Goal: Information Seeking & Learning: Find specific fact

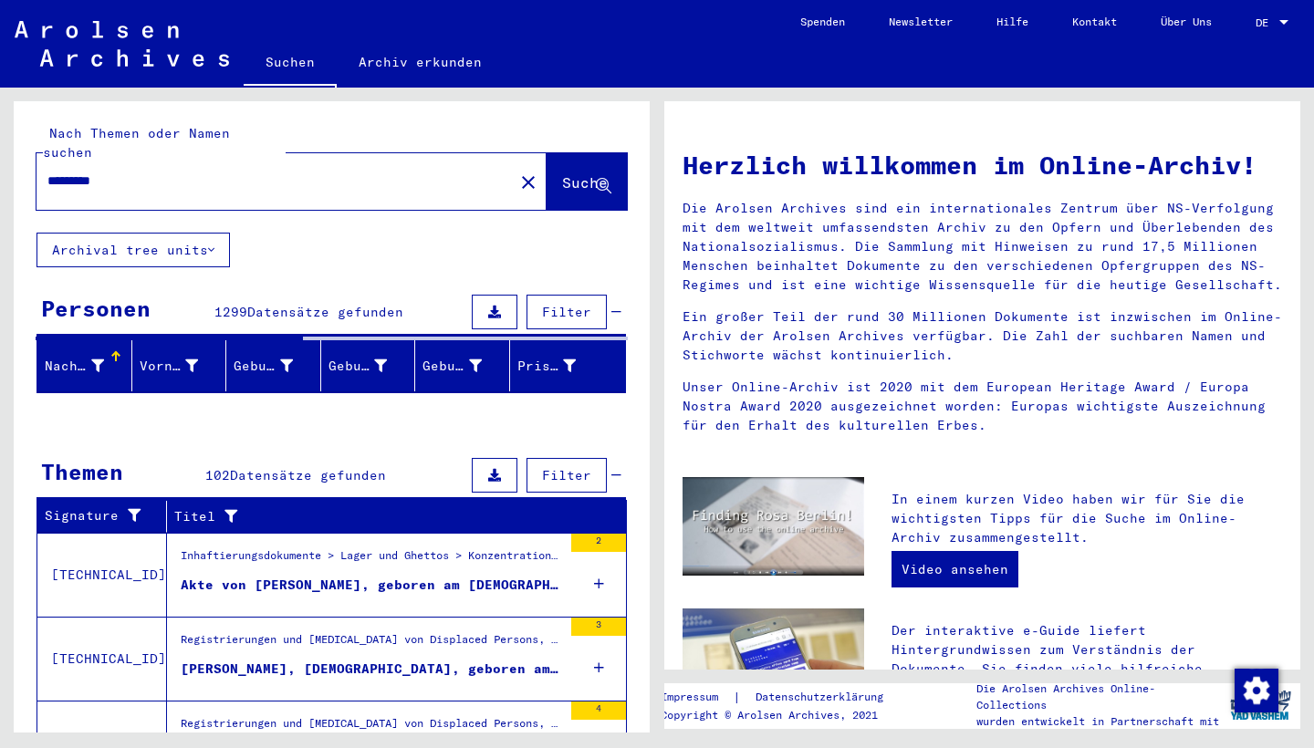
click at [564, 153] on button "Suche" at bounding box center [586, 181] width 80 height 57
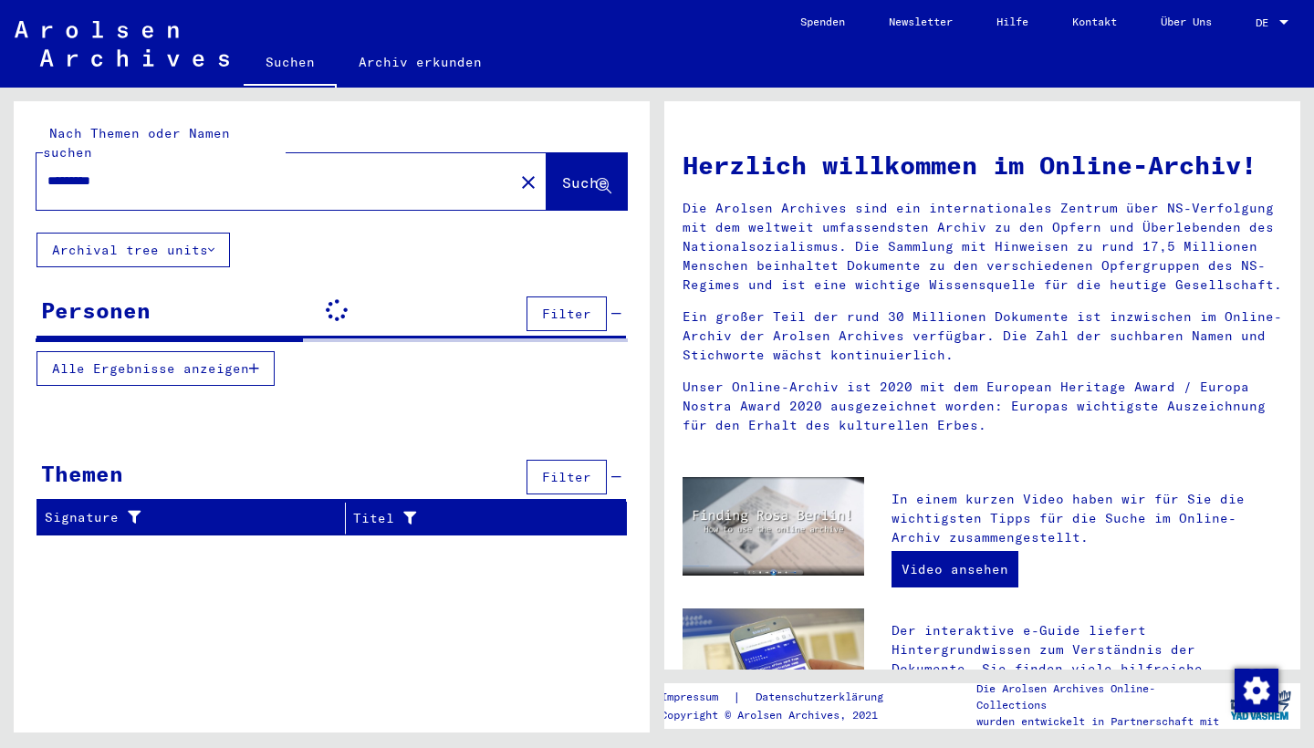
click at [1269, 17] on span "DE" at bounding box center [1265, 22] width 20 height 13
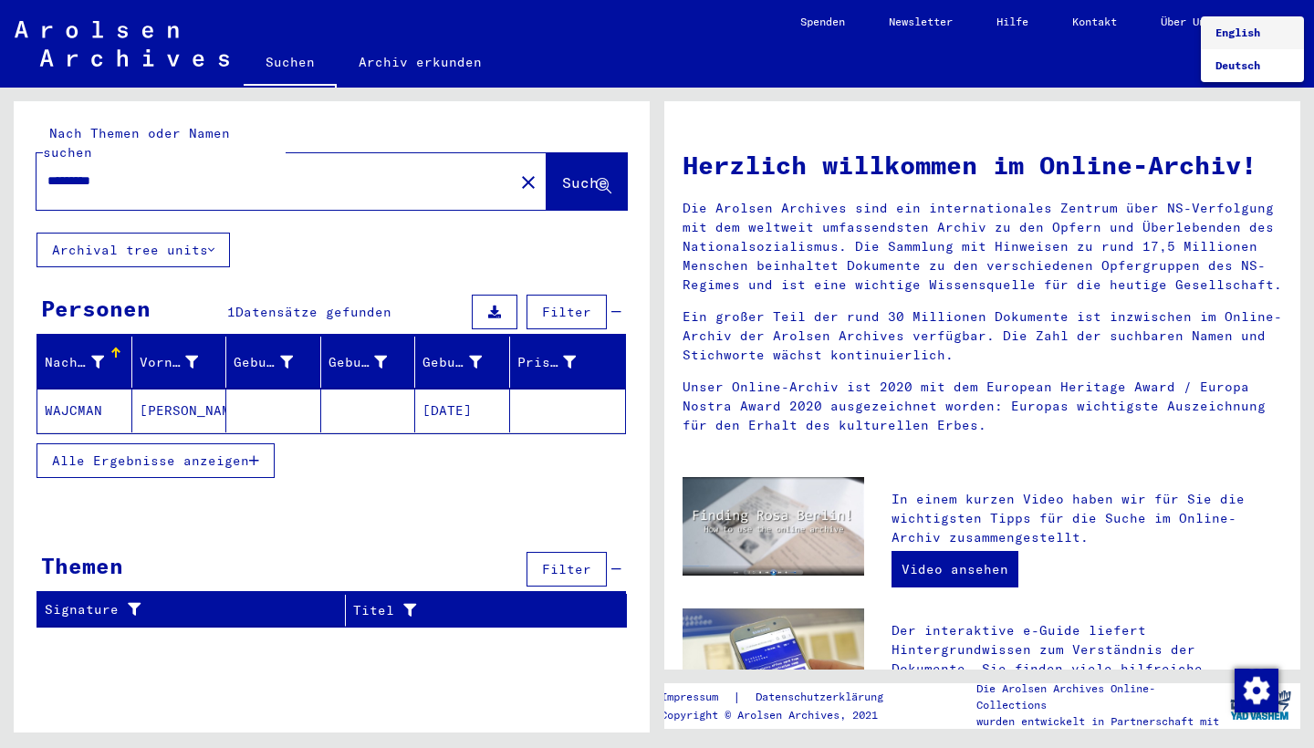
click at [1257, 24] on span "English" at bounding box center [1252, 32] width 74 height 33
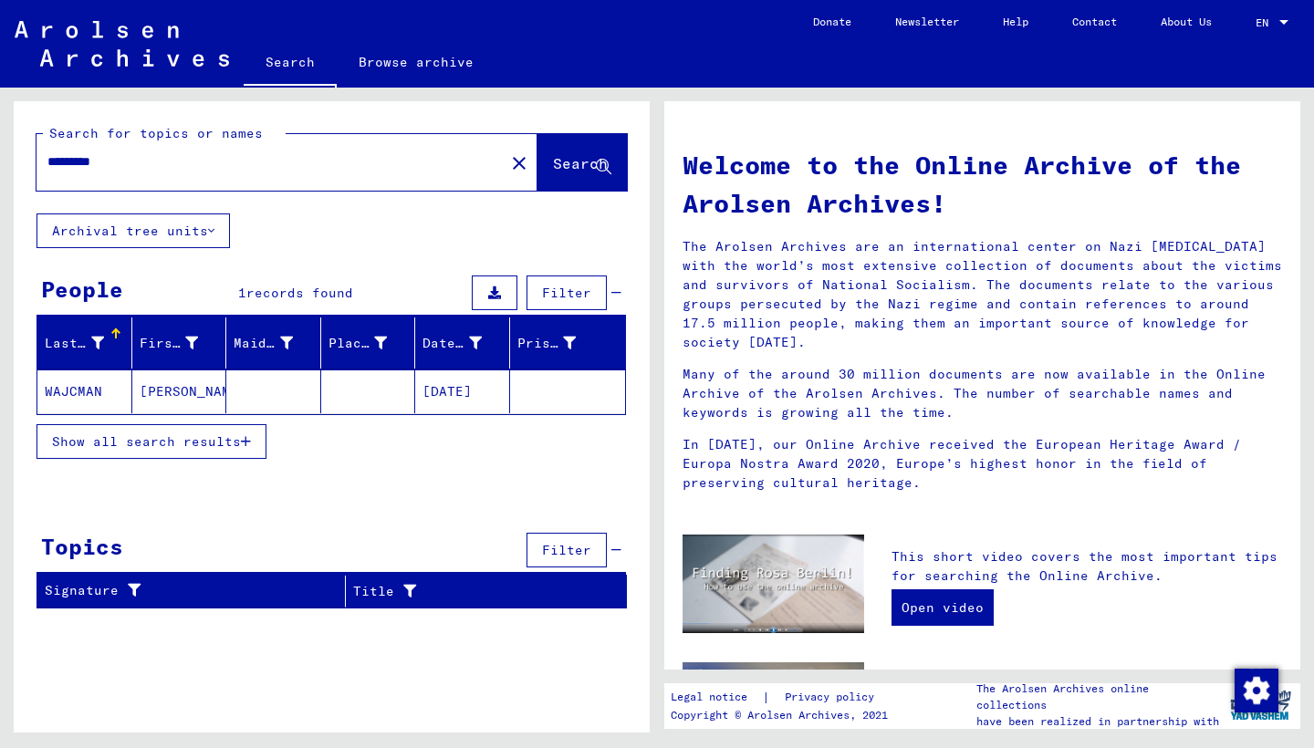
click at [124, 161] on input "*********" at bounding box center [264, 161] width 435 height 19
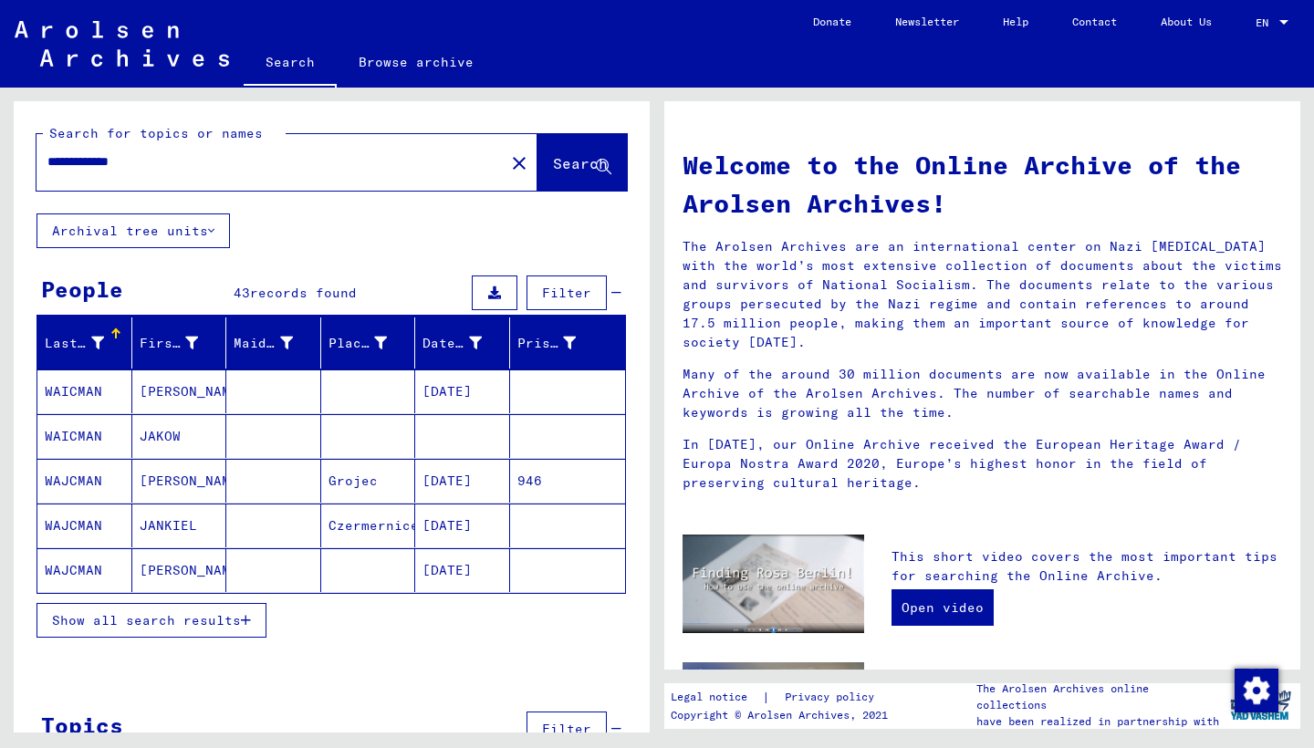
type input "**********"
click at [64, 391] on mat-cell "WAICMAN" at bounding box center [84, 391] width 95 height 44
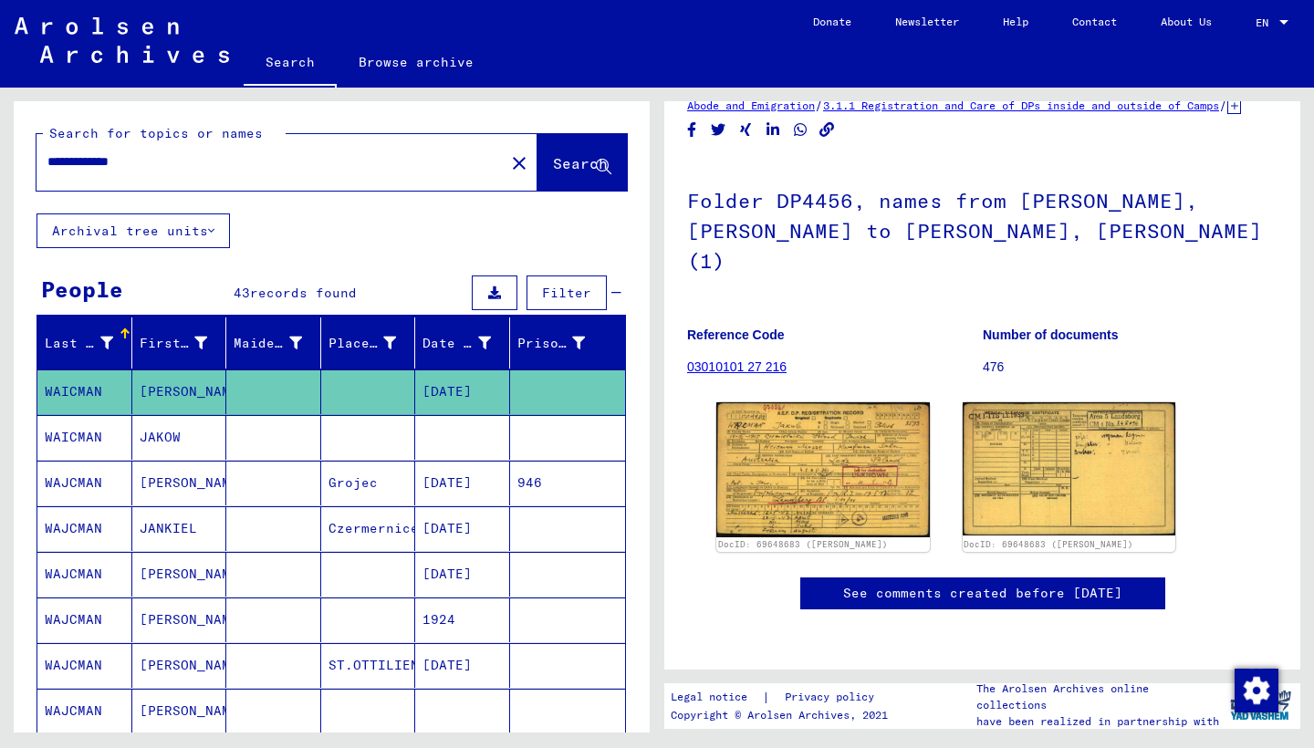
scroll to position [154, 0]
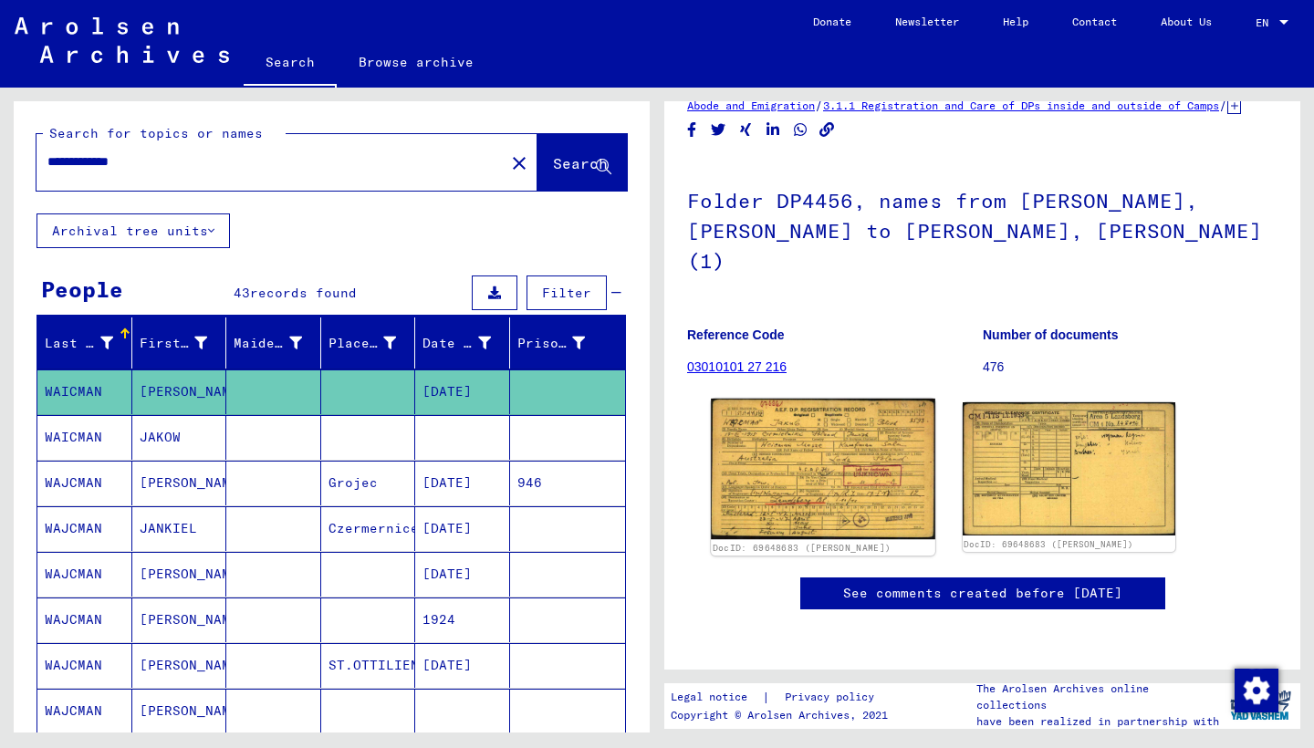
click at [846, 399] on img at bounding box center [823, 469] width 224 height 141
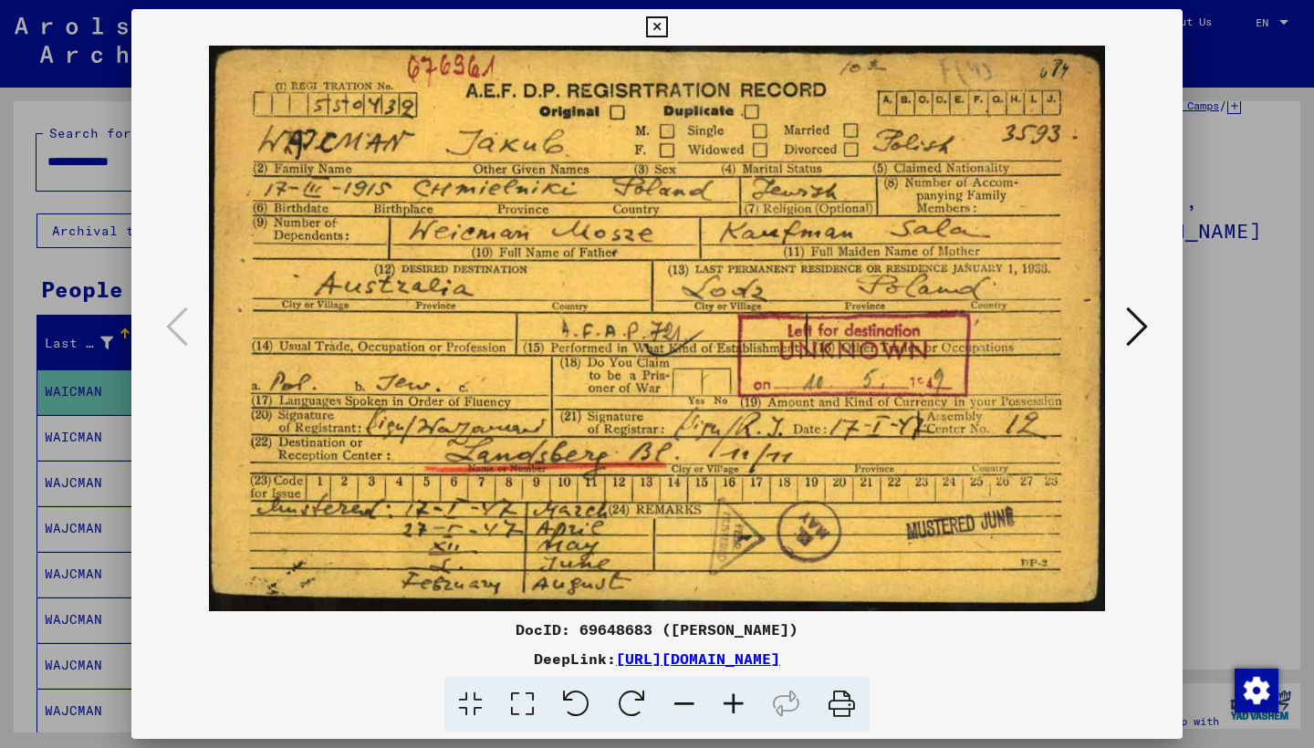
click at [667, 26] on icon at bounding box center [656, 27] width 21 height 22
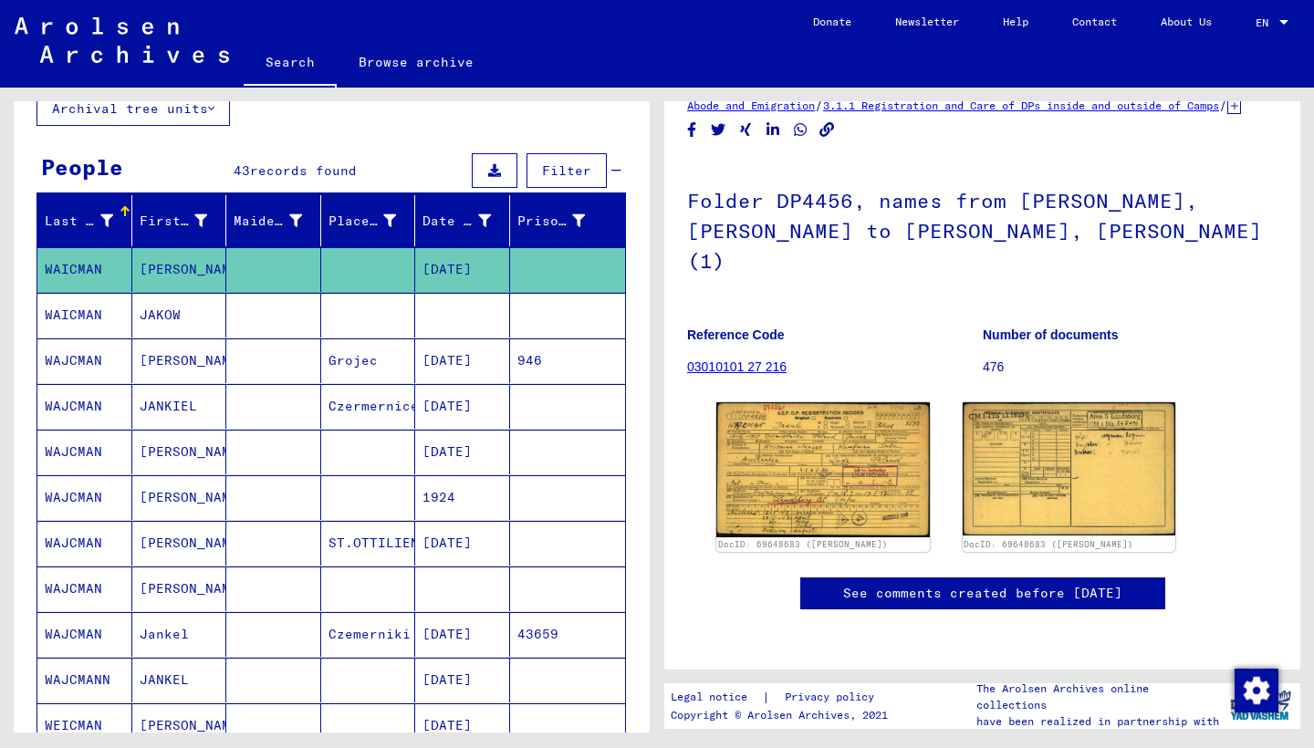
scroll to position [208, 0]
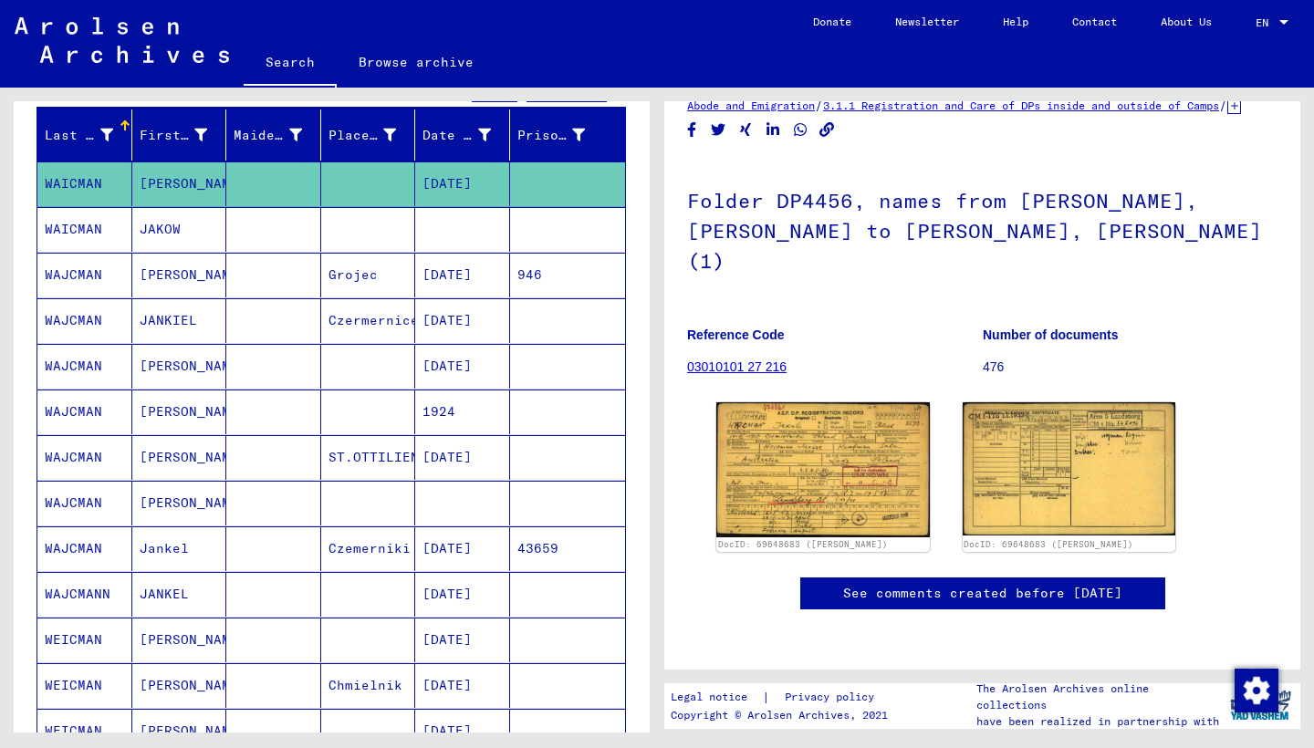
click at [75, 409] on mat-cell "WAJCMAN" at bounding box center [84, 412] width 95 height 45
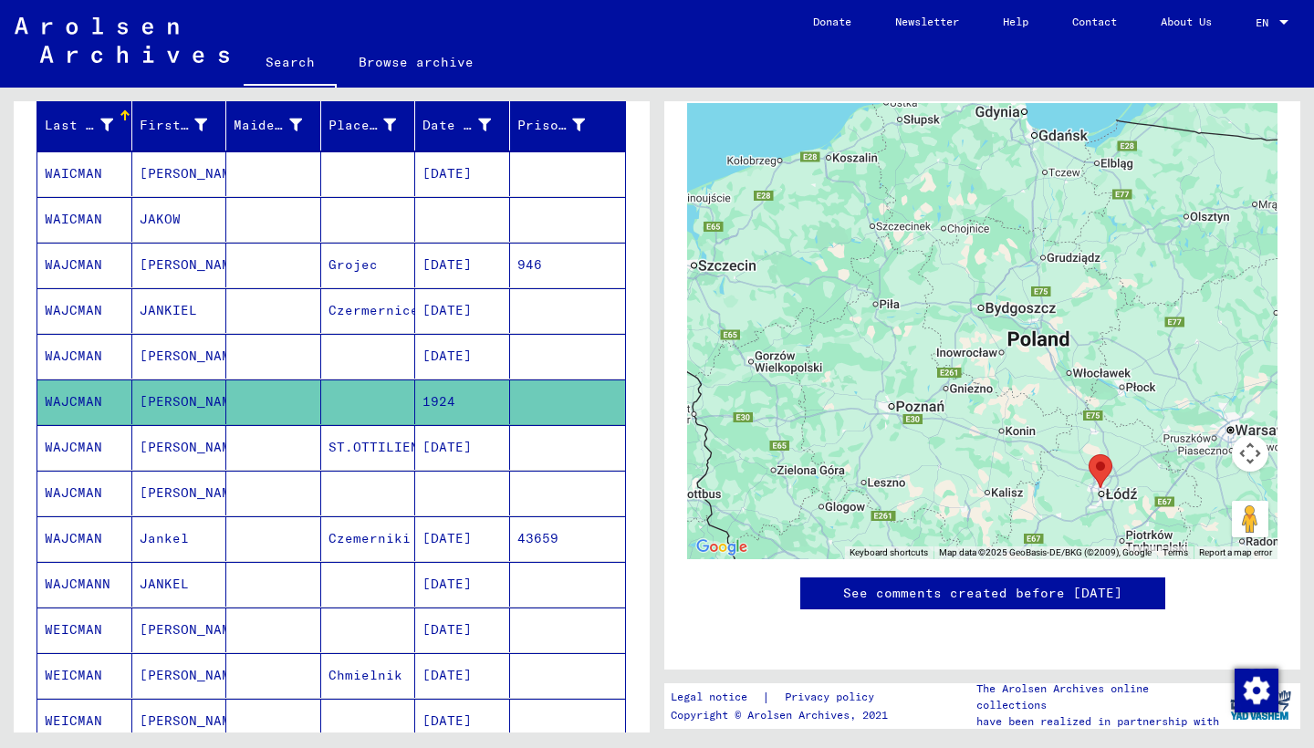
scroll to position [232, 0]
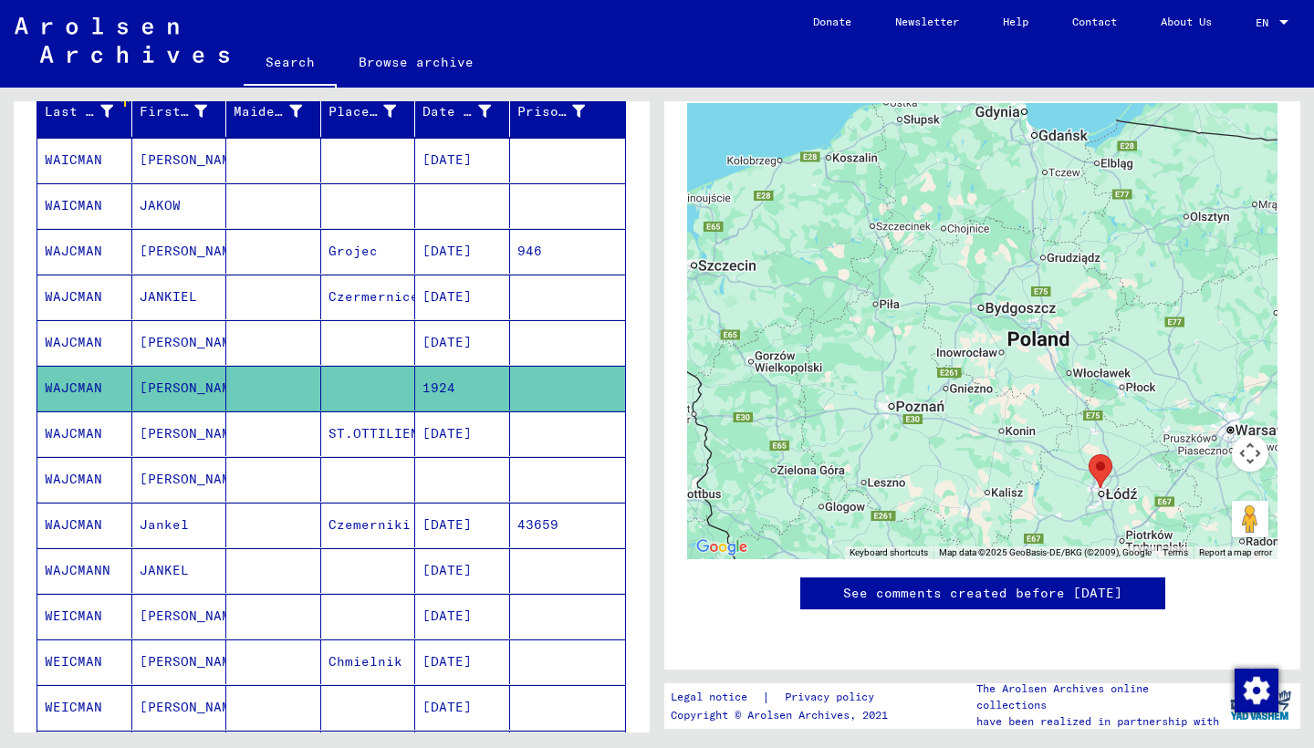
click at [79, 470] on mat-cell "WAJCMAN" at bounding box center [84, 479] width 95 height 45
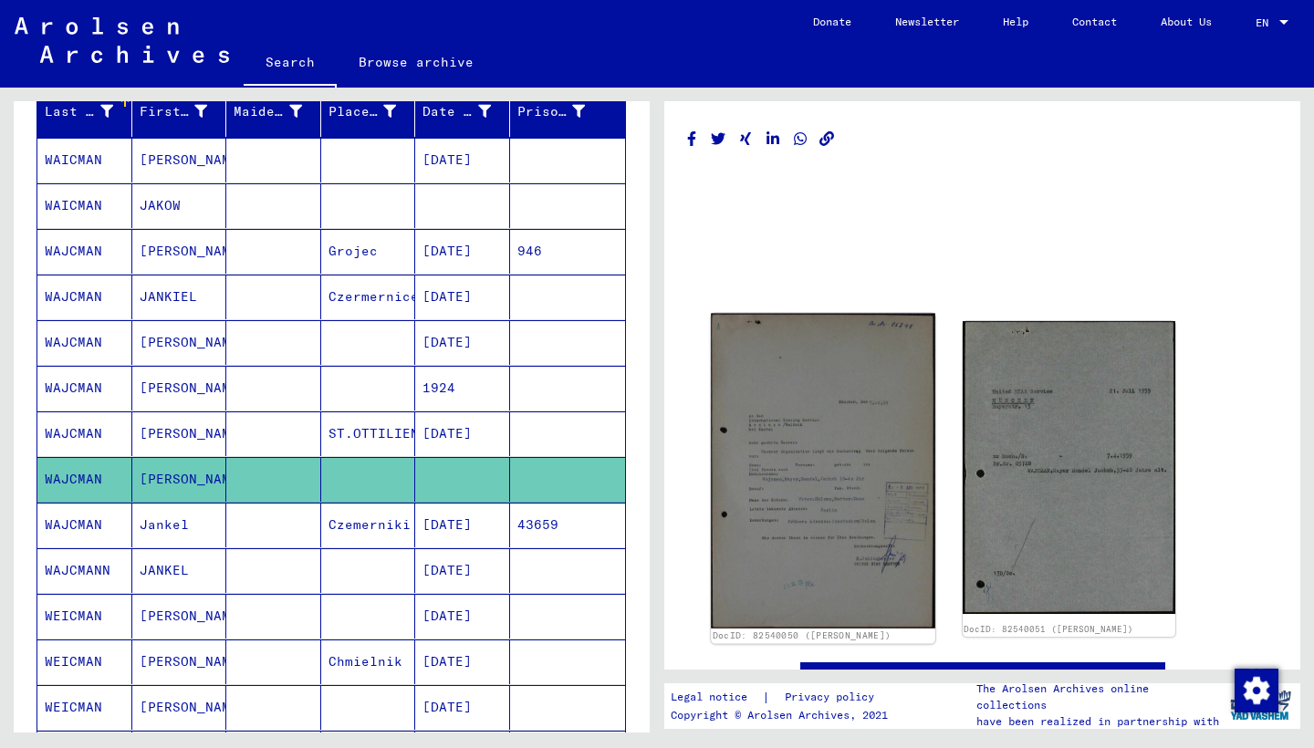
click at [813, 437] on img at bounding box center [823, 471] width 224 height 315
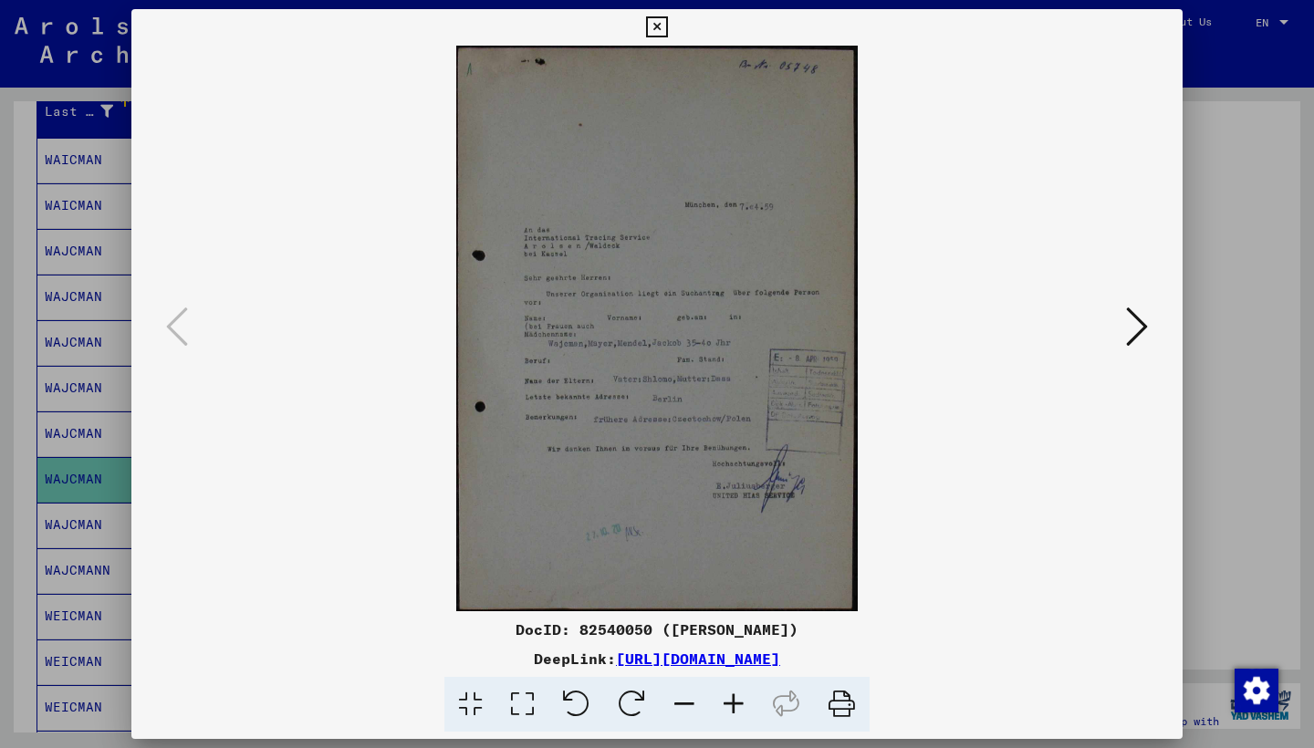
click at [1139, 320] on icon at bounding box center [1137, 327] width 22 height 44
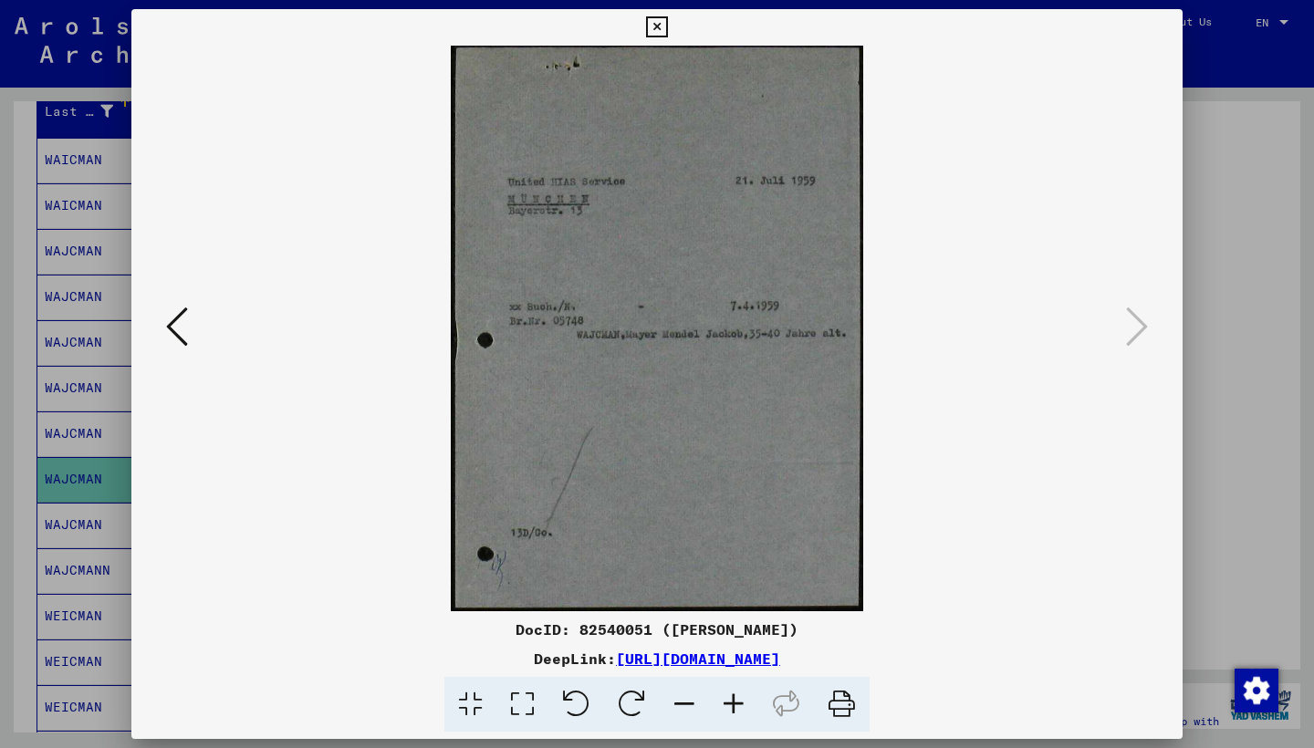
click at [667, 23] on icon at bounding box center [656, 27] width 21 height 22
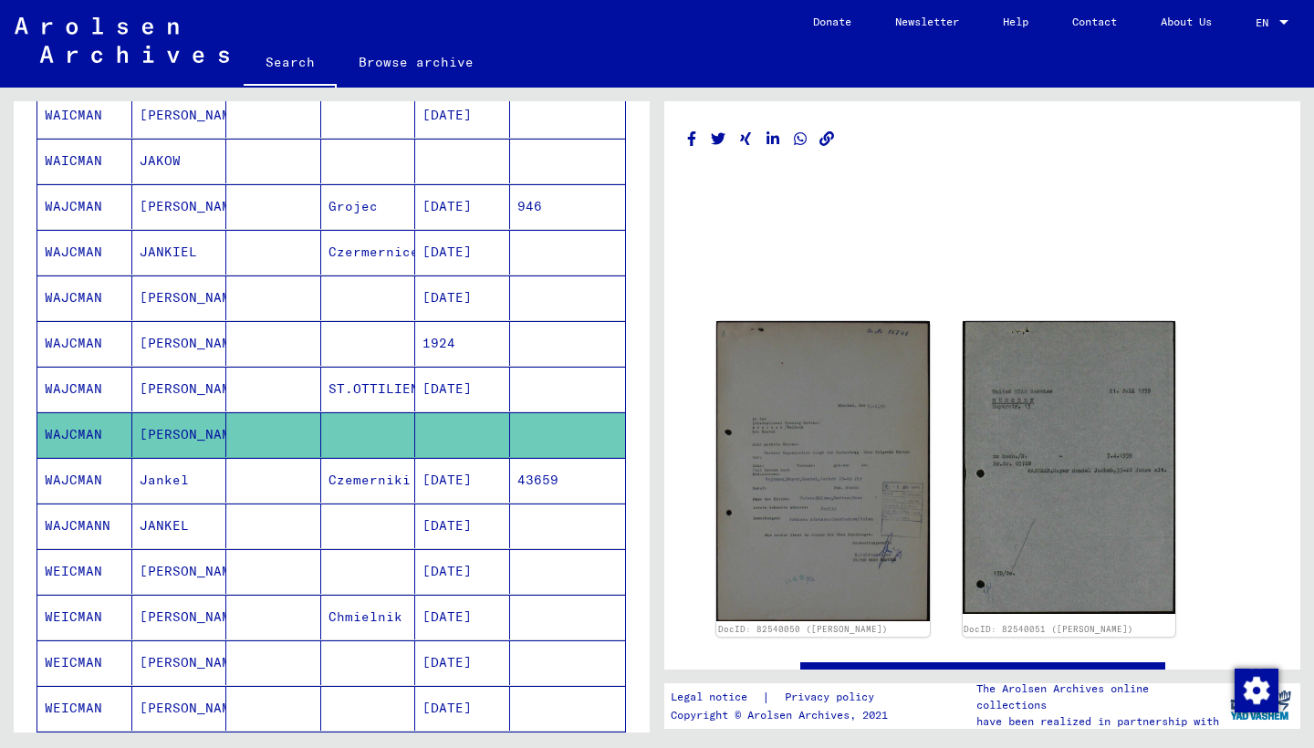
scroll to position [280, 0]
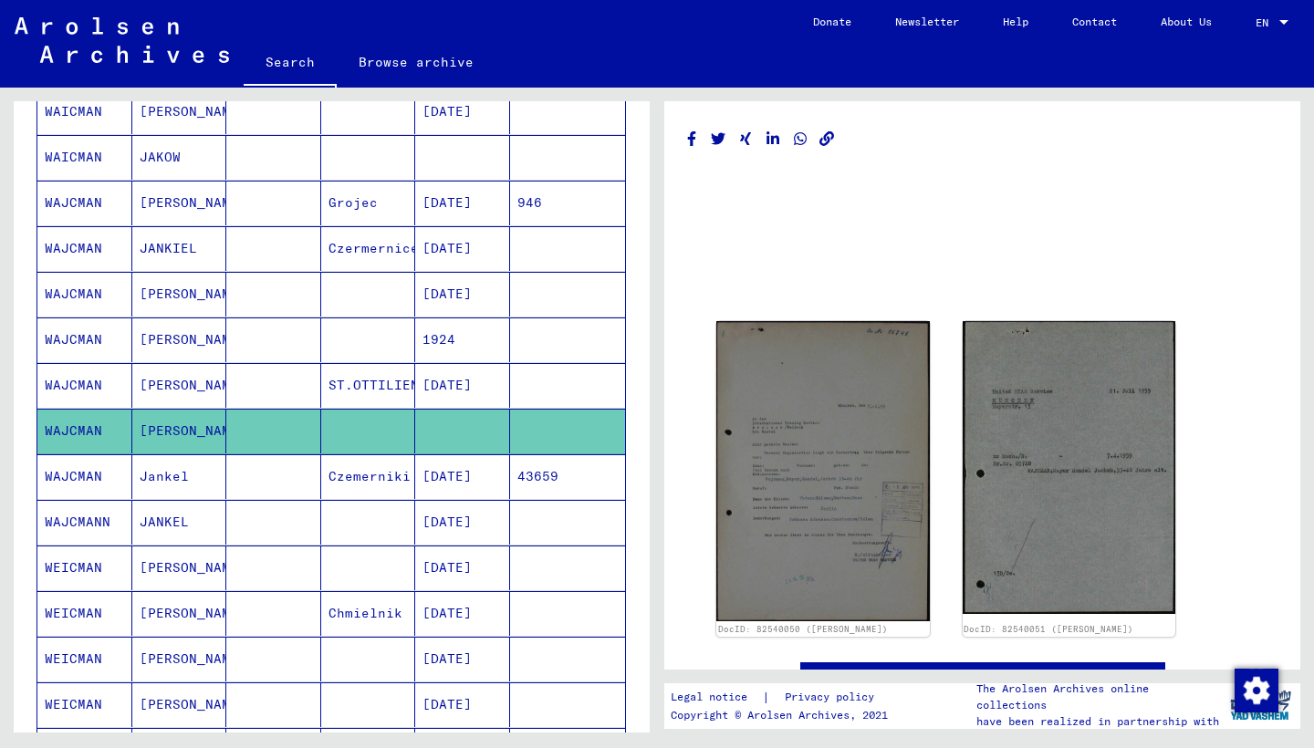
click at [79, 519] on mat-cell "WAJCMANN" at bounding box center [84, 522] width 95 height 45
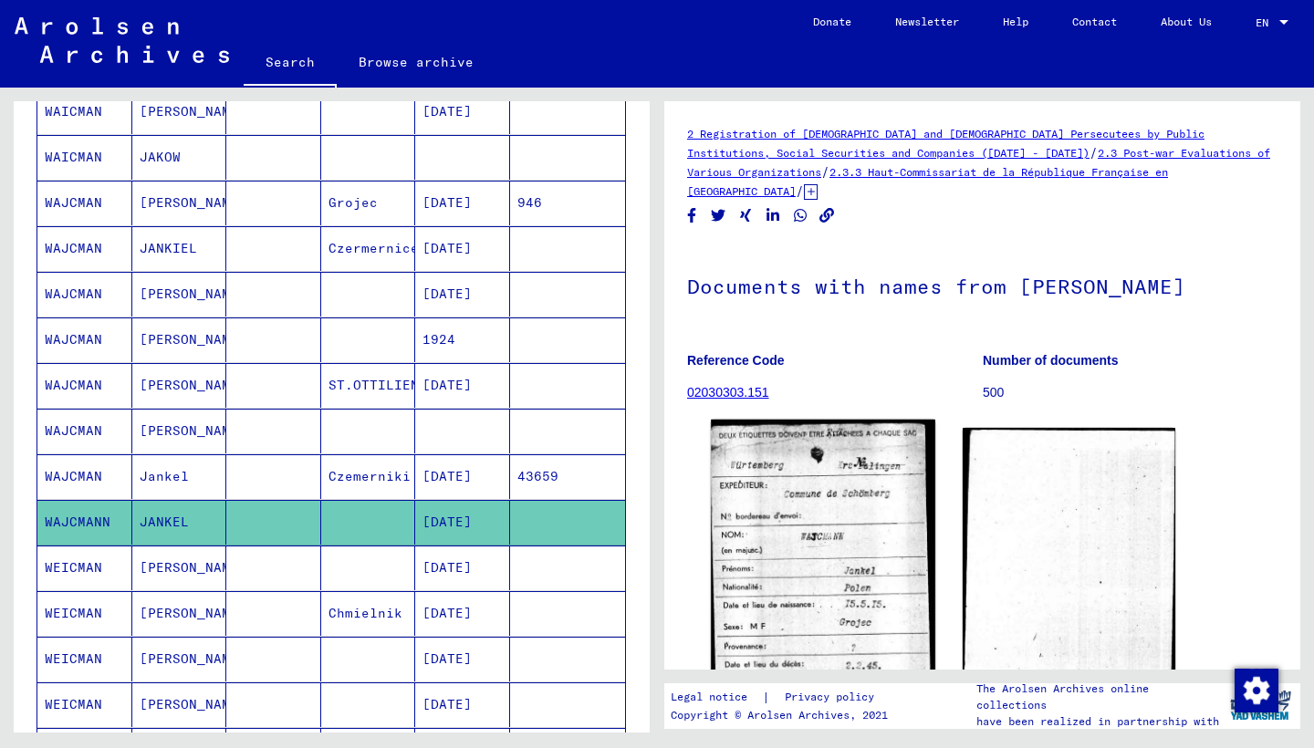
click at [817, 542] on img at bounding box center [823, 587] width 224 height 334
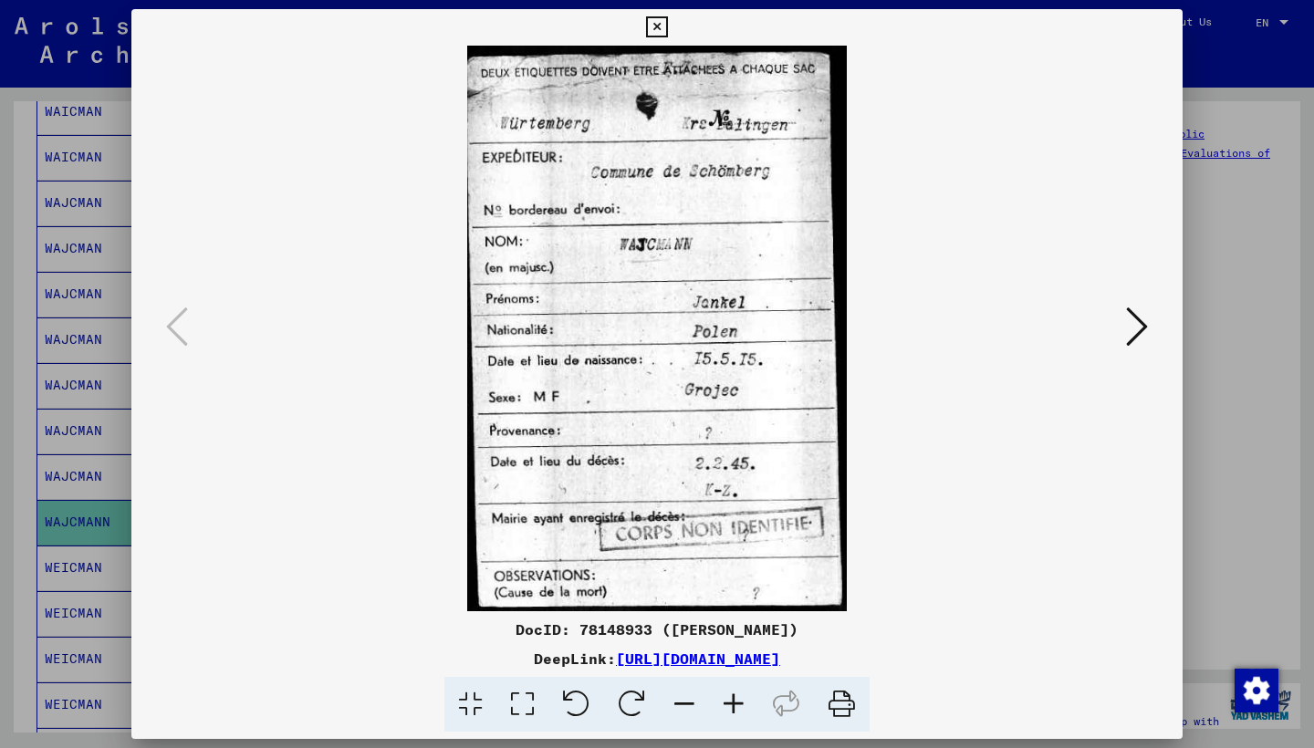
click at [667, 26] on icon at bounding box center [656, 27] width 21 height 22
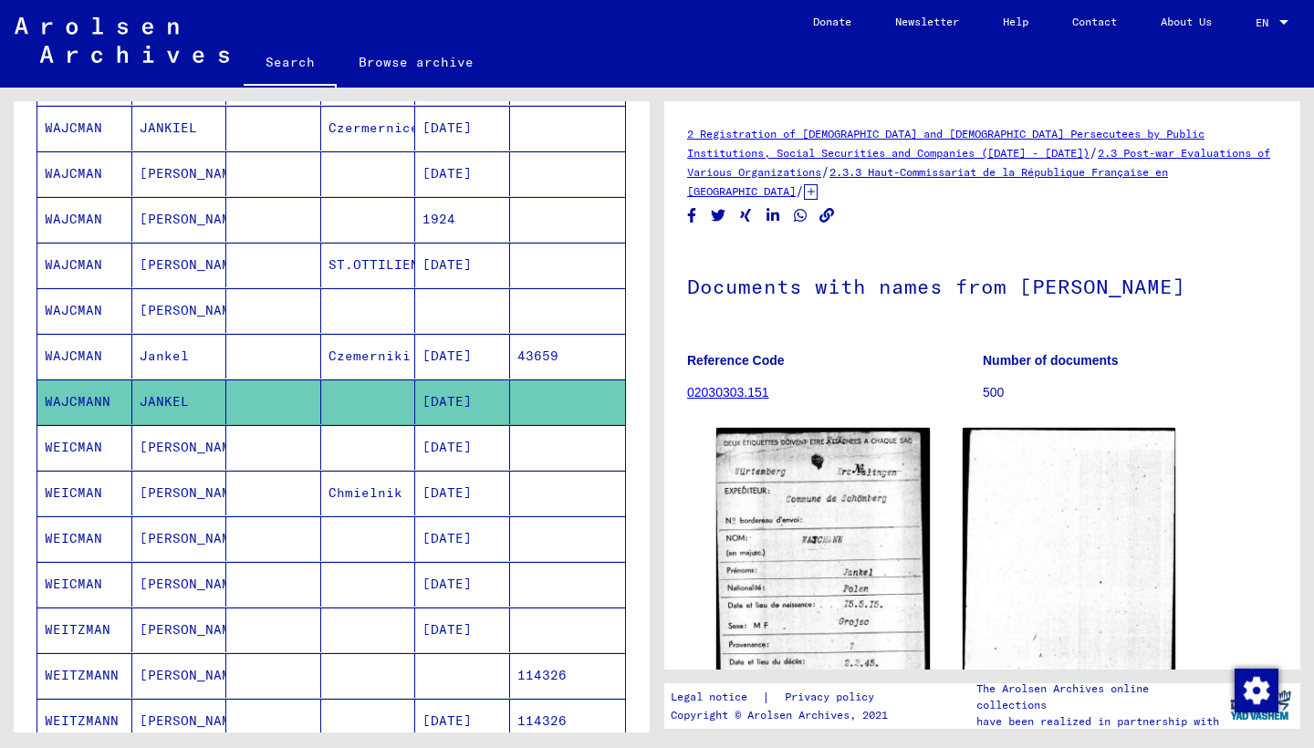
scroll to position [404, 0]
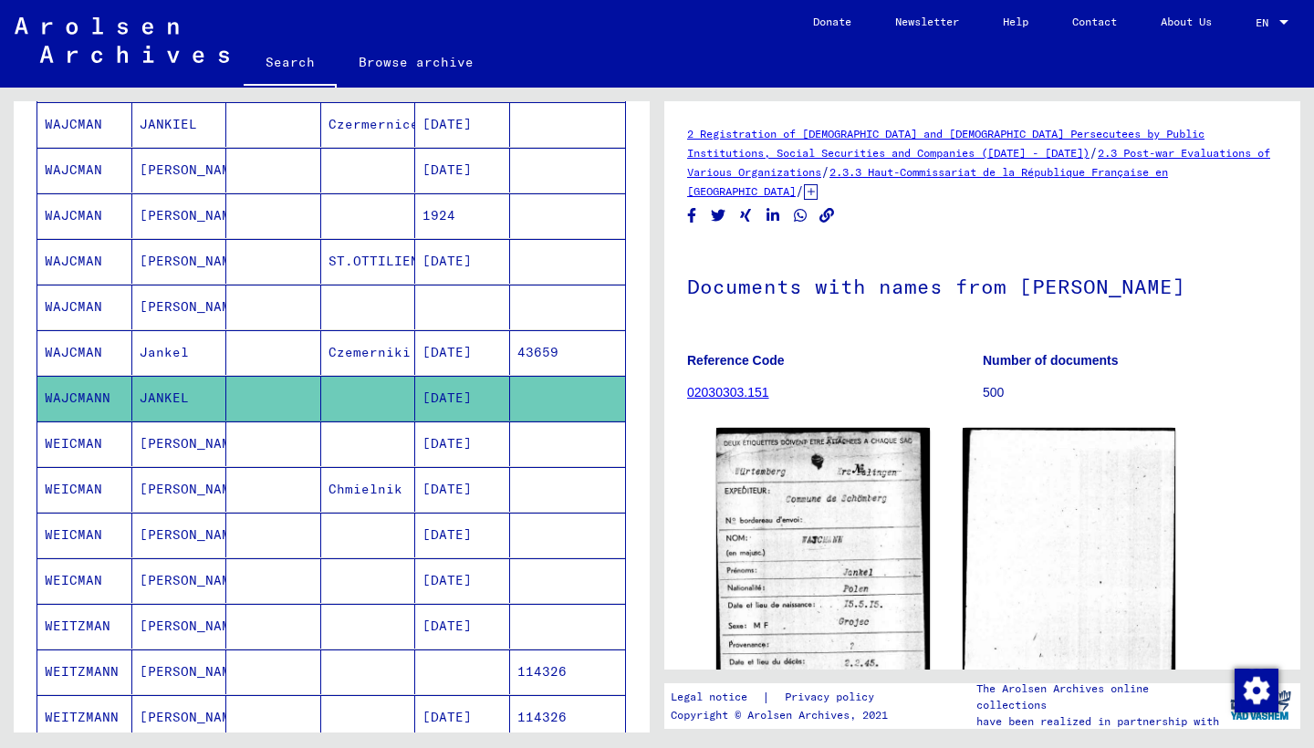
click at [98, 485] on mat-cell "WEICMAN" at bounding box center [84, 489] width 95 height 45
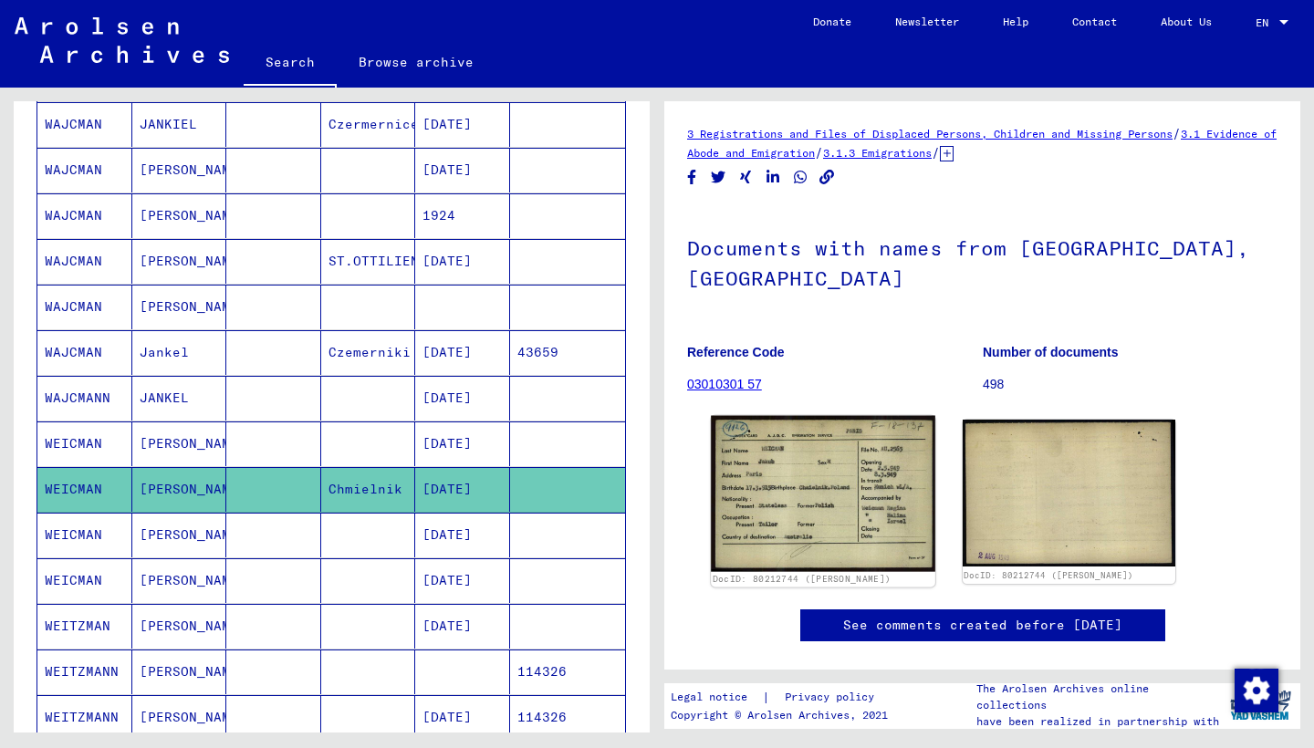
click at [830, 457] on img at bounding box center [823, 494] width 224 height 156
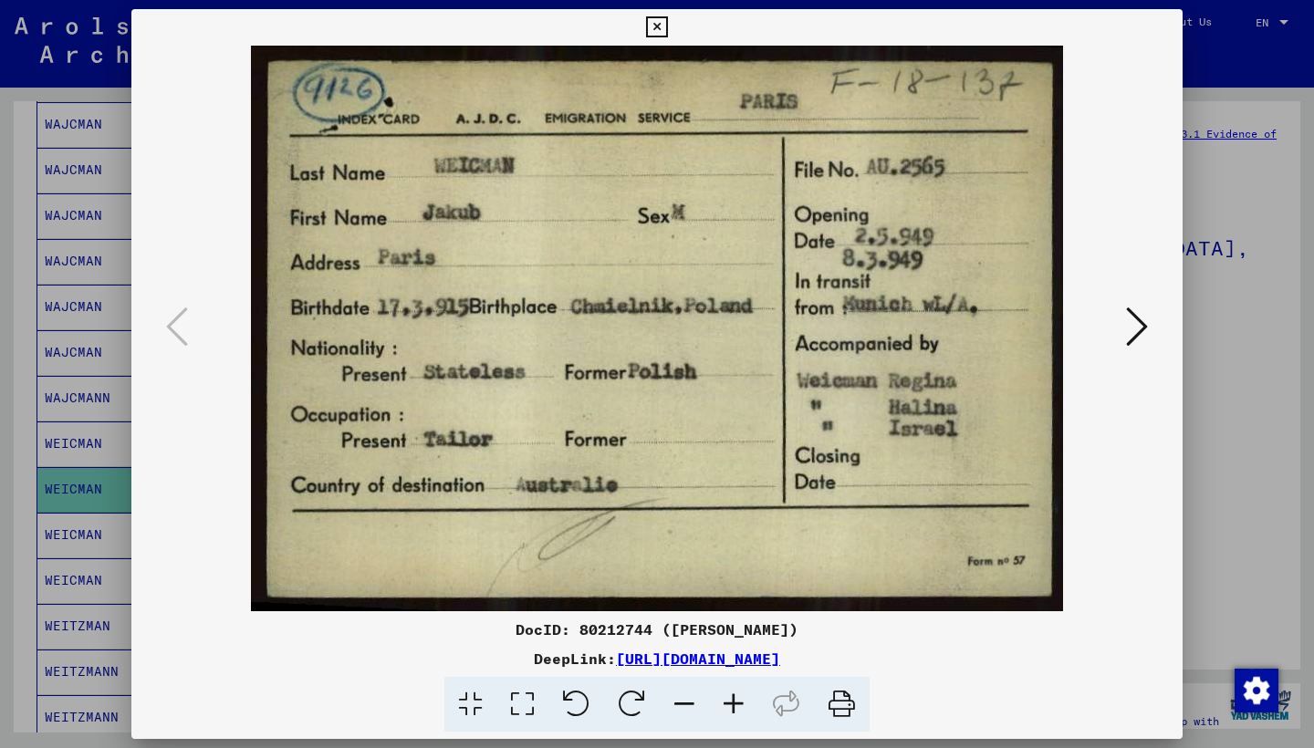
click at [1144, 323] on icon at bounding box center [1137, 327] width 22 height 44
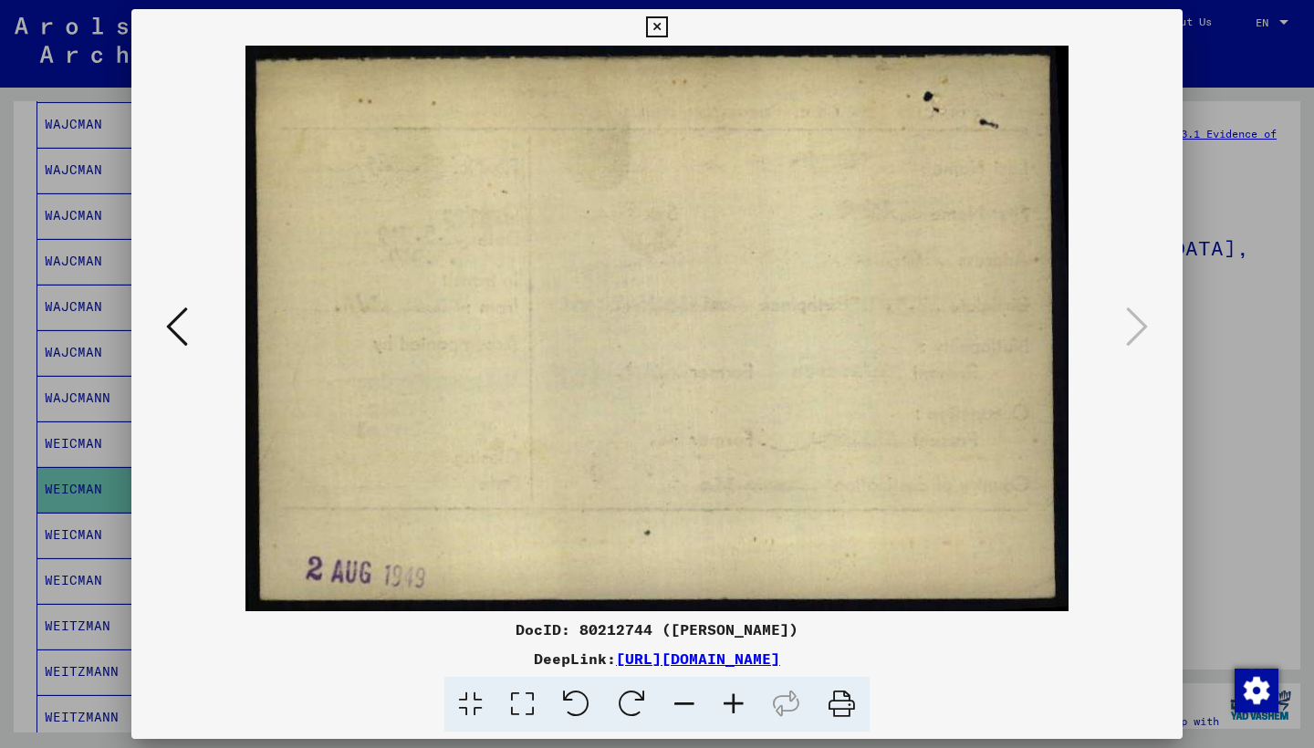
click at [172, 328] on icon at bounding box center [177, 327] width 22 height 44
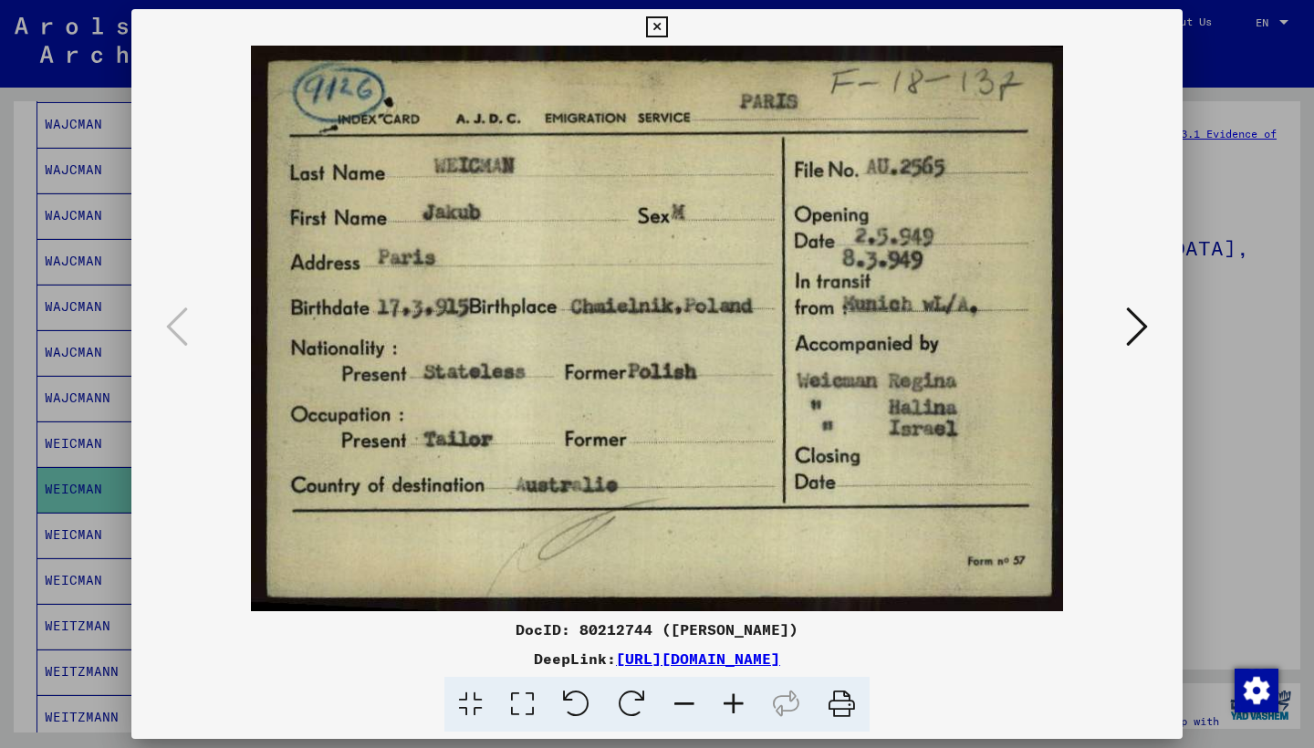
click at [837, 703] on icon at bounding box center [842, 705] width 56 height 56
click at [667, 24] on icon at bounding box center [656, 27] width 21 height 22
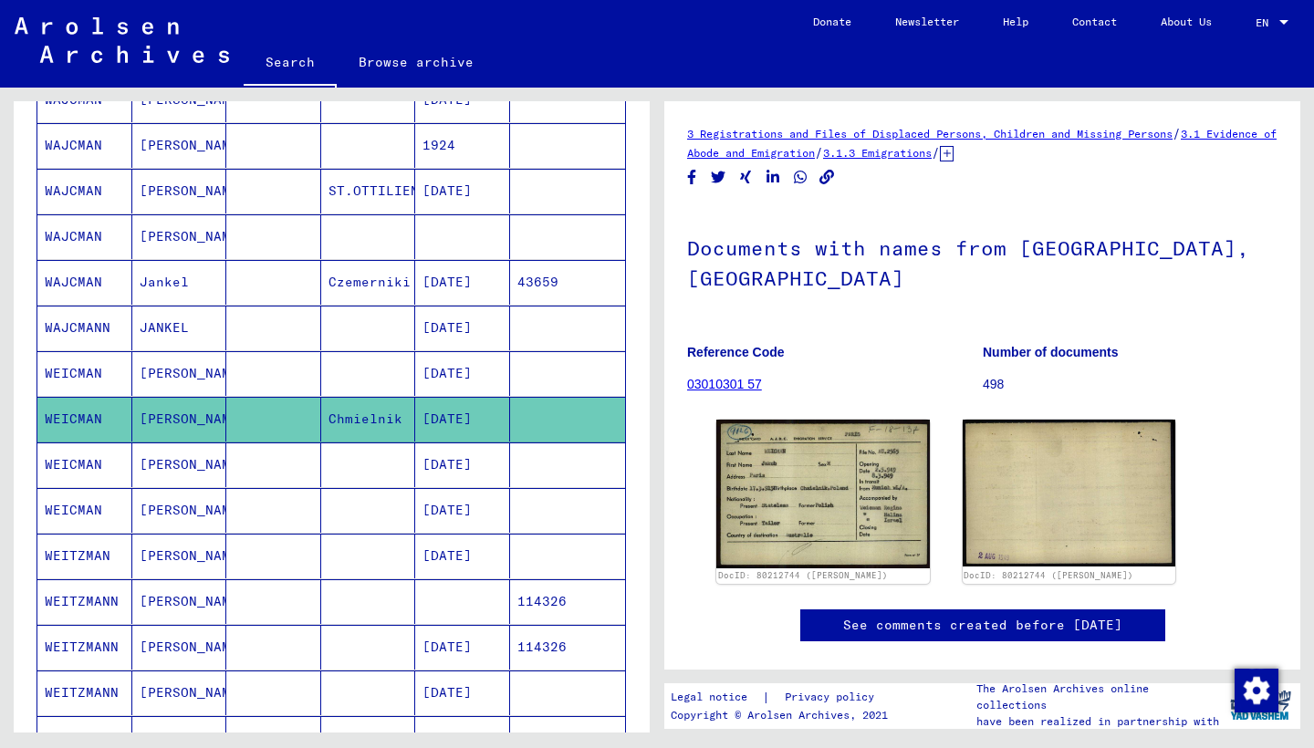
scroll to position [476, 0]
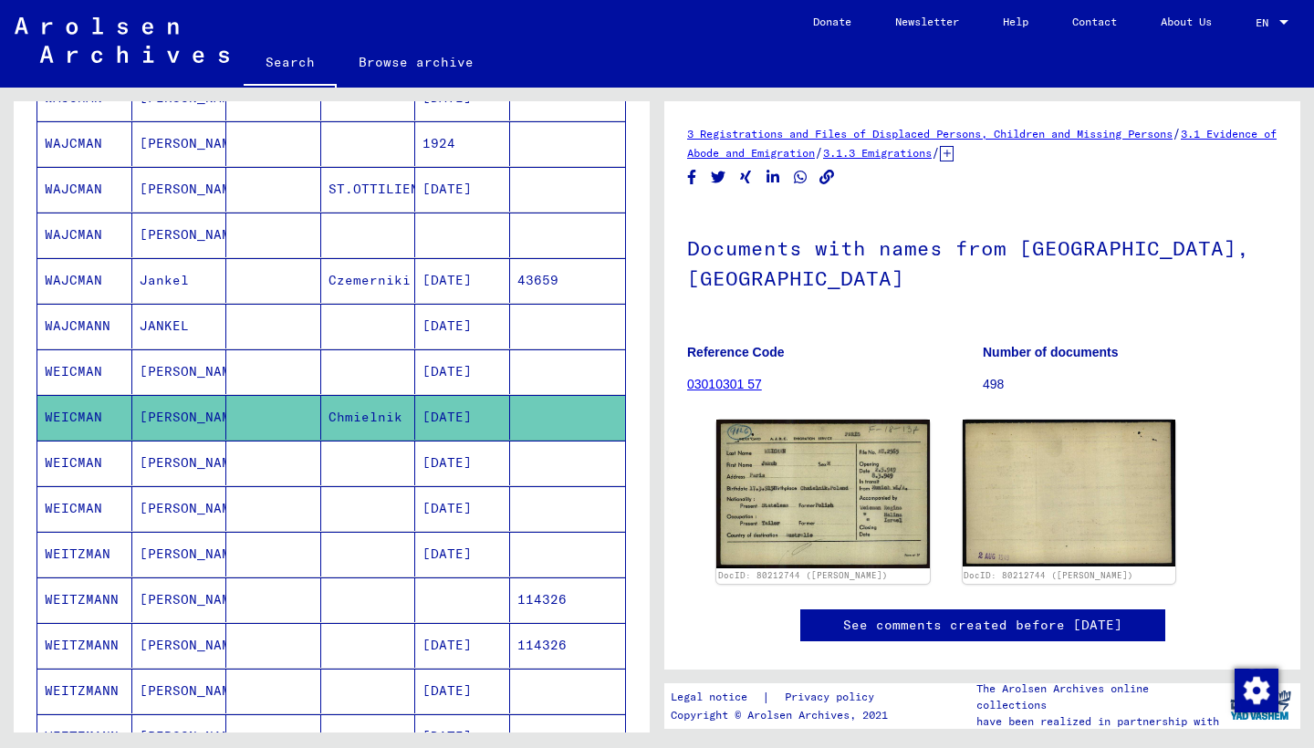
click at [85, 555] on mat-cell "WEITZMAN" at bounding box center [84, 554] width 95 height 45
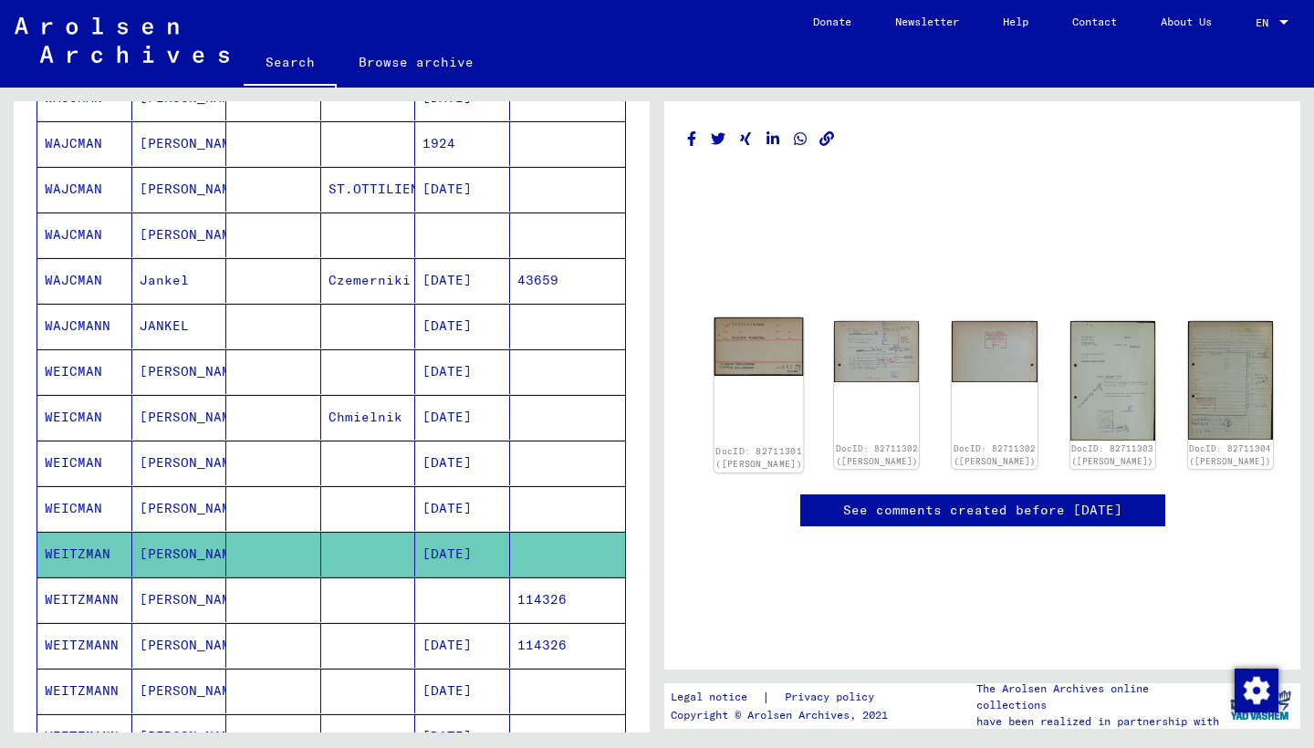
click at [743, 334] on img at bounding box center [758, 346] width 89 height 58
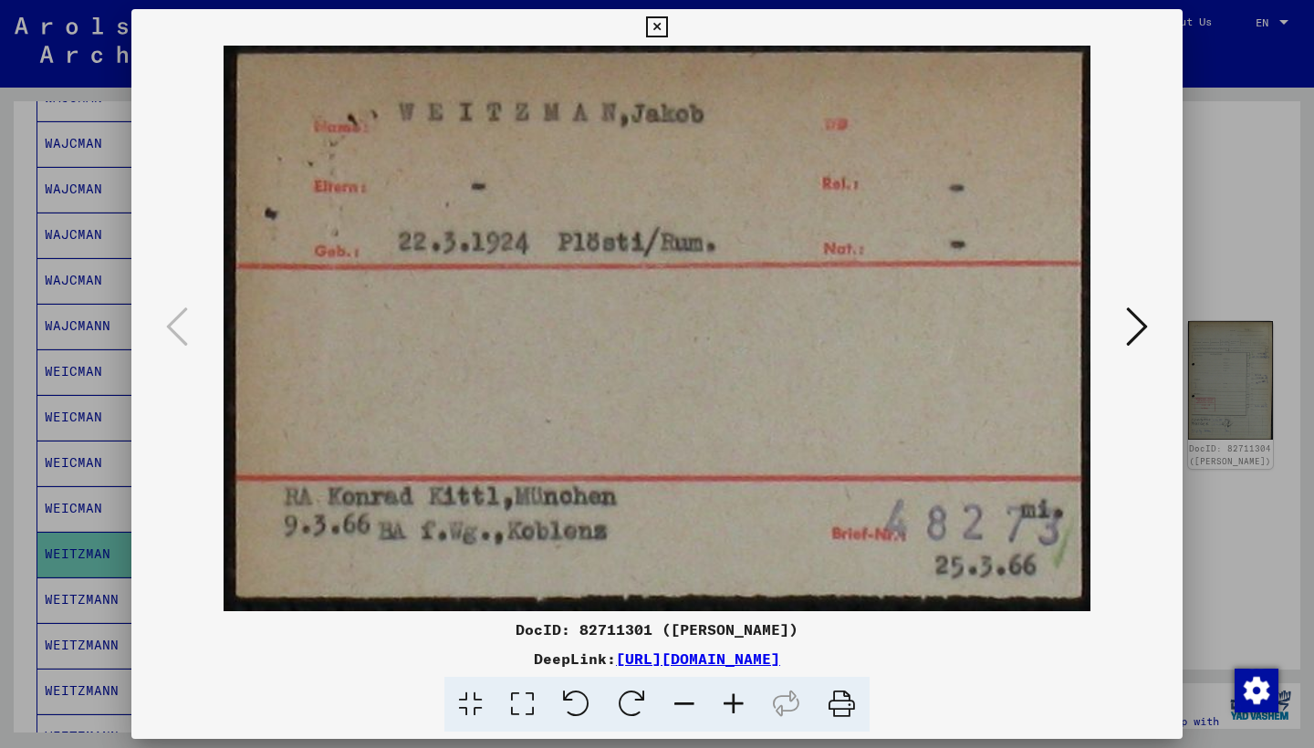
click at [1137, 325] on icon at bounding box center [1137, 327] width 22 height 44
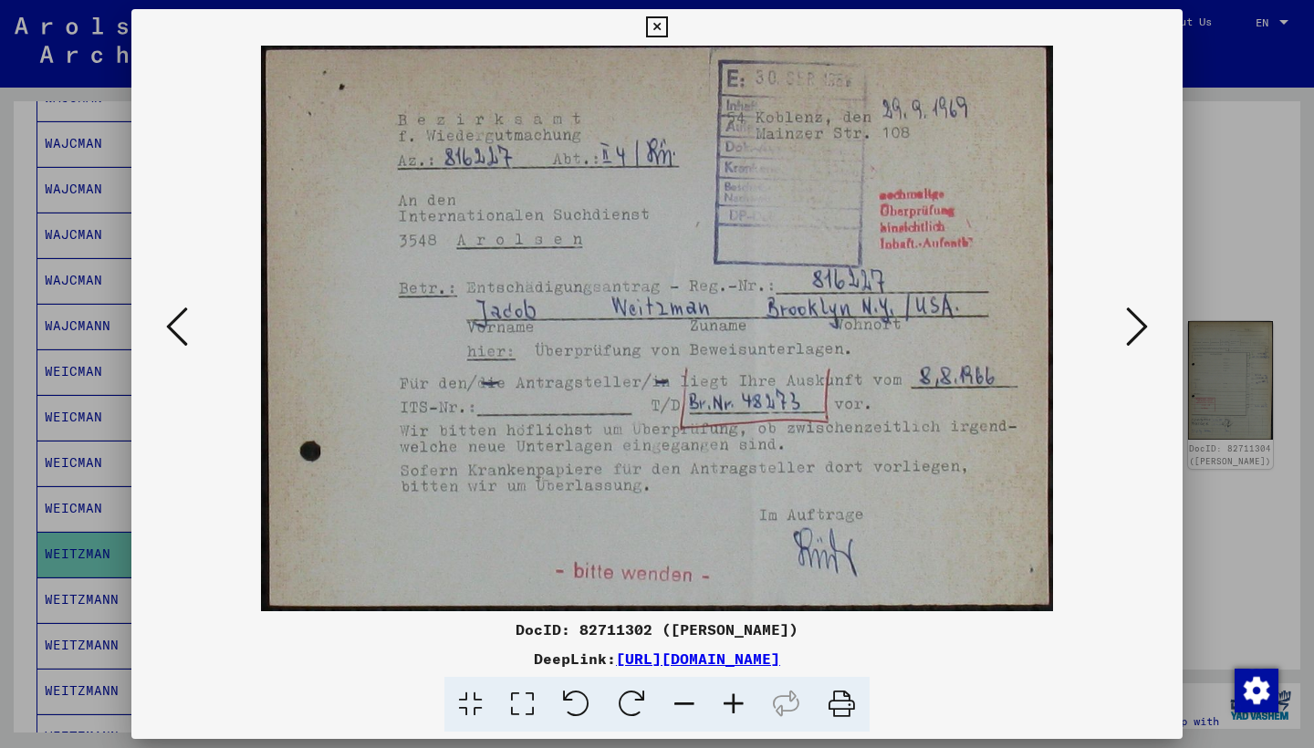
click at [1137, 325] on icon at bounding box center [1137, 327] width 22 height 44
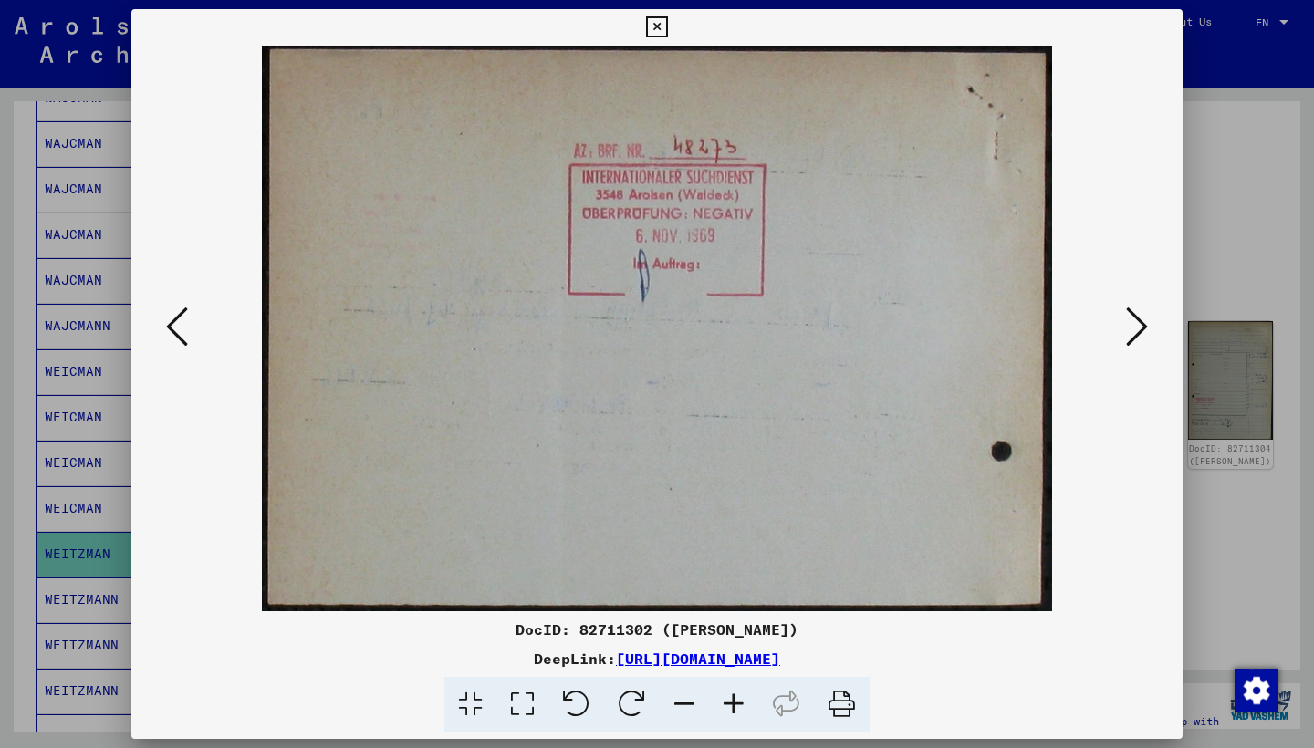
click at [667, 23] on icon at bounding box center [656, 27] width 21 height 22
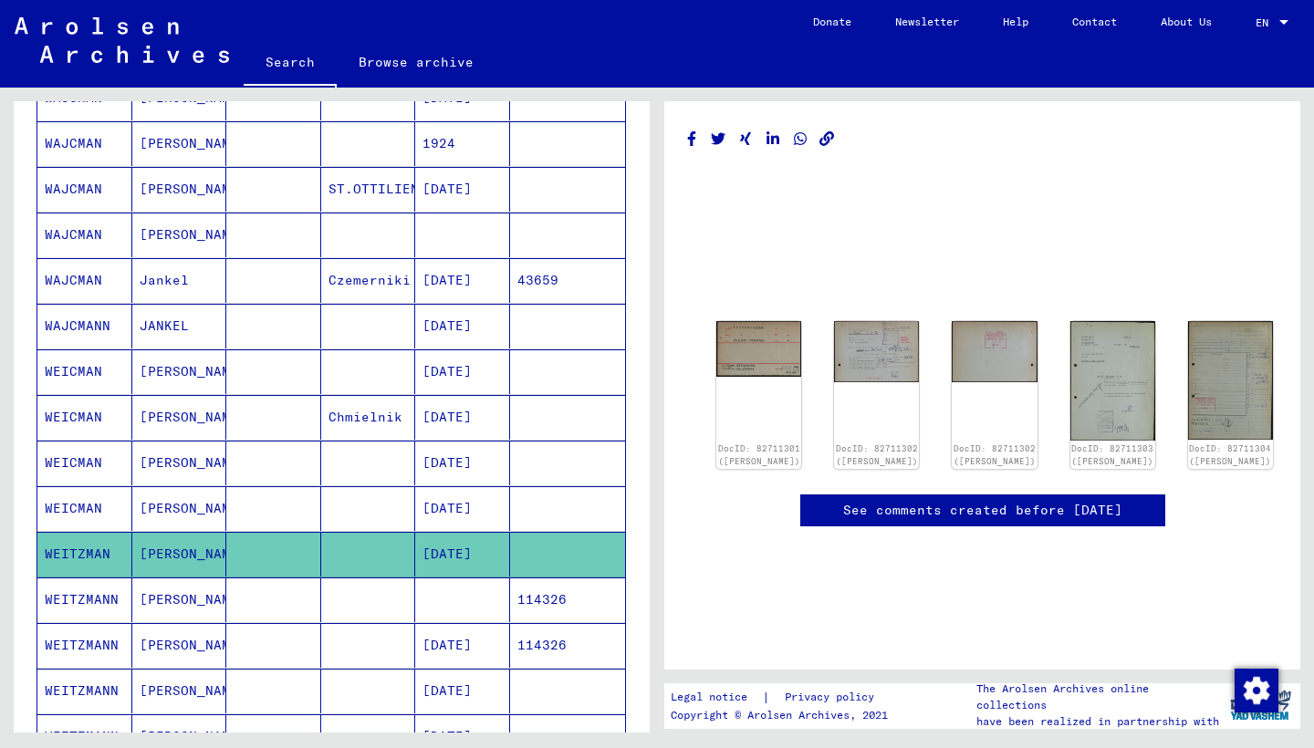
click at [97, 588] on mat-cell "WEITZMANN" at bounding box center [84, 599] width 95 height 45
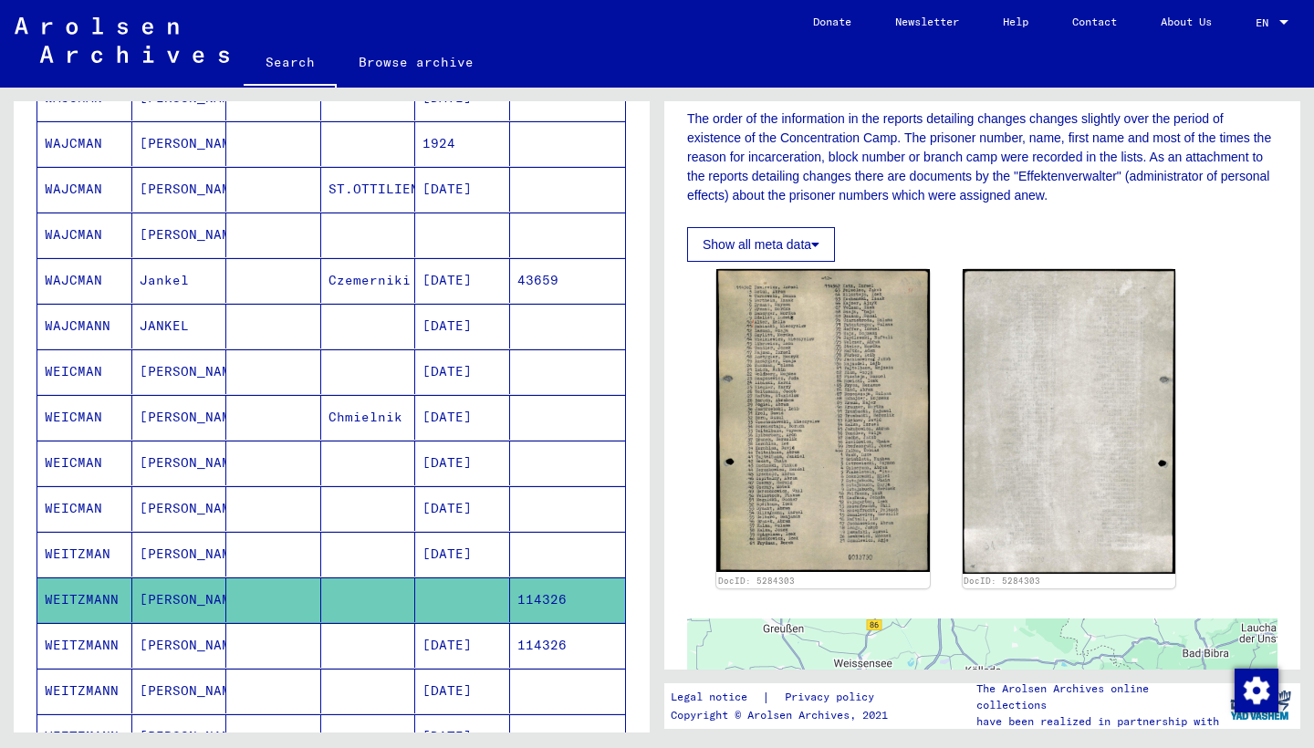
scroll to position [321, 0]
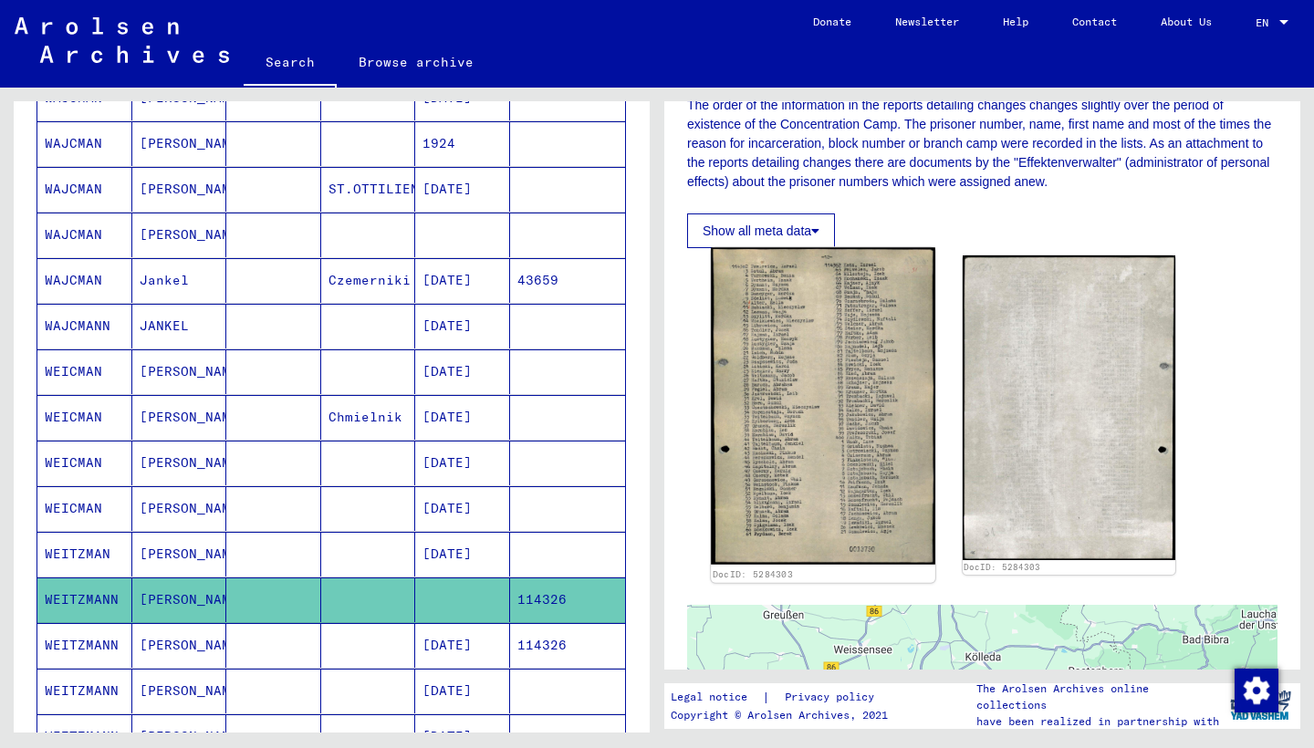
click at [811, 374] on img at bounding box center [823, 405] width 224 height 317
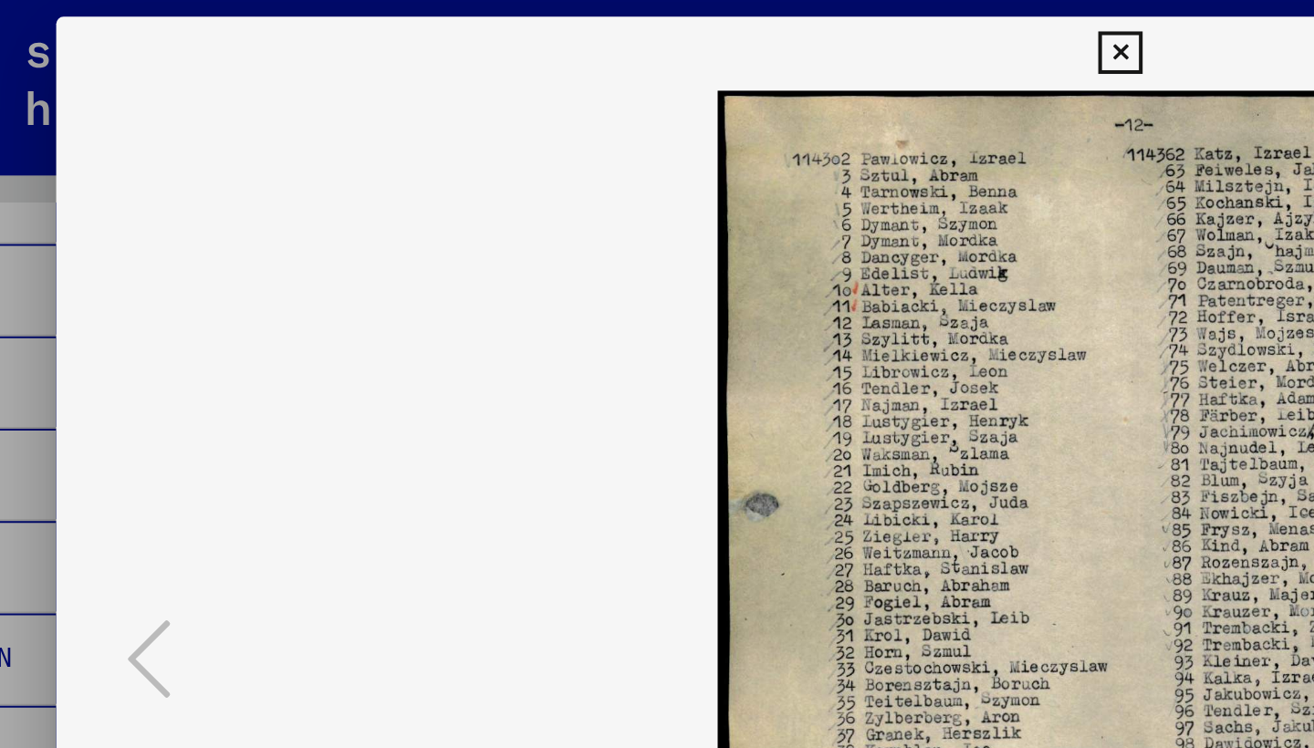
click at [392, 159] on img at bounding box center [656, 329] width 927 height 566
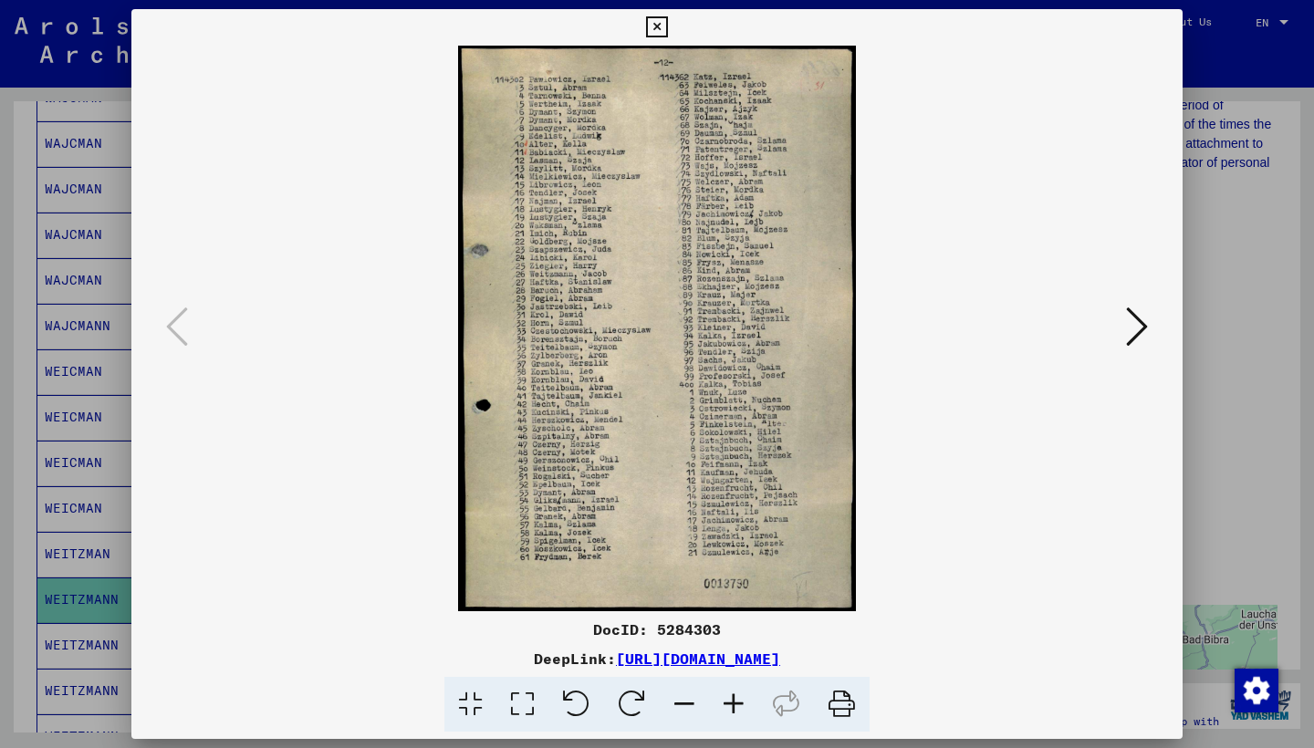
click at [1138, 319] on icon at bounding box center [1137, 327] width 22 height 44
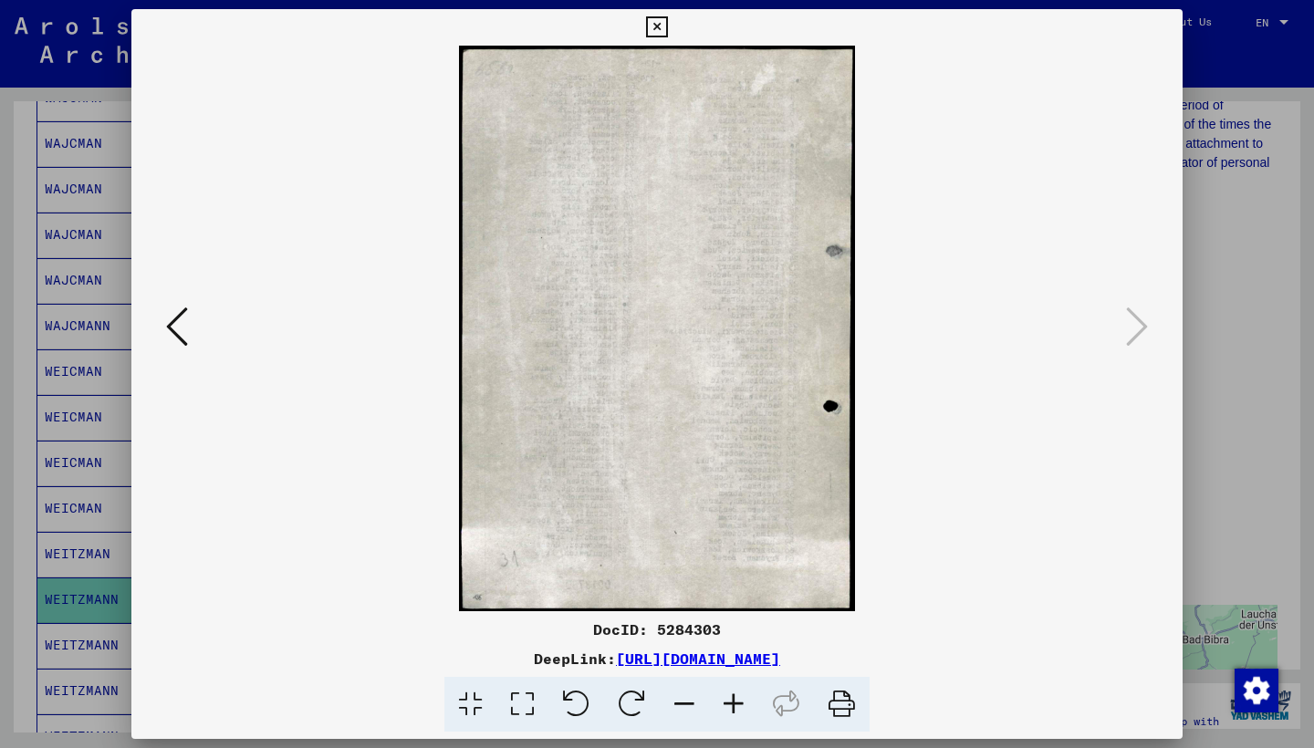
click at [667, 27] on icon at bounding box center [656, 27] width 21 height 22
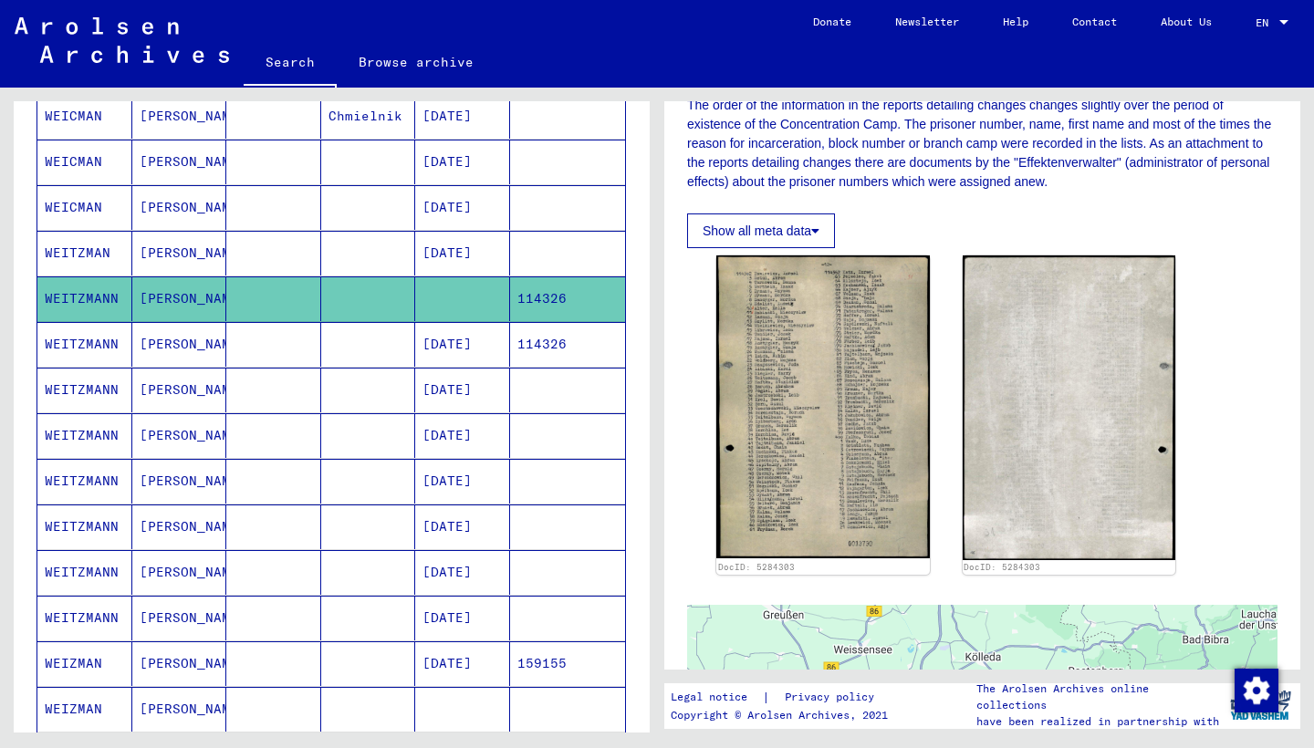
scroll to position [775, 0]
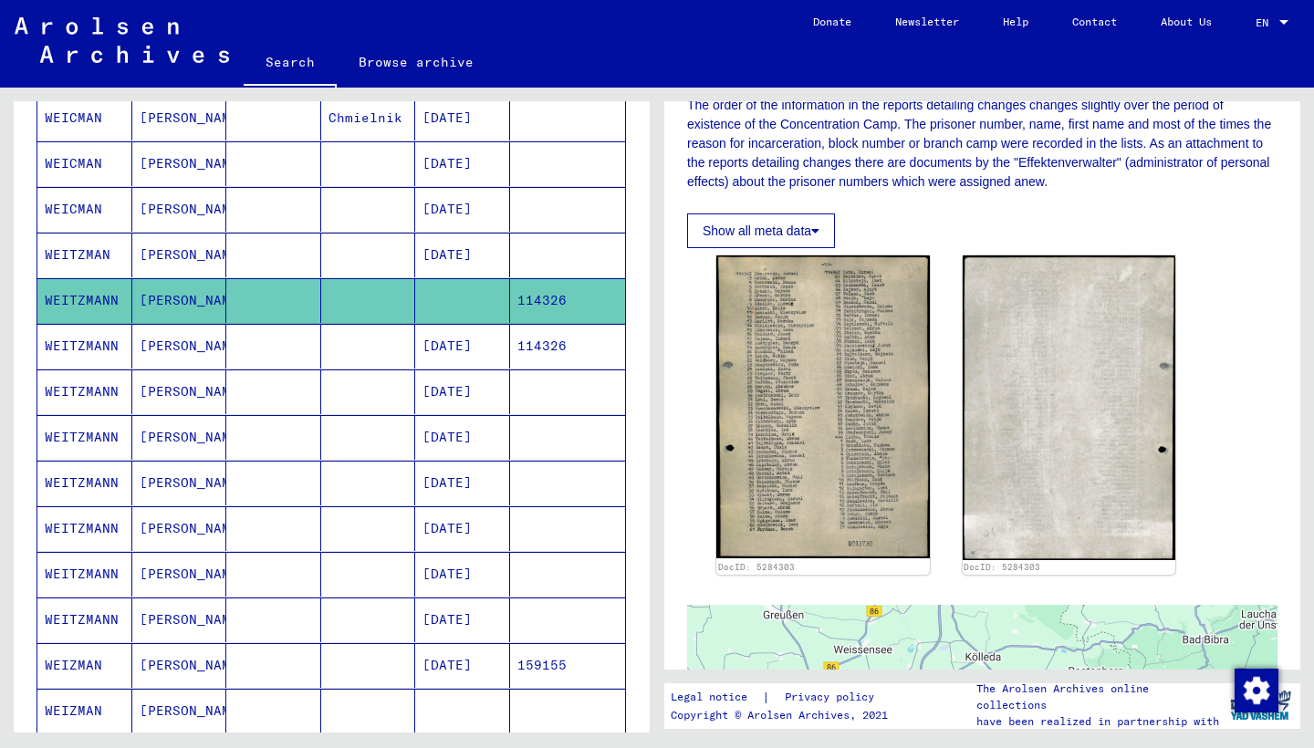
click at [112, 566] on mat-cell "WEITZMANN" at bounding box center [84, 574] width 95 height 45
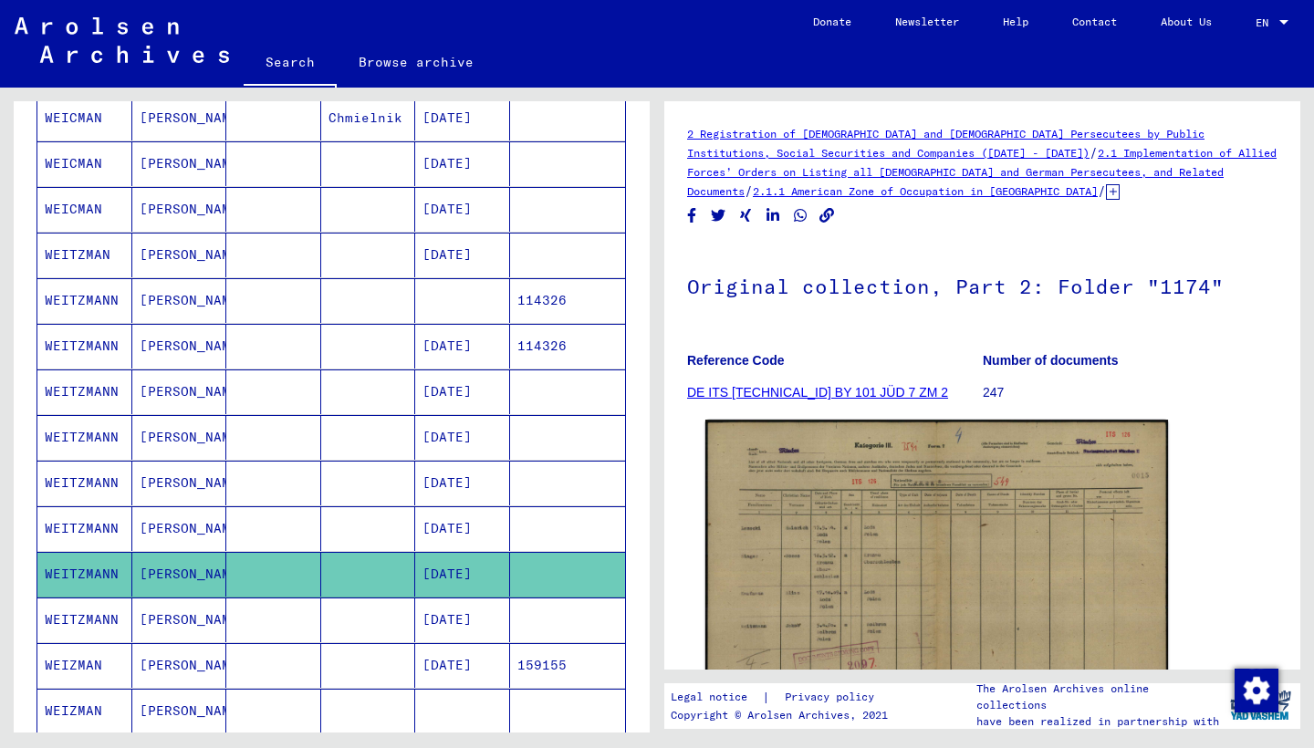
click at [753, 511] on img at bounding box center [936, 583] width 463 height 327
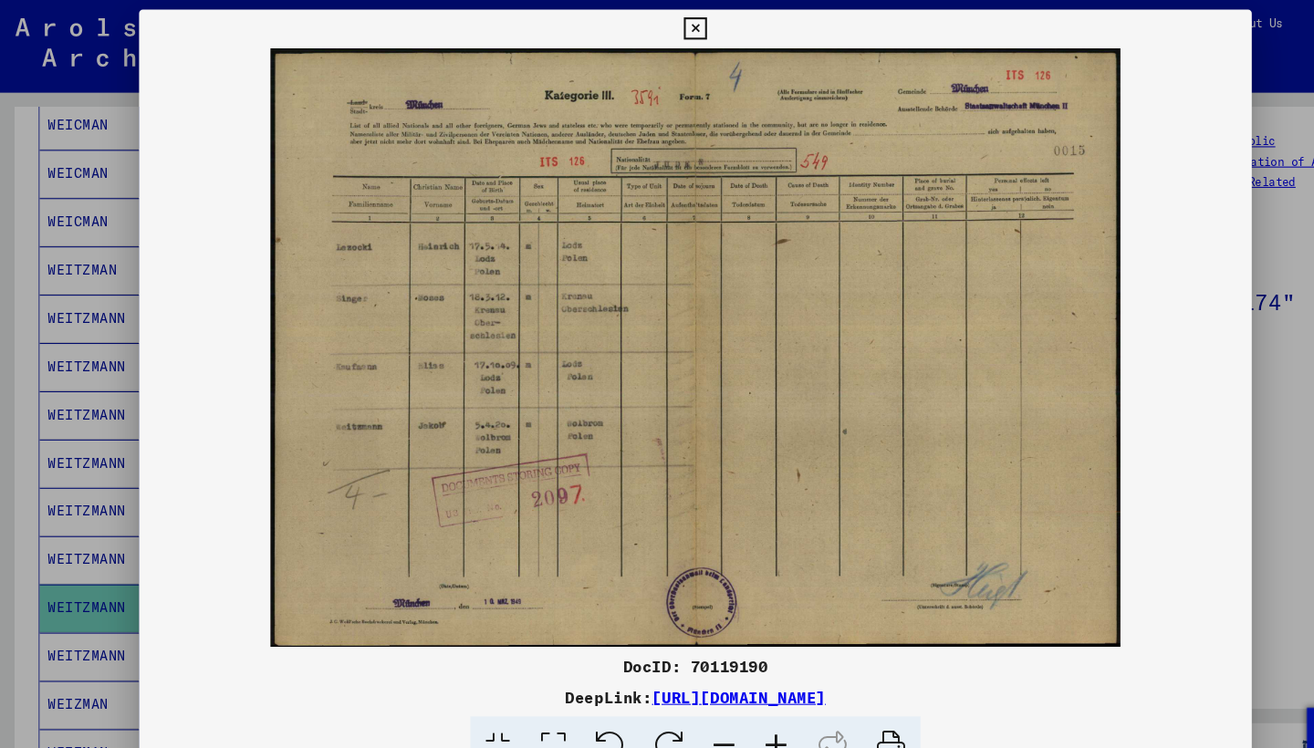
click at [667, 27] on icon at bounding box center [656, 27] width 21 height 22
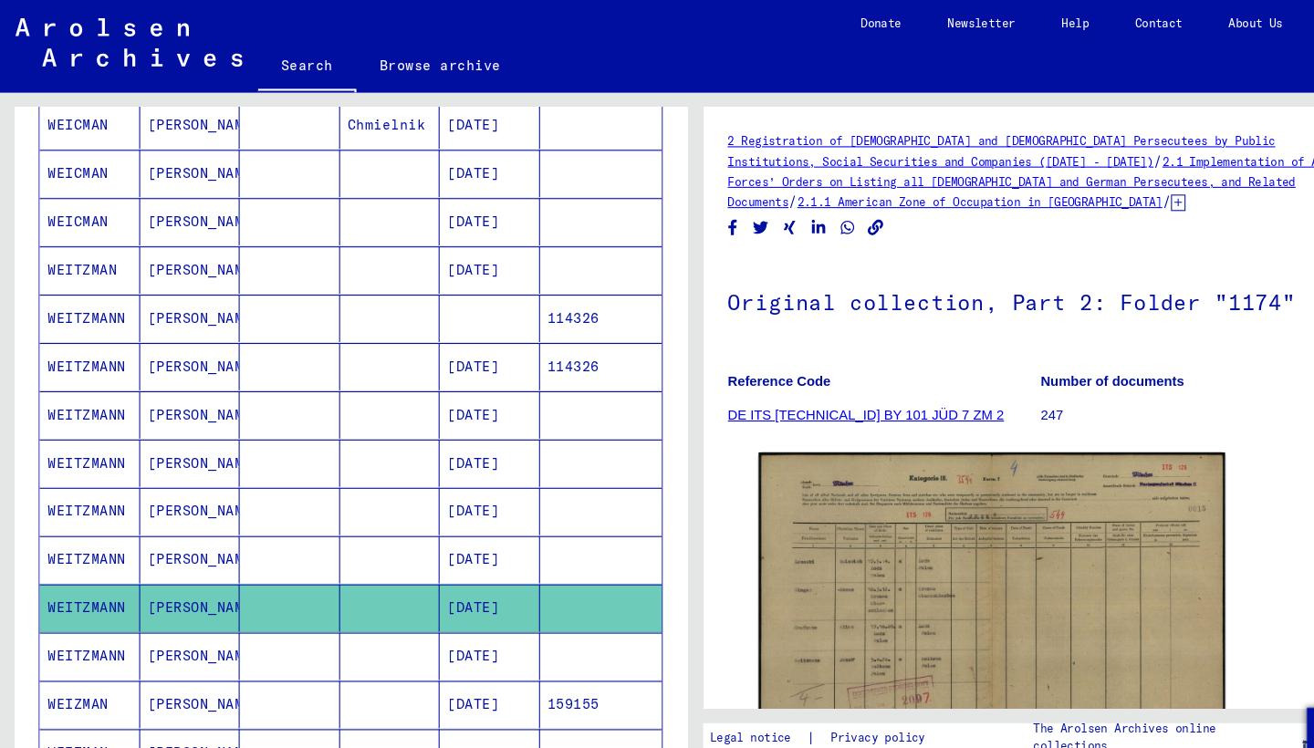
click at [83, 610] on mat-cell "WEITZMANN" at bounding box center [84, 620] width 95 height 45
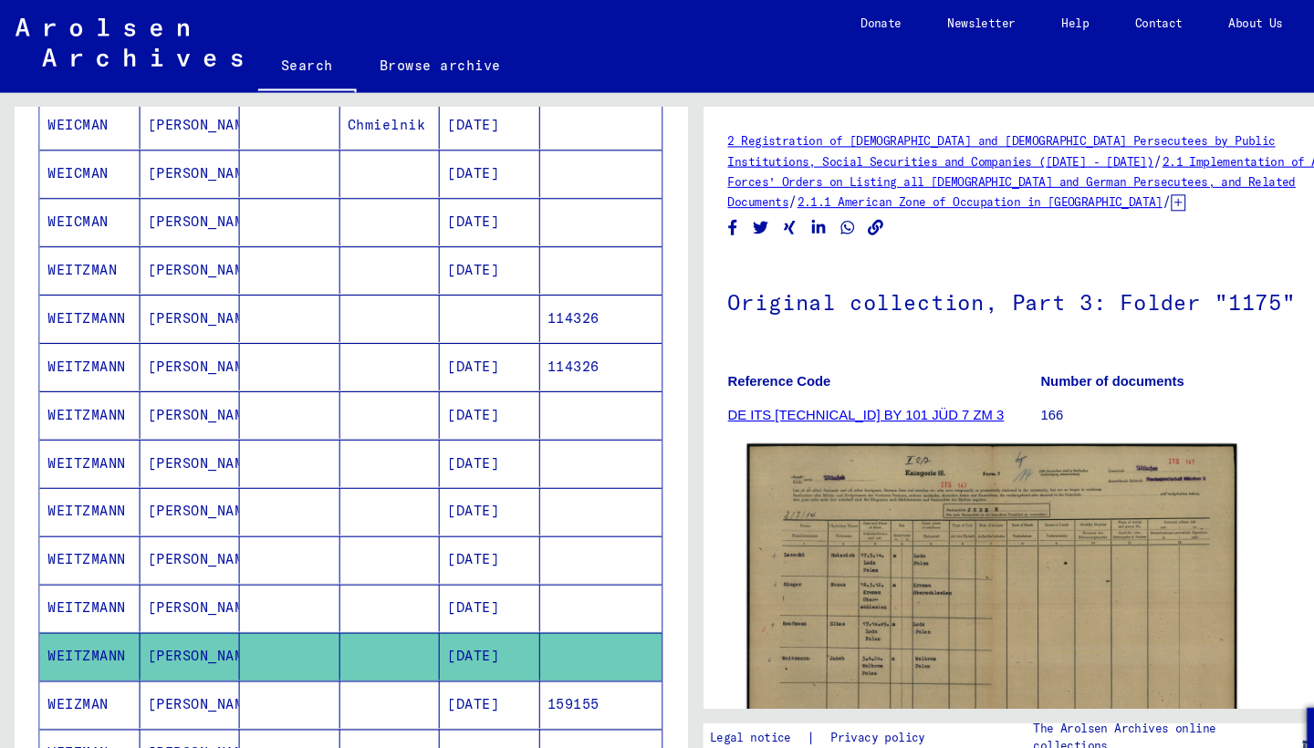
click at [834, 533] on img at bounding box center [936, 584] width 463 height 328
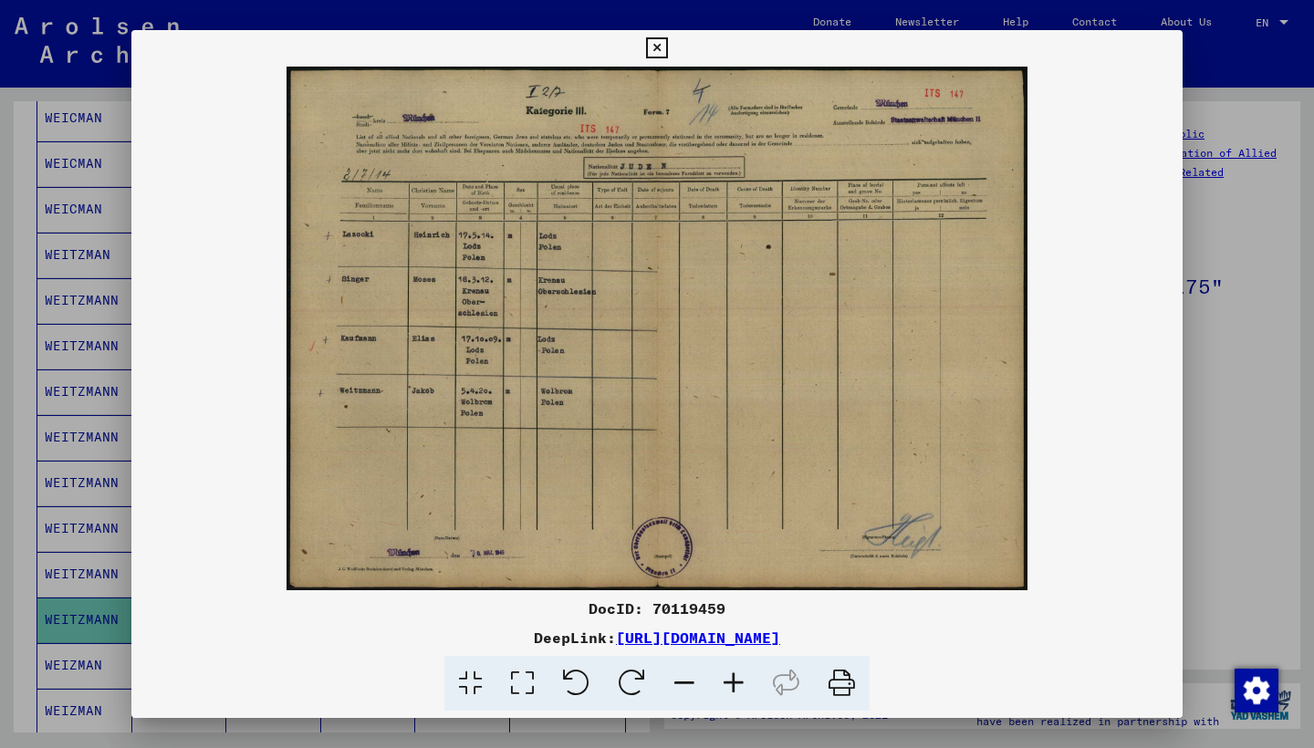
click at [667, 47] on icon at bounding box center [656, 48] width 21 height 22
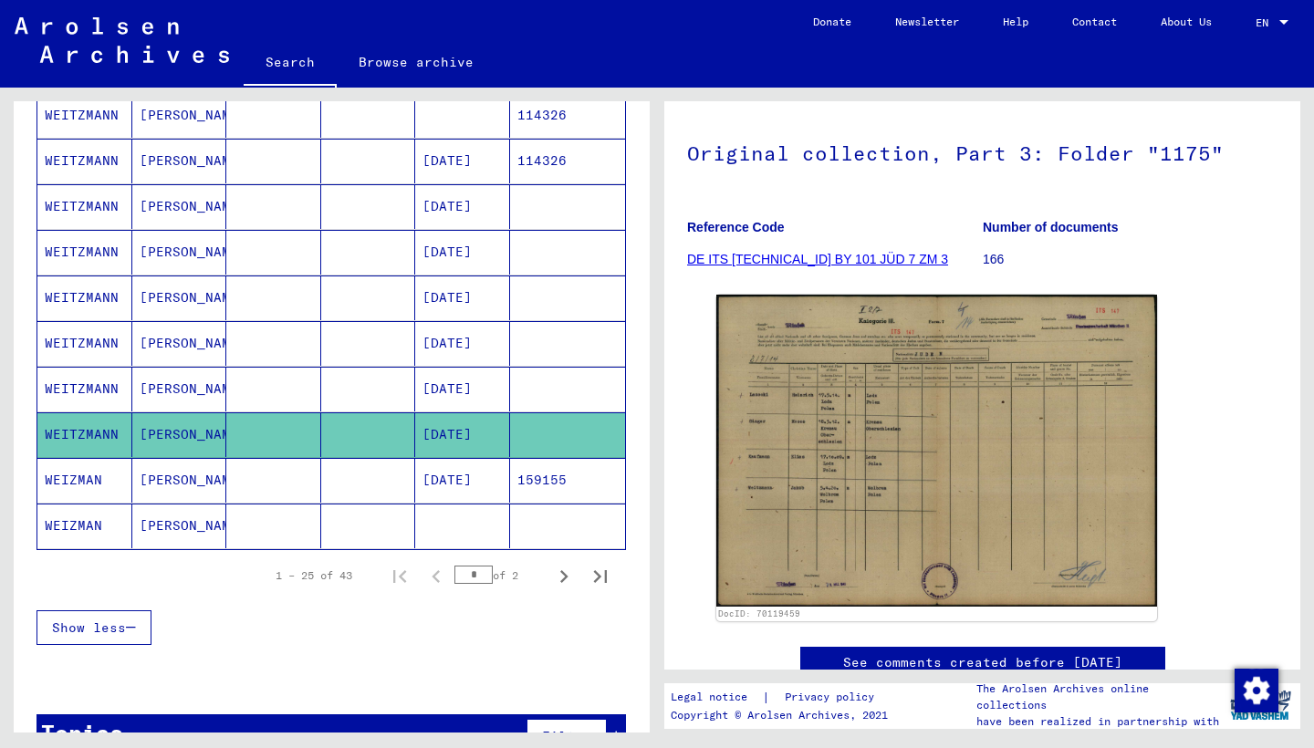
scroll to position [981, 0]
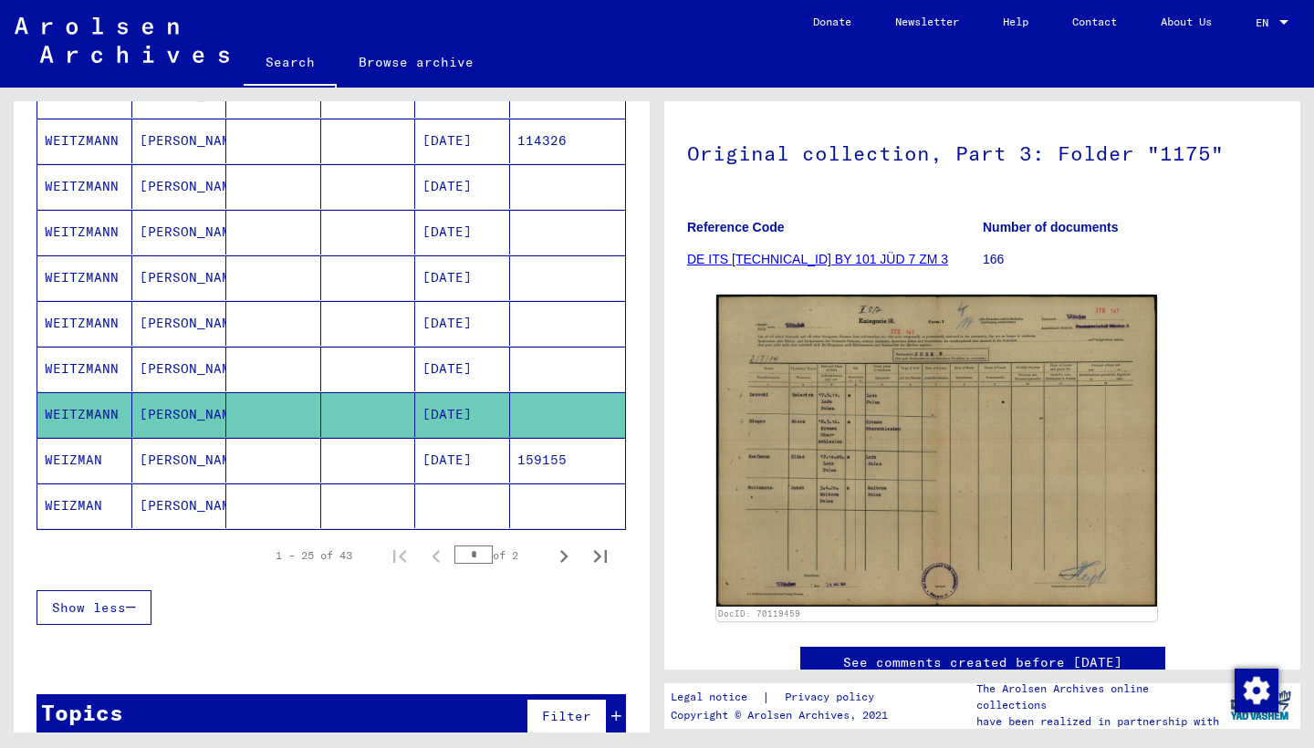
click at [74, 499] on mat-cell "WEIZMAN" at bounding box center [84, 506] width 95 height 45
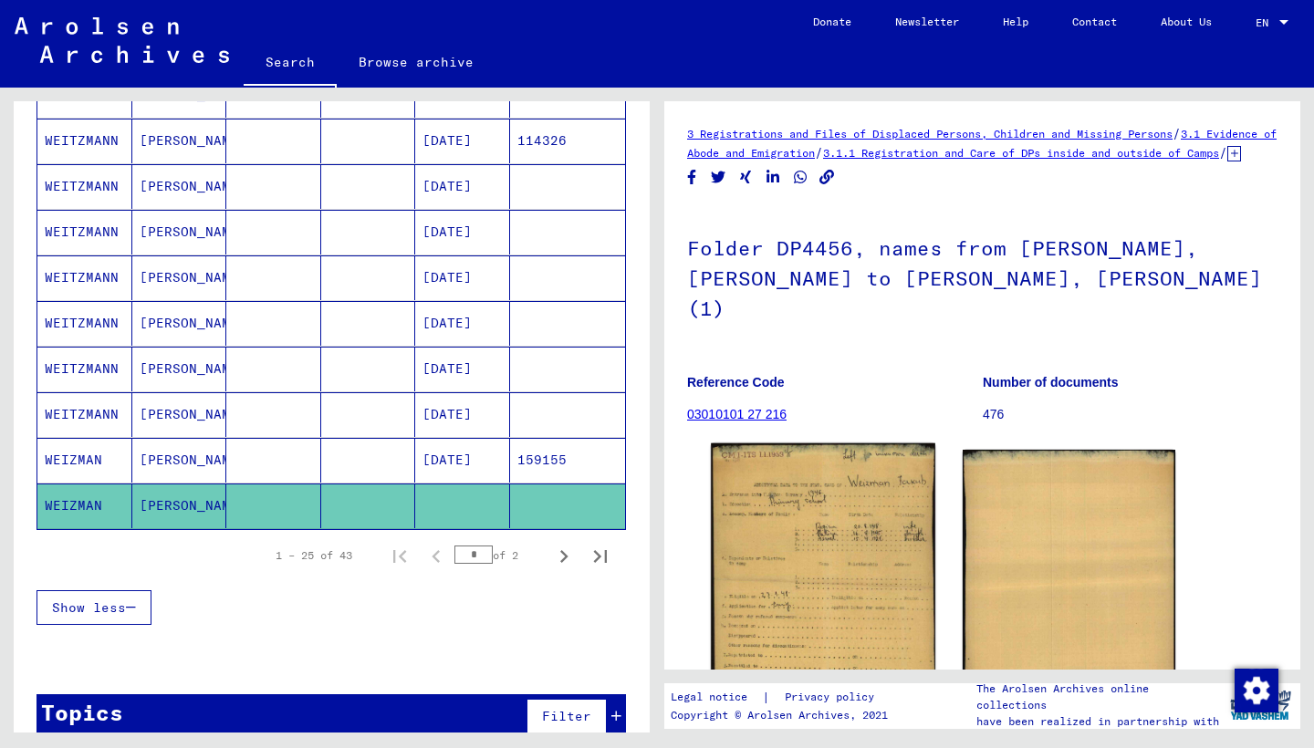
click at [826, 554] on img at bounding box center [823, 575] width 224 height 264
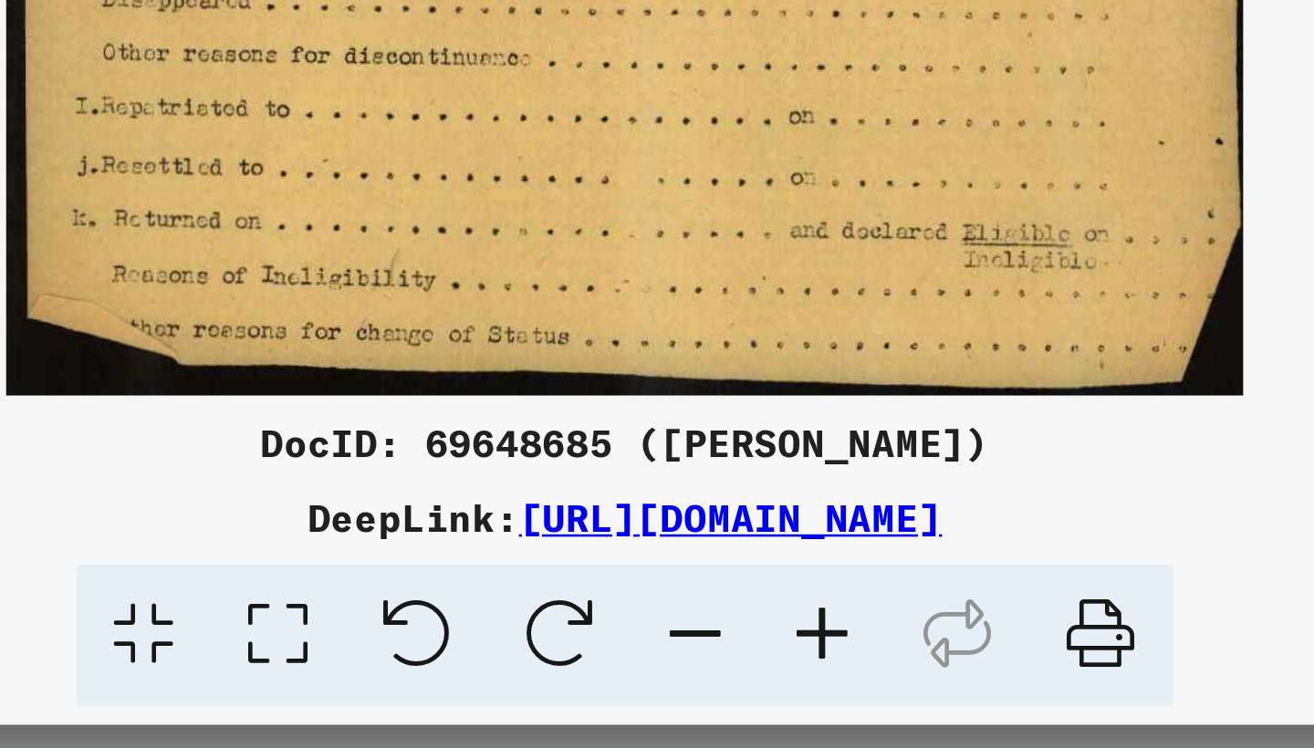
click at [814, 677] on icon at bounding box center [842, 705] width 56 height 56
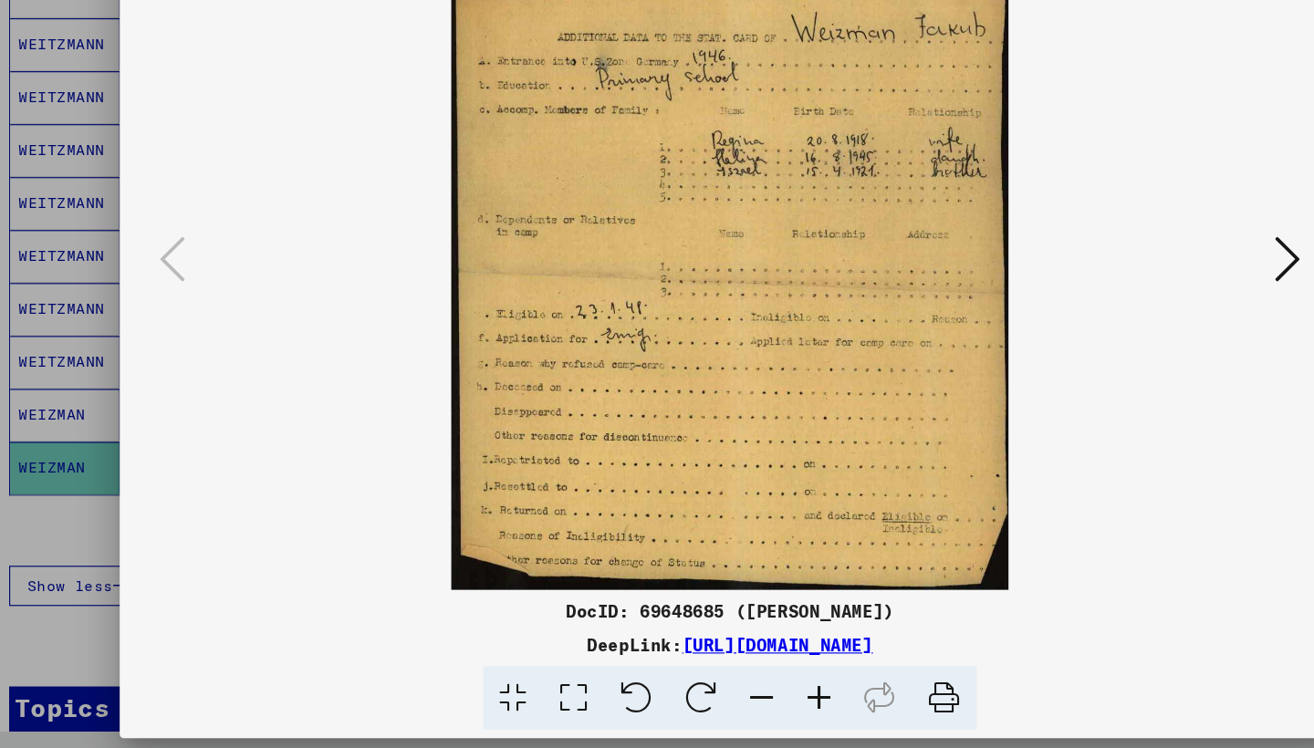
click at [814, 677] on icon at bounding box center [842, 705] width 56 height 56
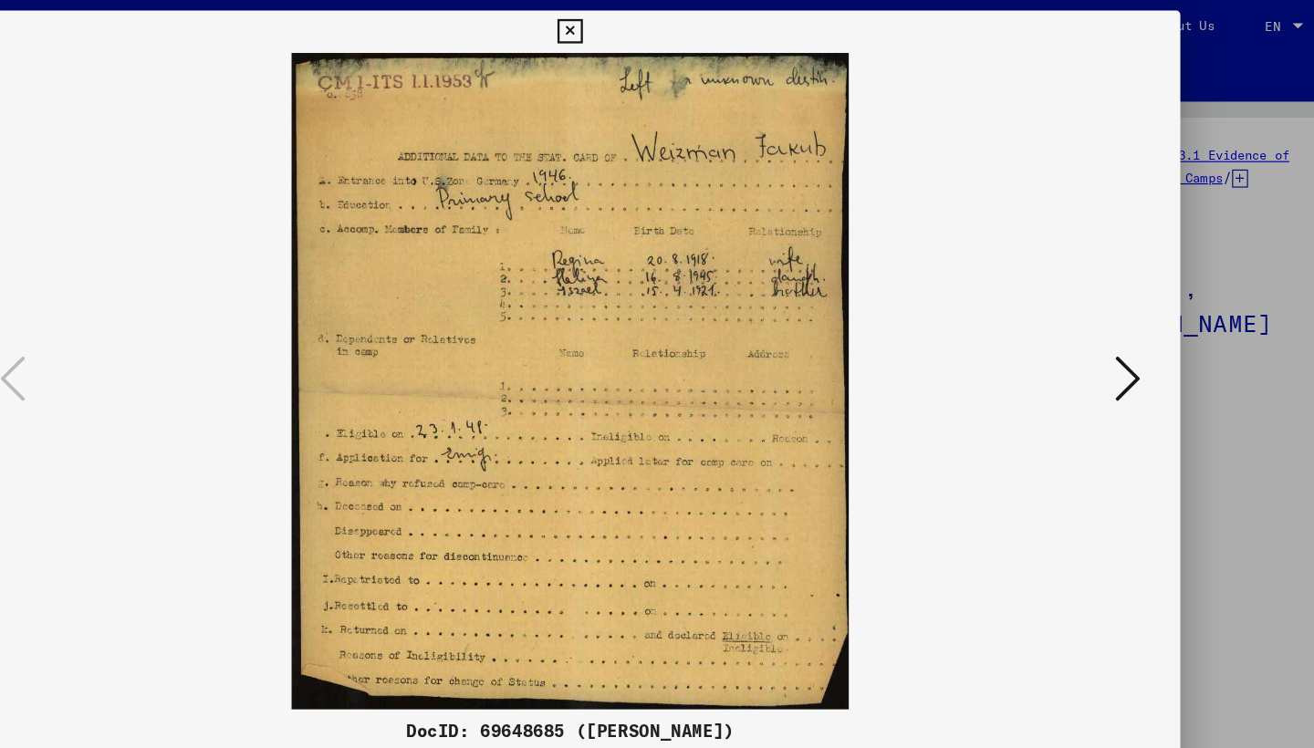
click at [667, 28] on icon at bounding box center [656, 27] width 21 height 22
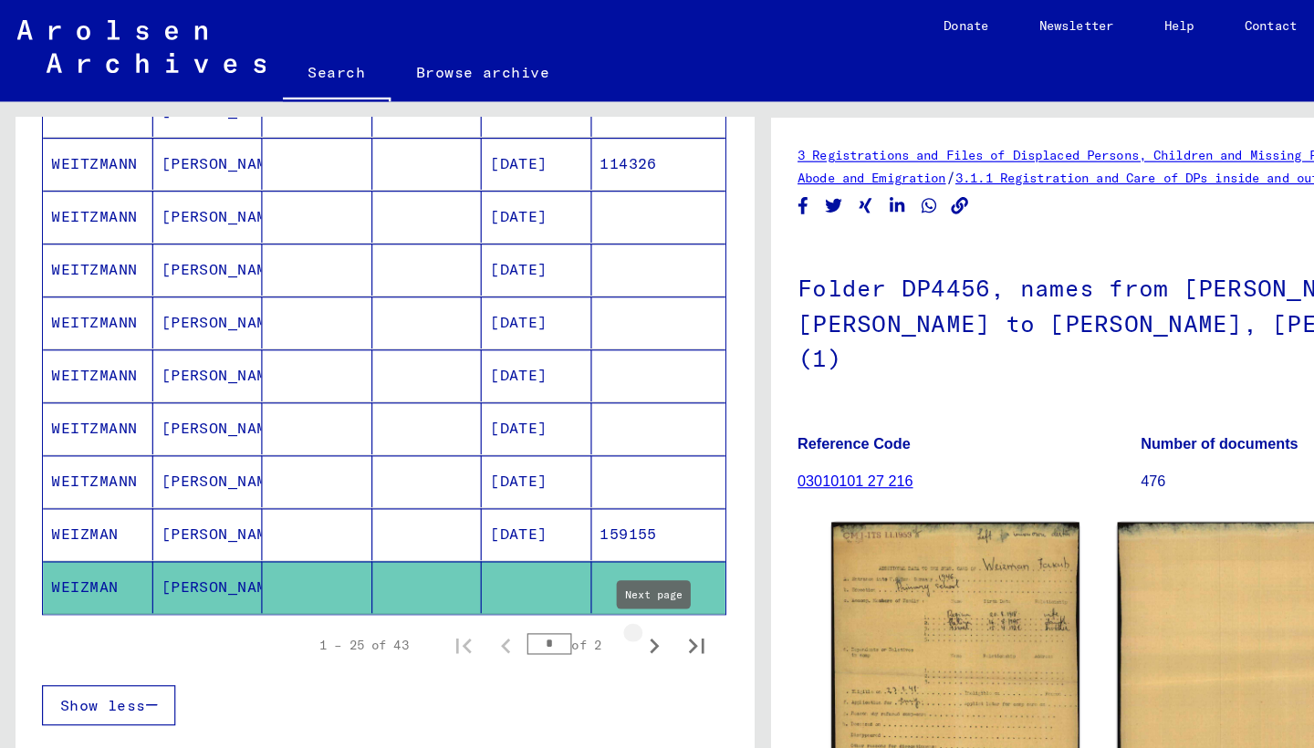
click at [564, 555] on icon "Next page" at bounding box center [564, 556] width 8 height 13
type input "*"
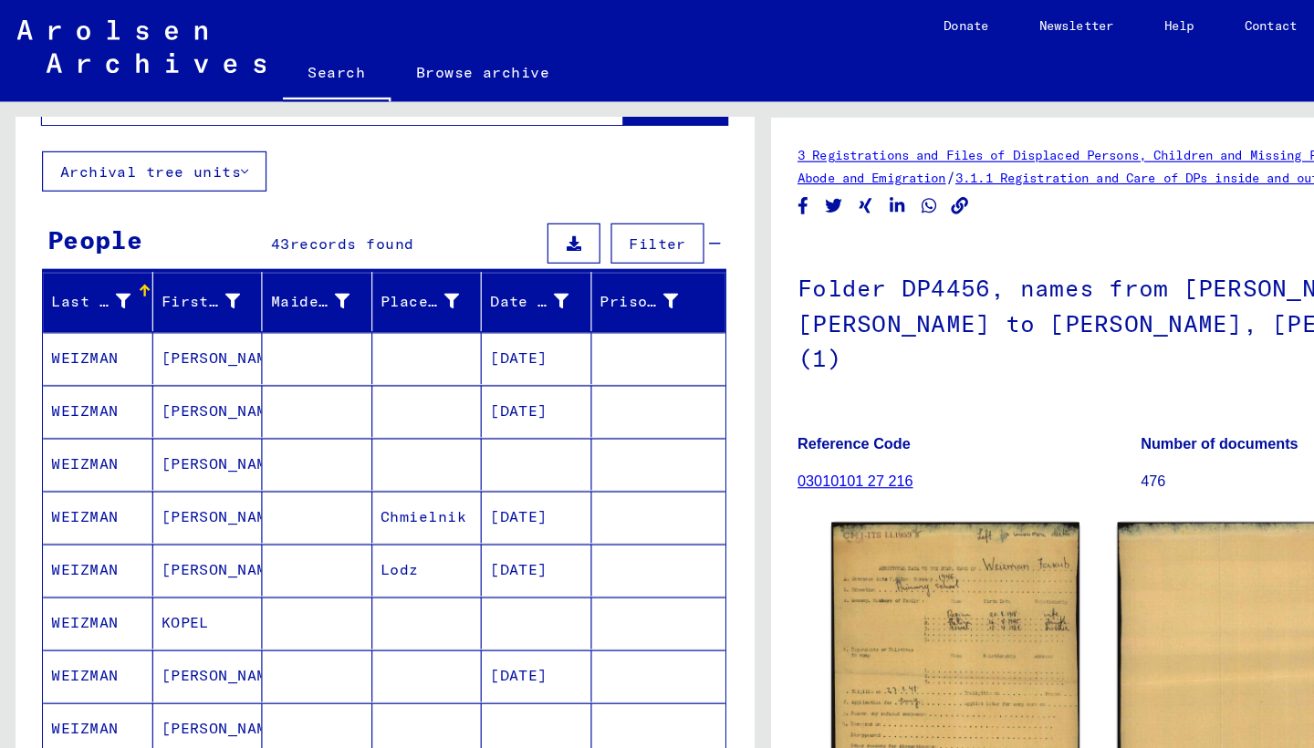
scroll to position [85, 0]
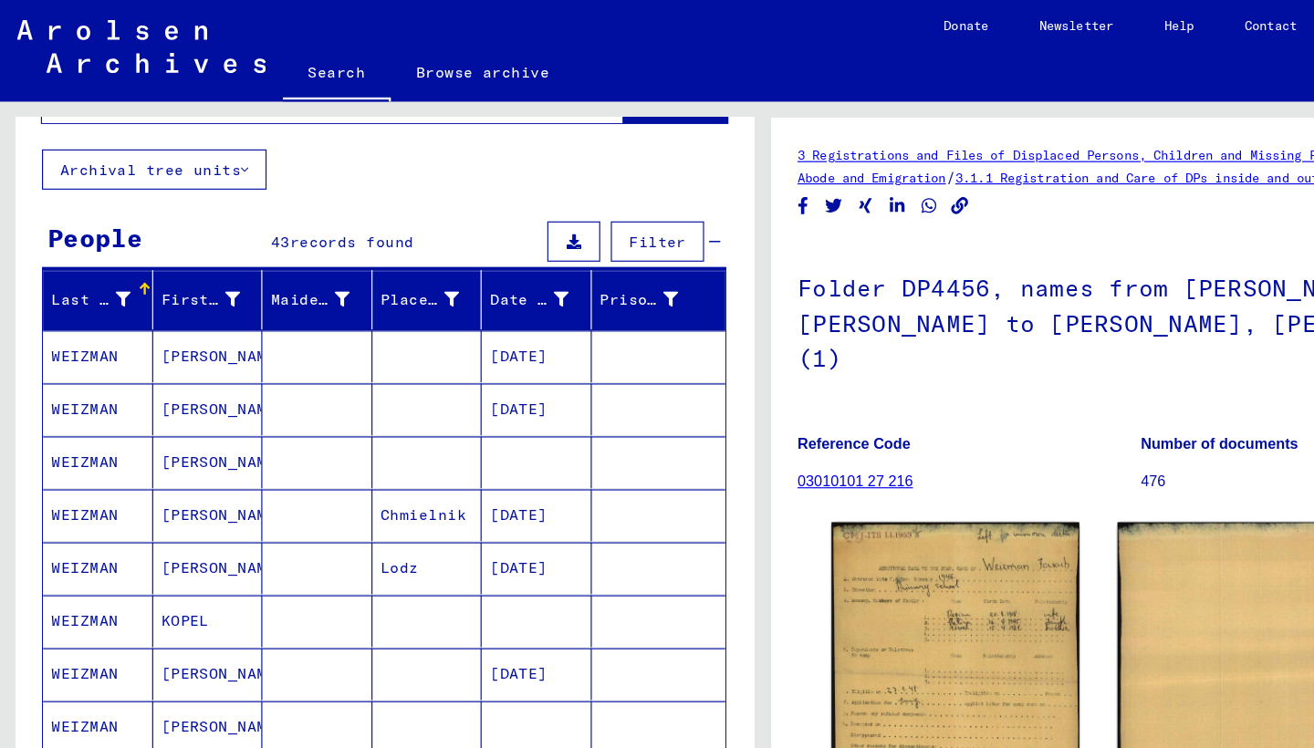
click at [82, 300] on mat-cell "WEIZMAN" at bounding box center [84, 307] width 95 height 45
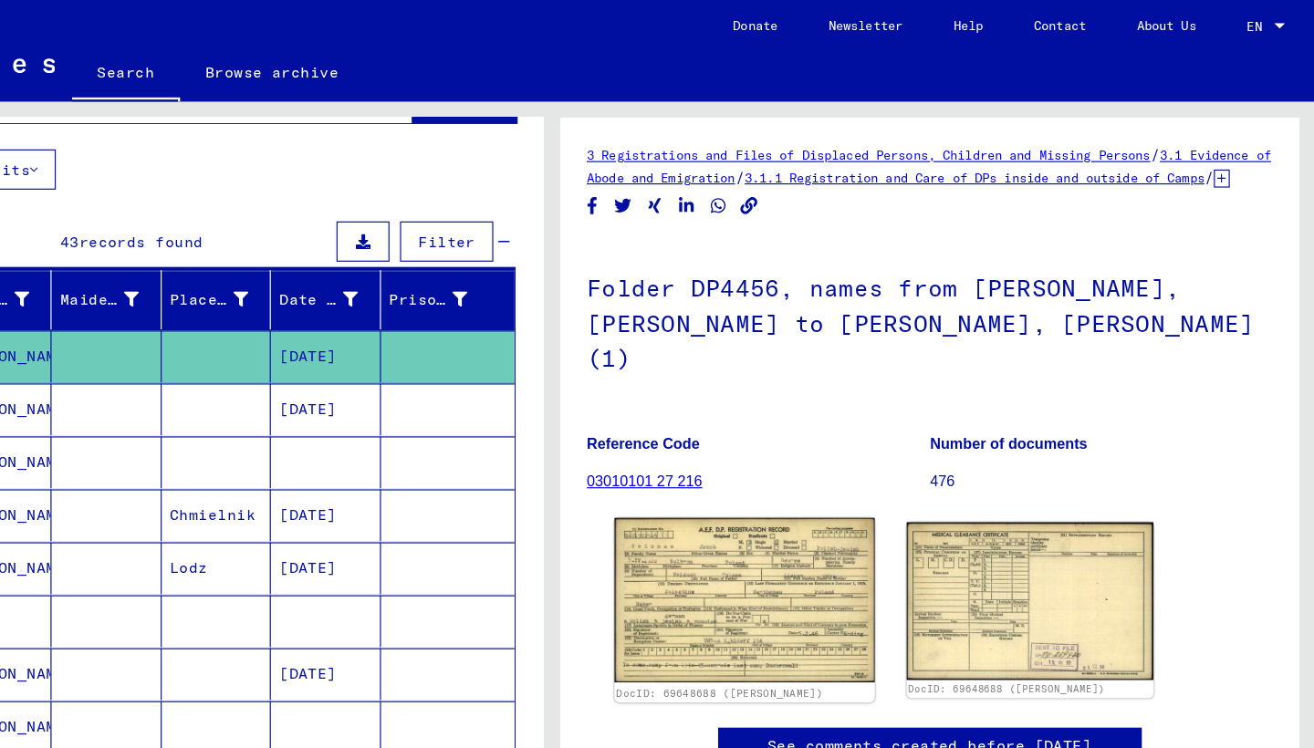
click at [711, 475] on img at bounding box center [823, 516] width 224 height 141
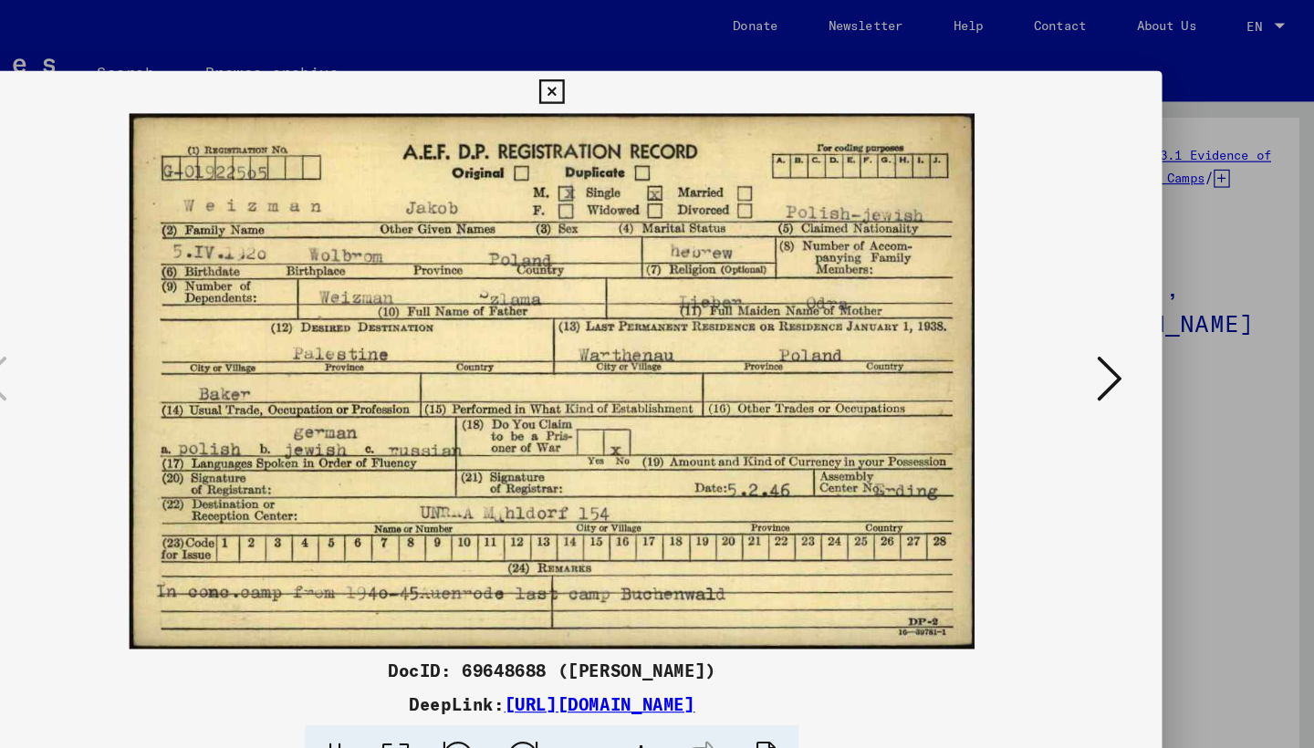
click at [667, 78] on icon at bounding box center [656, 79] width 21 height 22
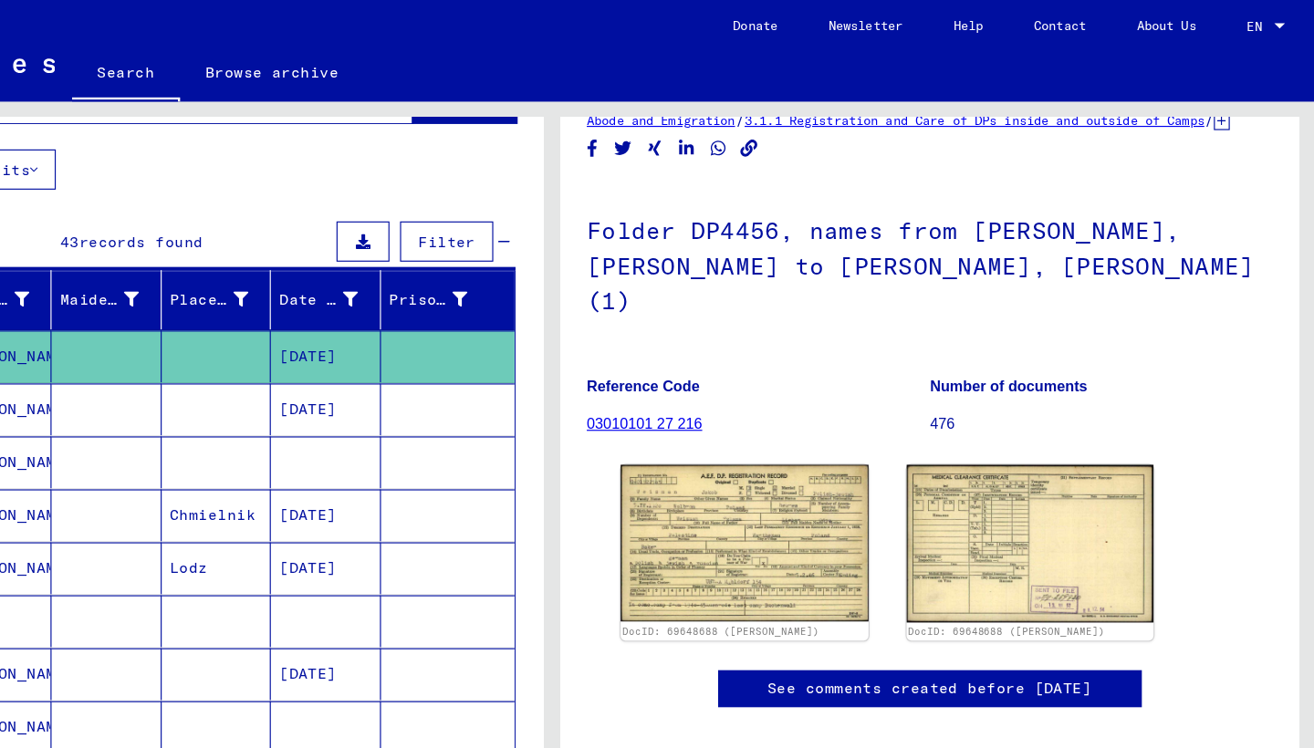
scroll to position [133, 0]
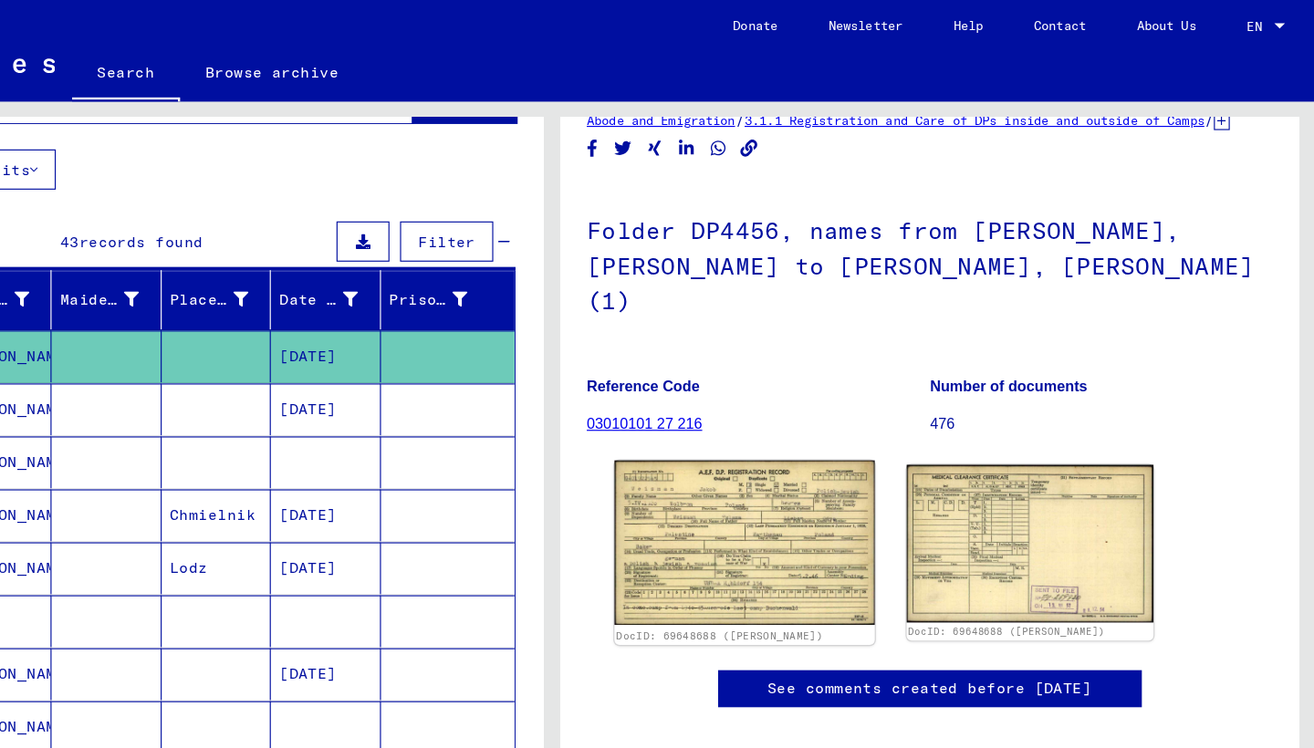
click at [711, 397] on img at bounding box center [823, 467] width 224 height 141
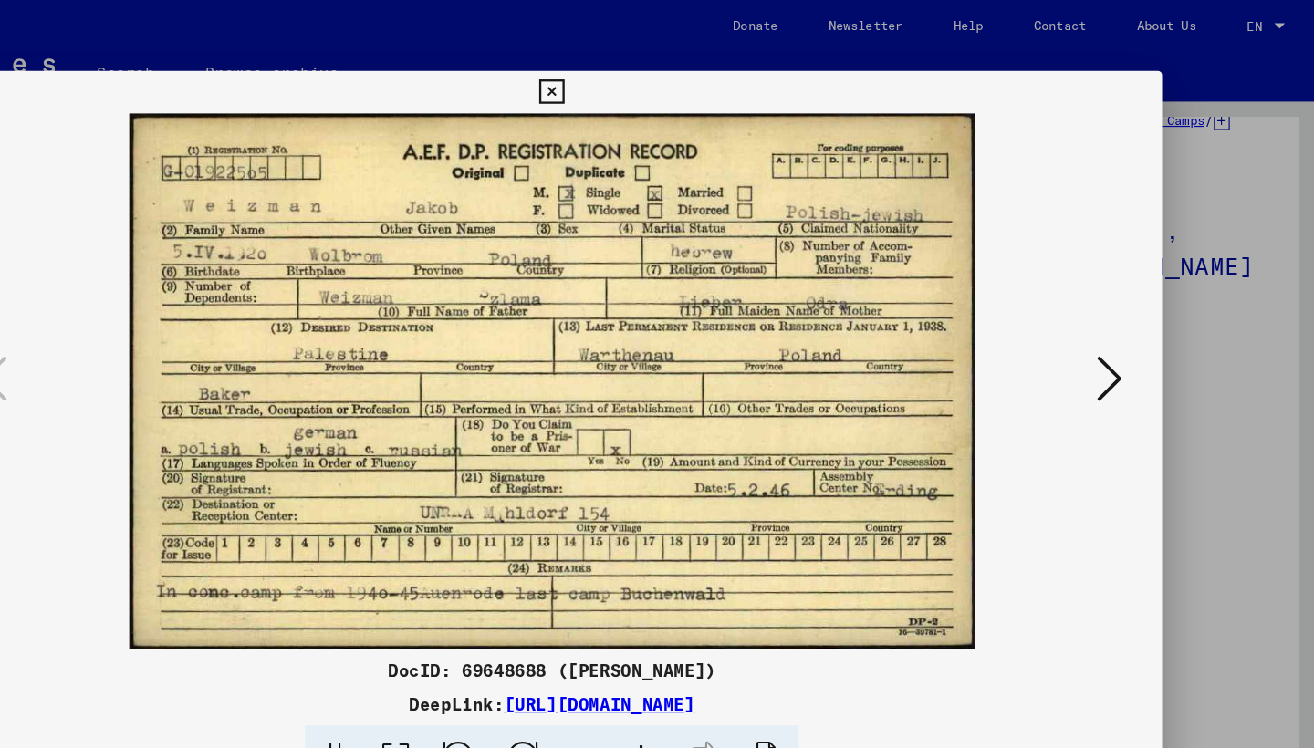
click at [667, 73] on icon at bounding box center [656, 79] width 21 height 22
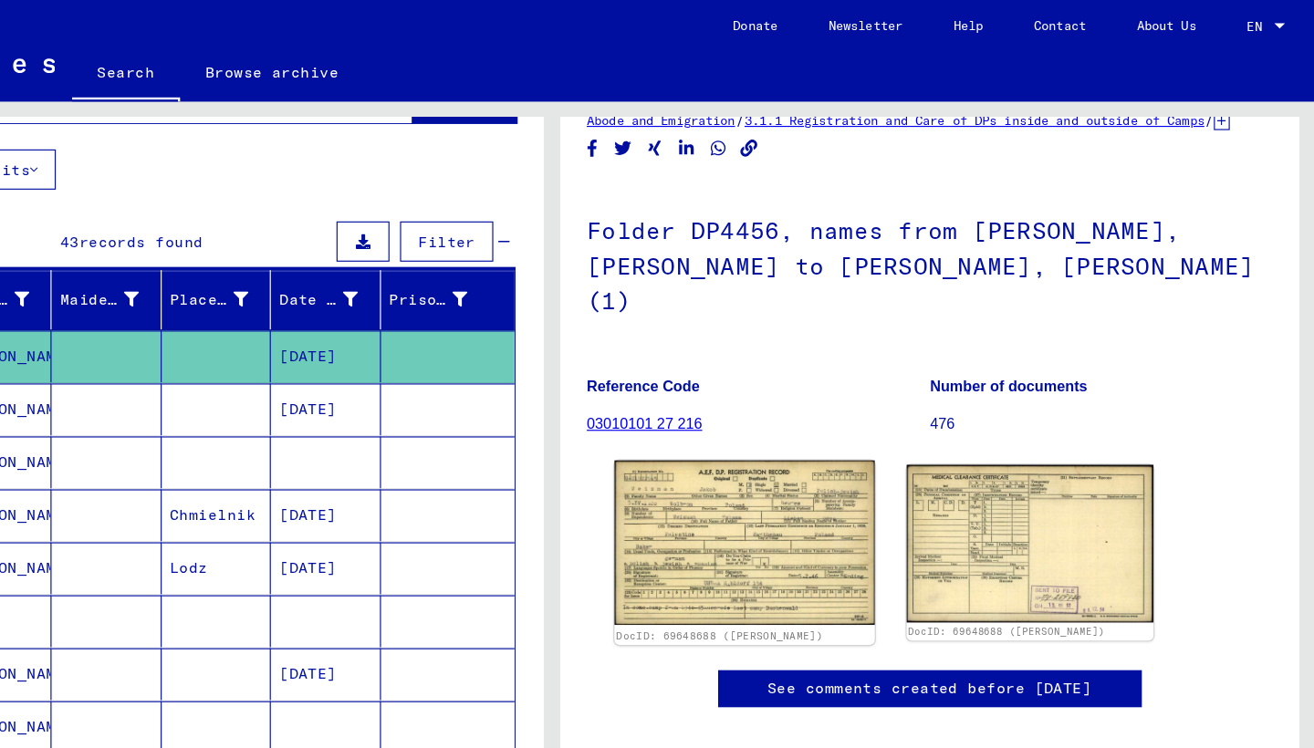
scroll to position [134, 0]
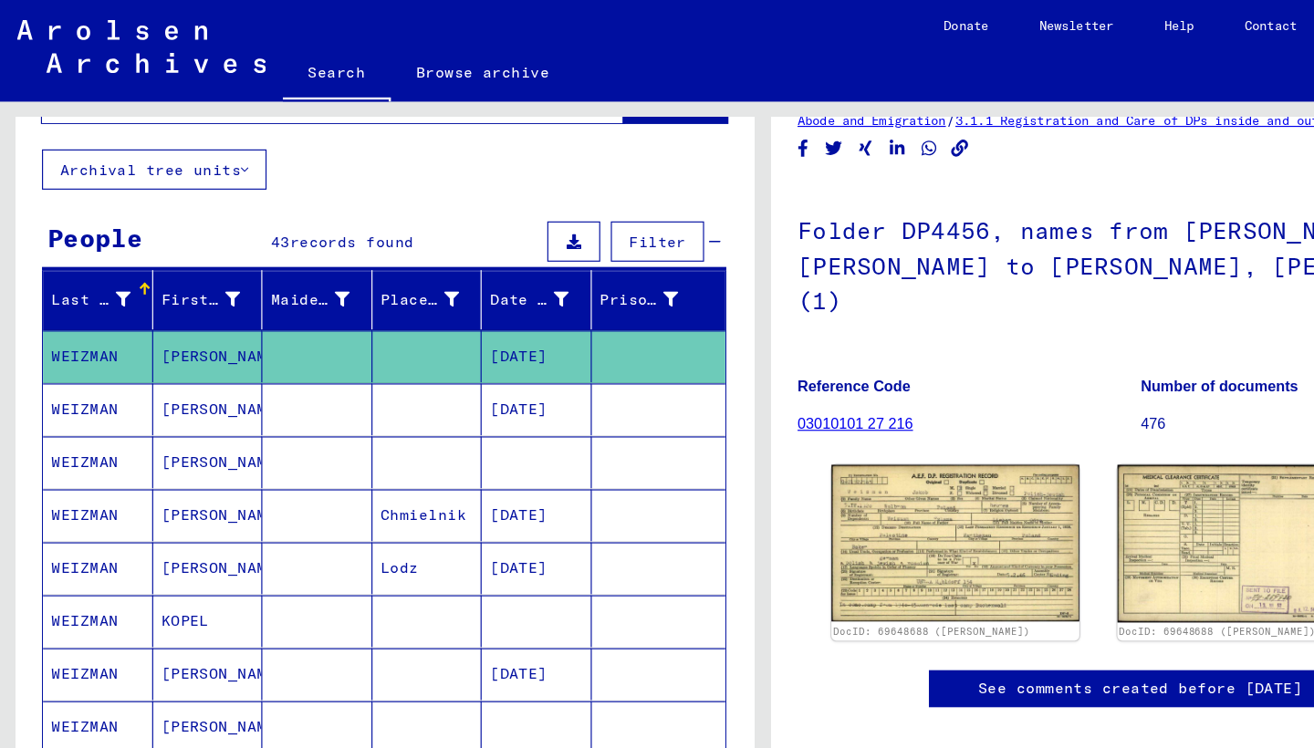
click at [99, 347] on mat-cell "WEIZMAN" at bounding box center [84, 352] width 95 height 45
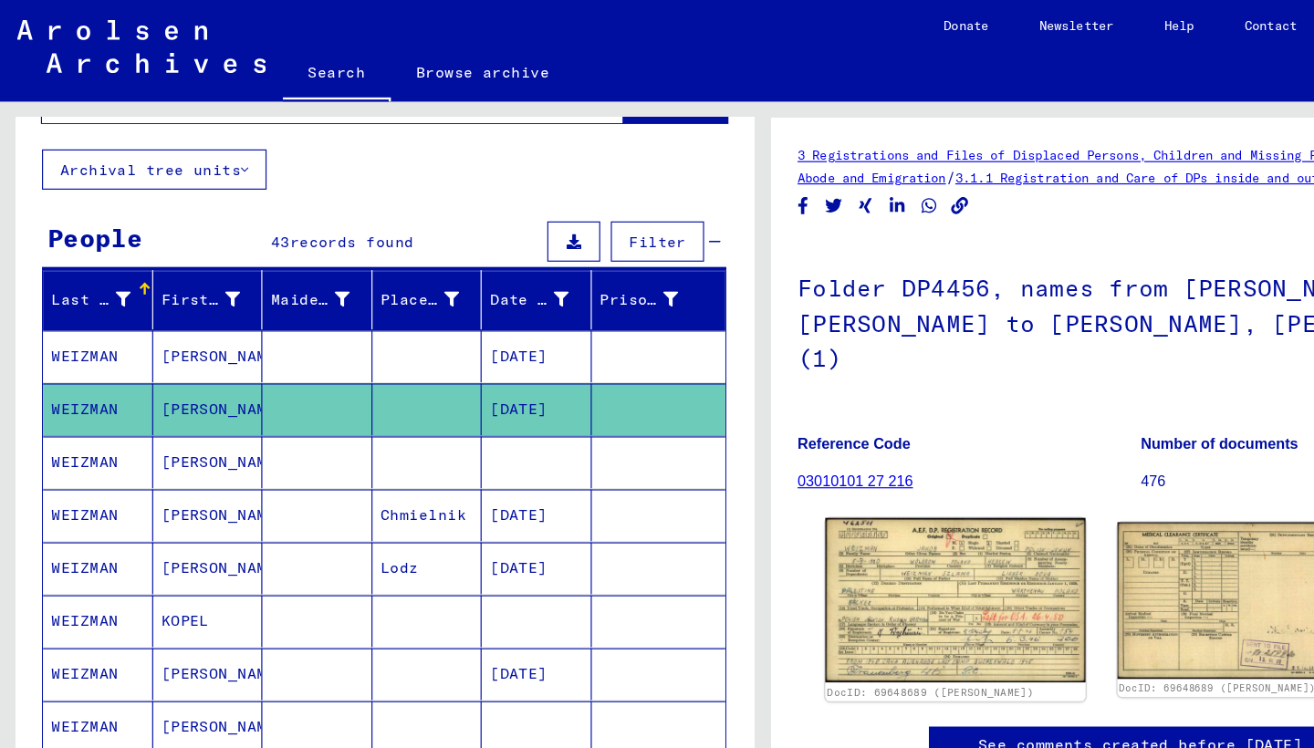
click at [850, 453] on img at bounding box center [823, 516] width 224 height 141
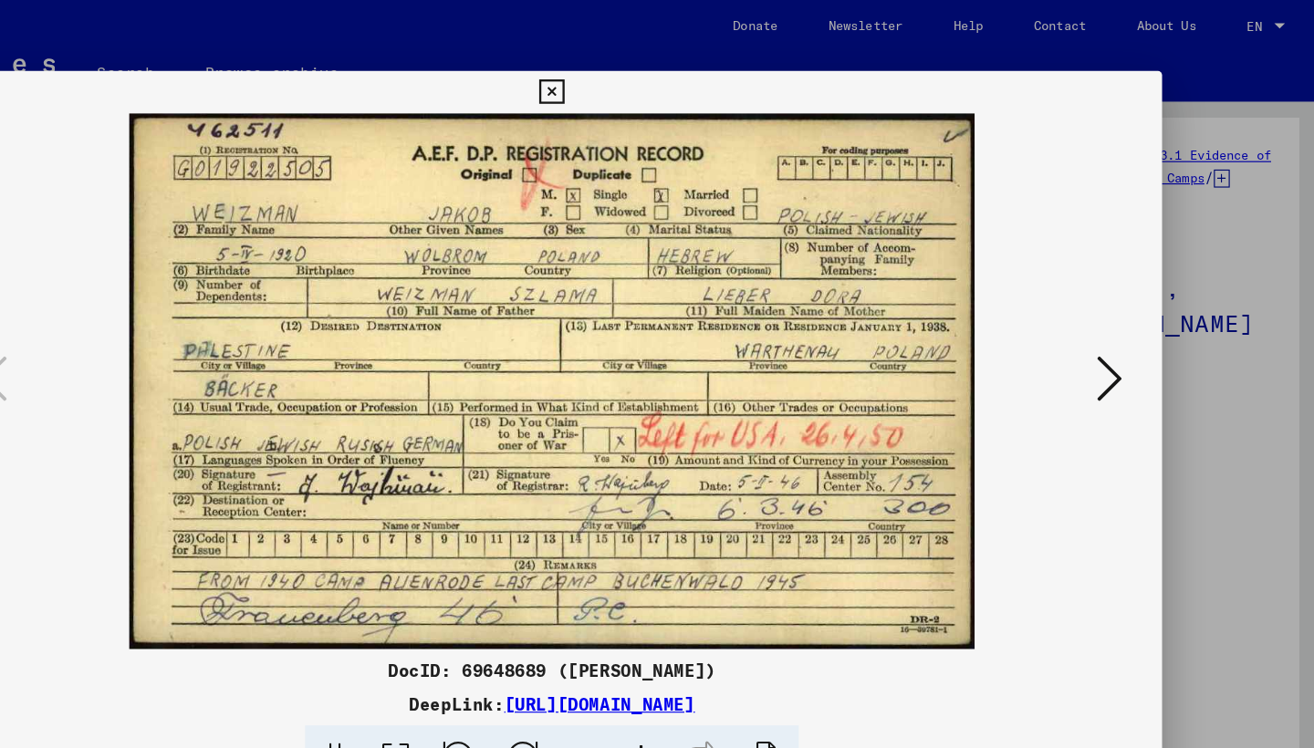
click at [667, 77] on icon at bounding box center [656, 79] width 21 height 22
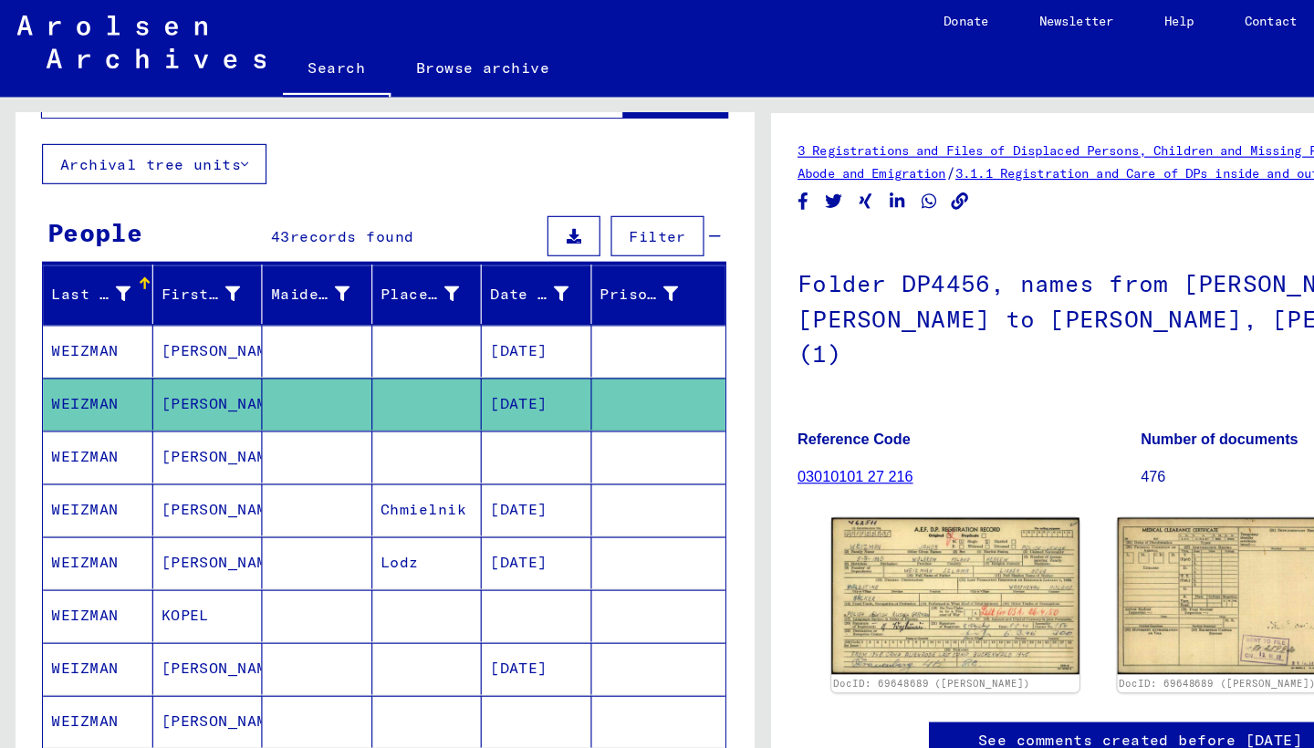
scroll to position [88, 0]
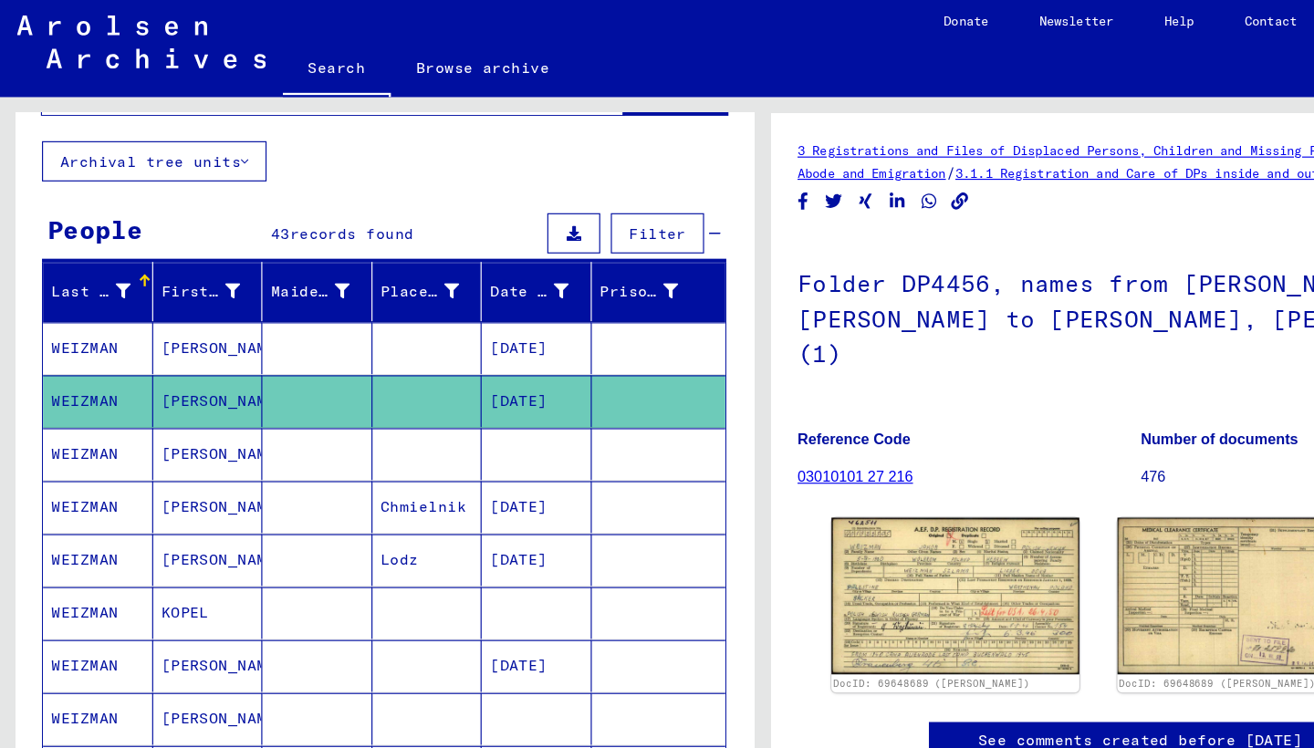
click at [73, 385] on mat-cell "WEIZMAN" at bounding box center [84, 395] width 95 height 45
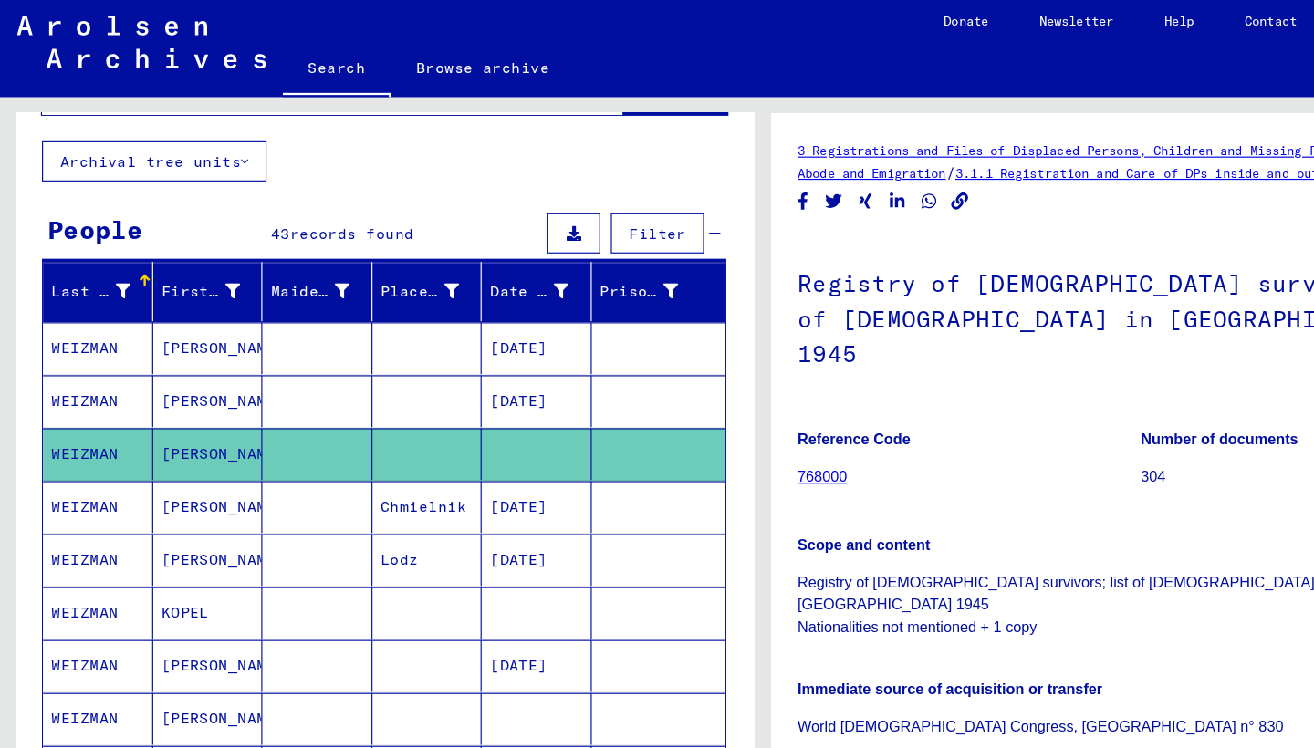
click at [694, 326] on h1 "Registry of [DEMOGRAPHIC_DATA] survivors; list of [DEMOGRAPHIC_DATA] in [GEOGRA…" at bounding box center [982, 276] width 590 height 140
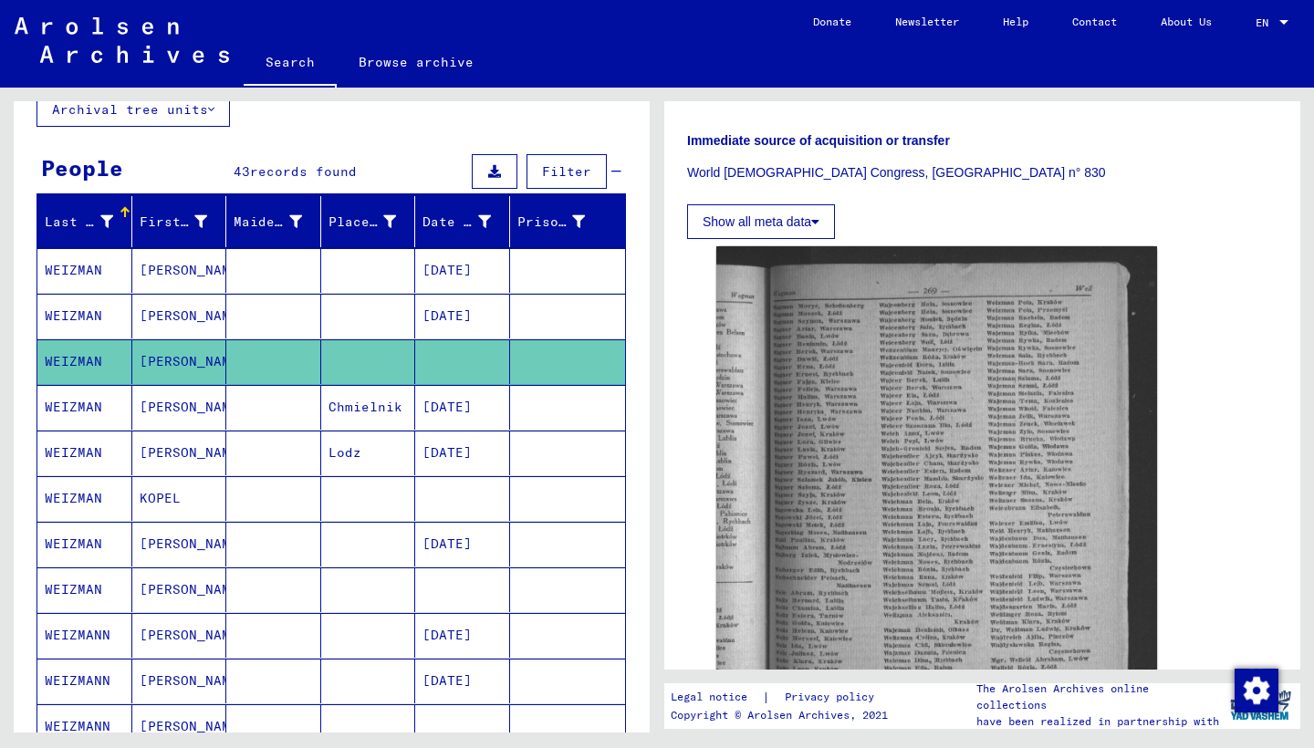
scroll to position [167, 0]
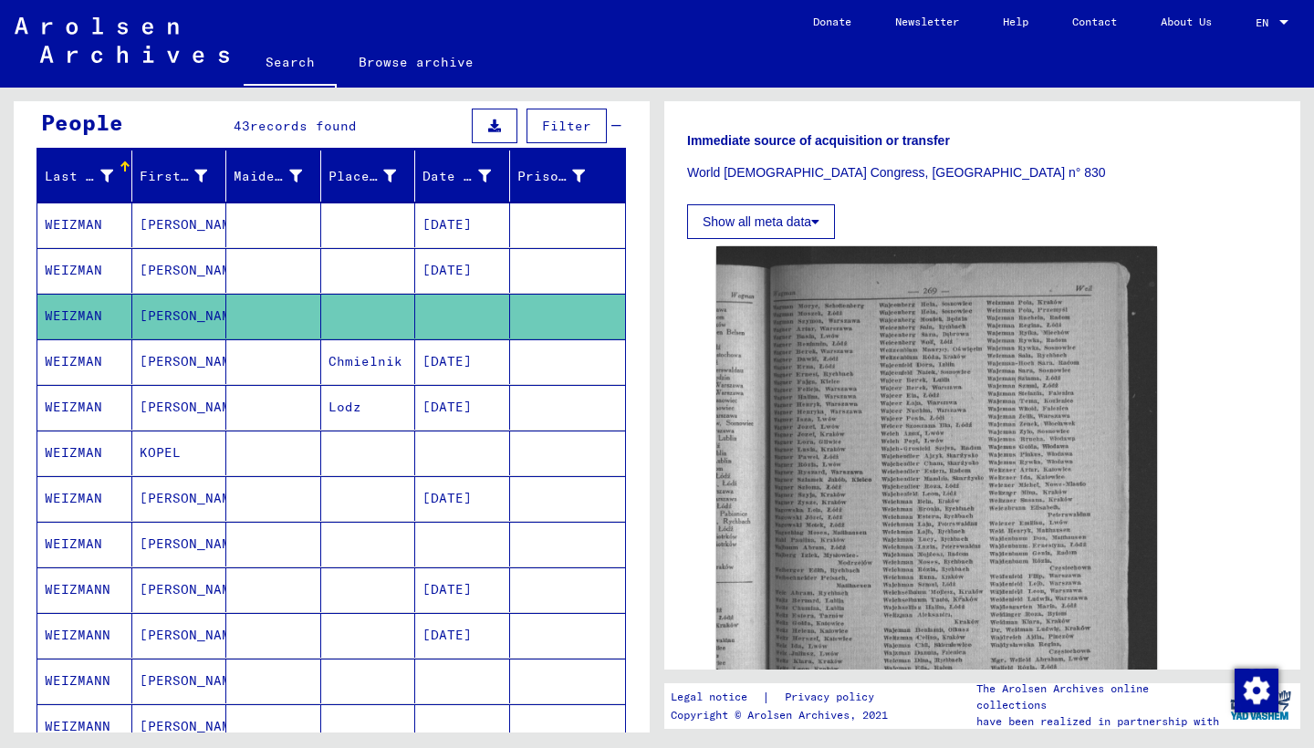
click at [88, 494] on mat-cell "WEIZMAN" at bounding box center [84, 498] width 95 height 45
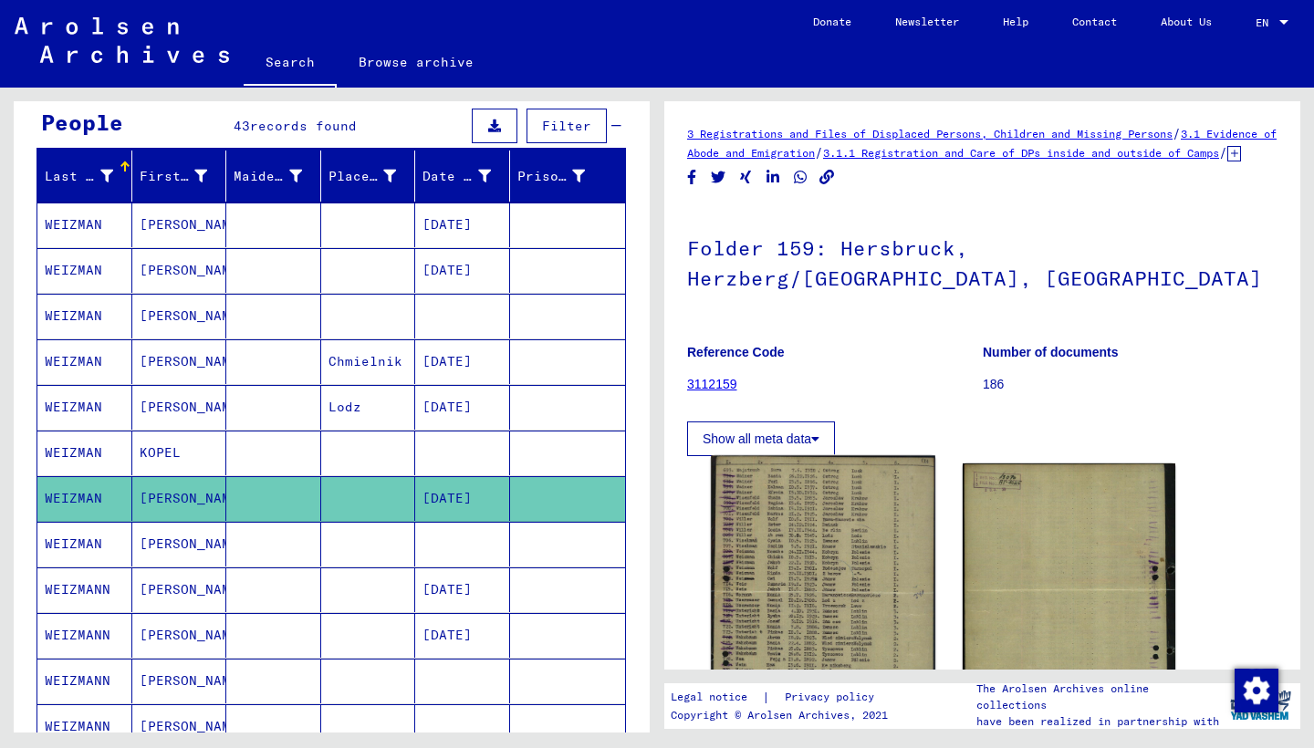
click at [807, 520] on img at bounding box center [823, 614] width 224 height 317
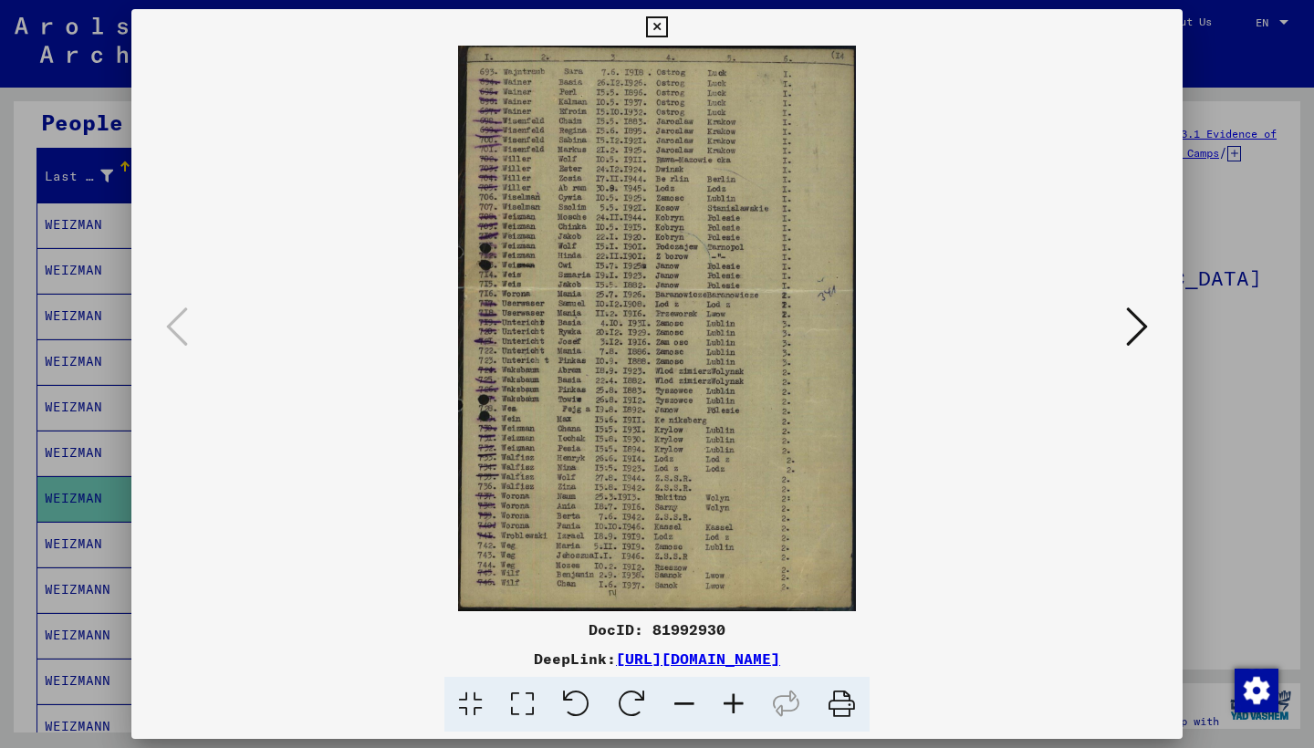
click at [1129, 327] on icon at bounding box center [1137, 327] width 22 height 44
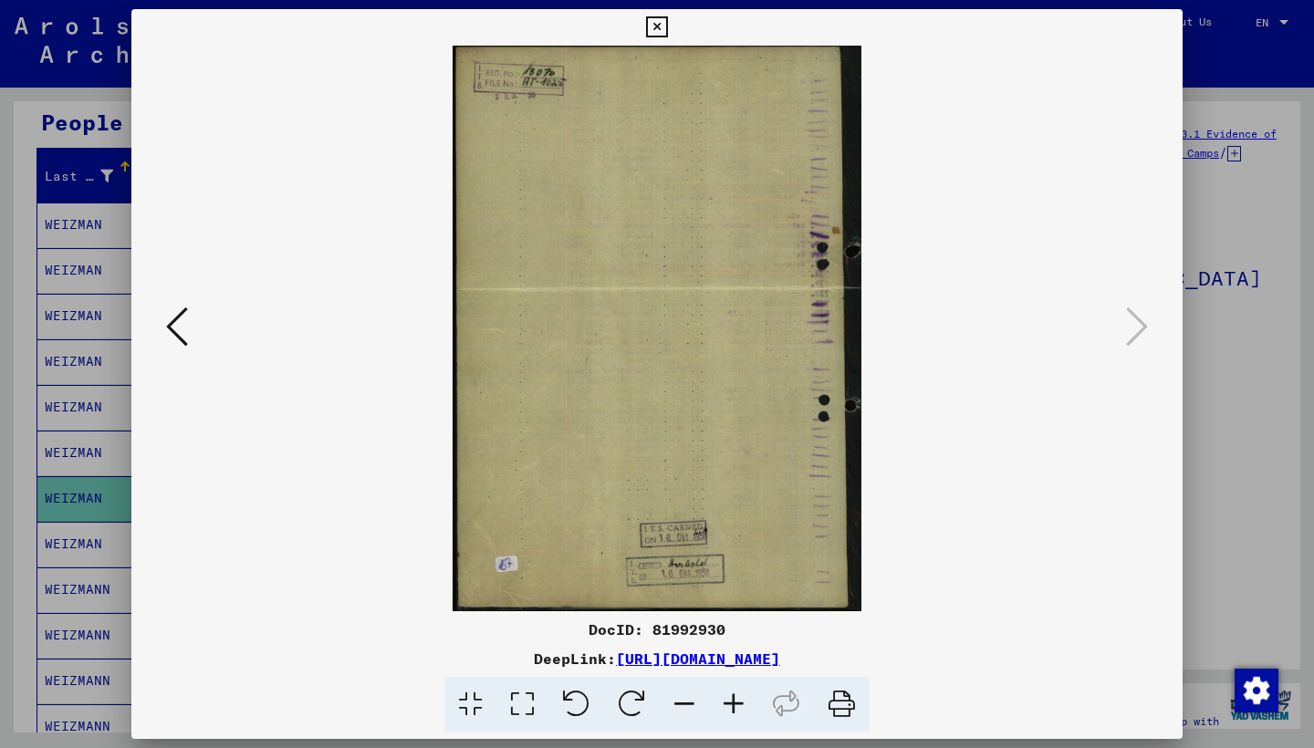
click at [667, 22] on icon at bounding box center [656, 27] width 21 height 22
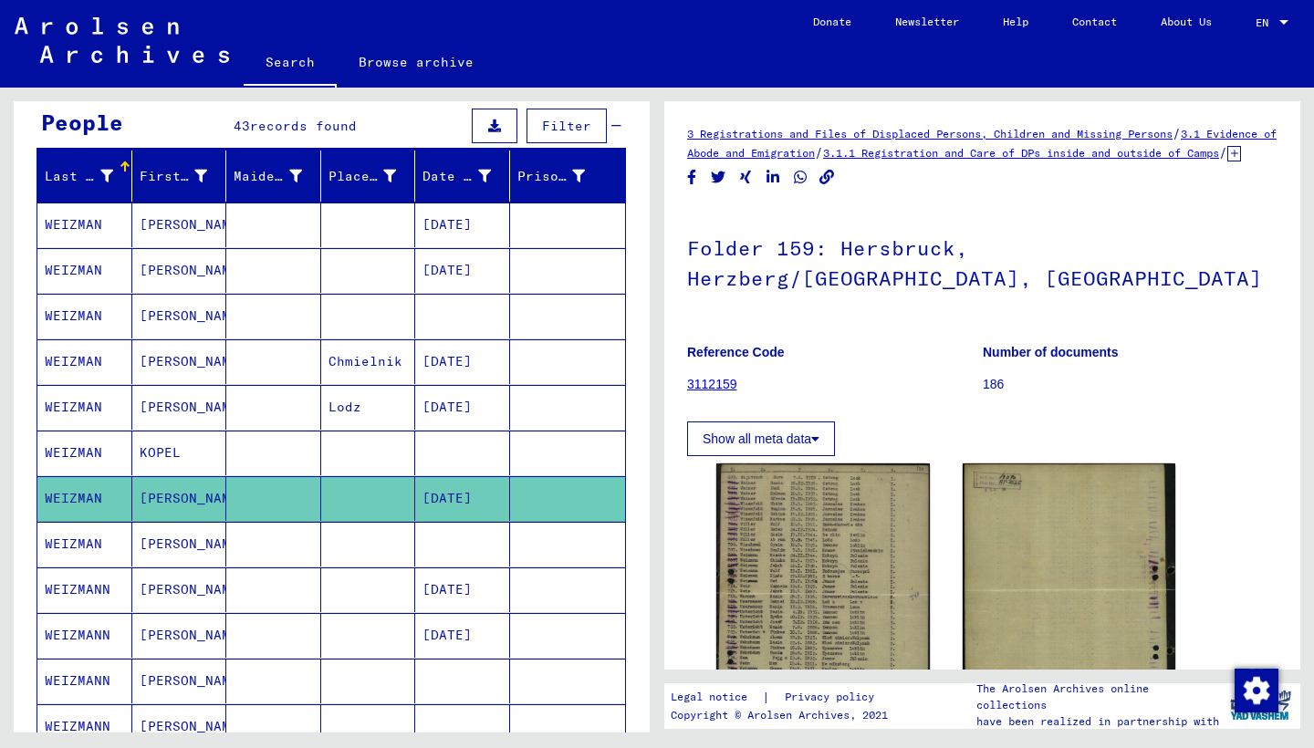
click at [91, 537] on mat-cell "WEIZMAN" at bounding box center [84, 544] width 95 height 45
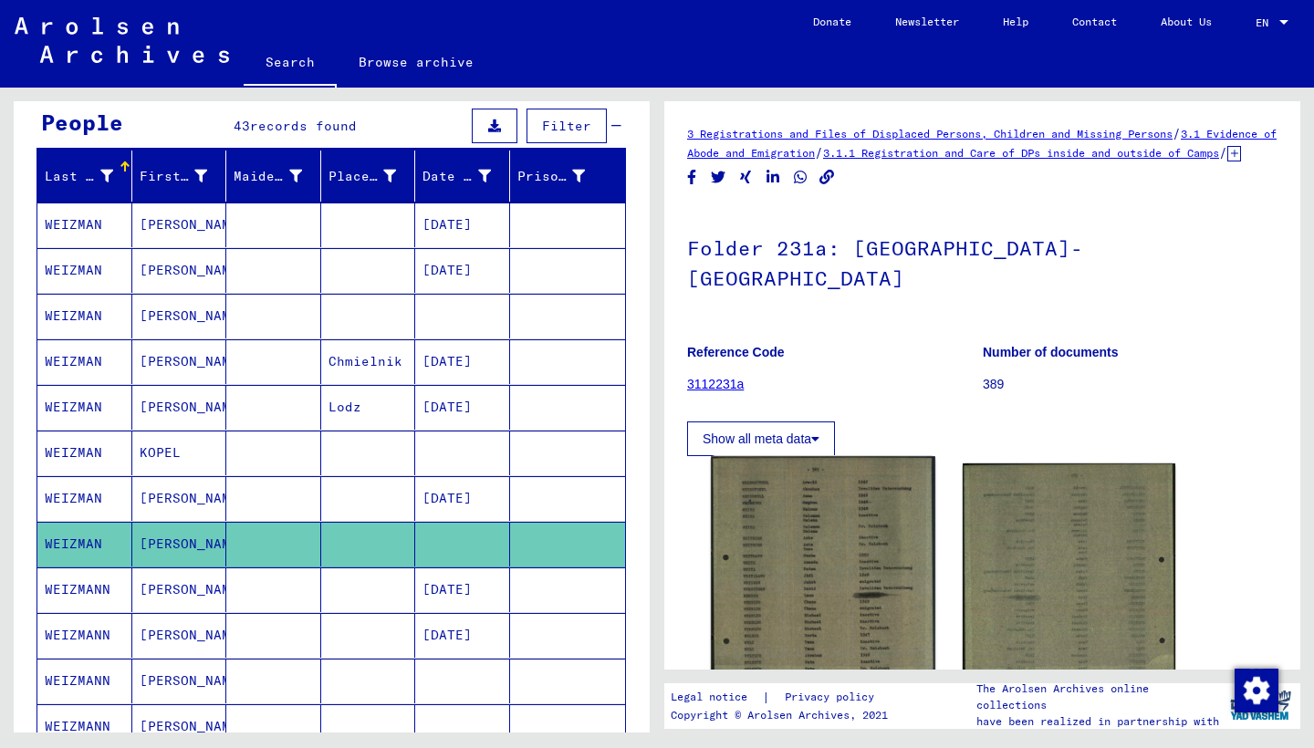
click at [761, 544] on img at bounding box center [823, 597] width 224 height 282
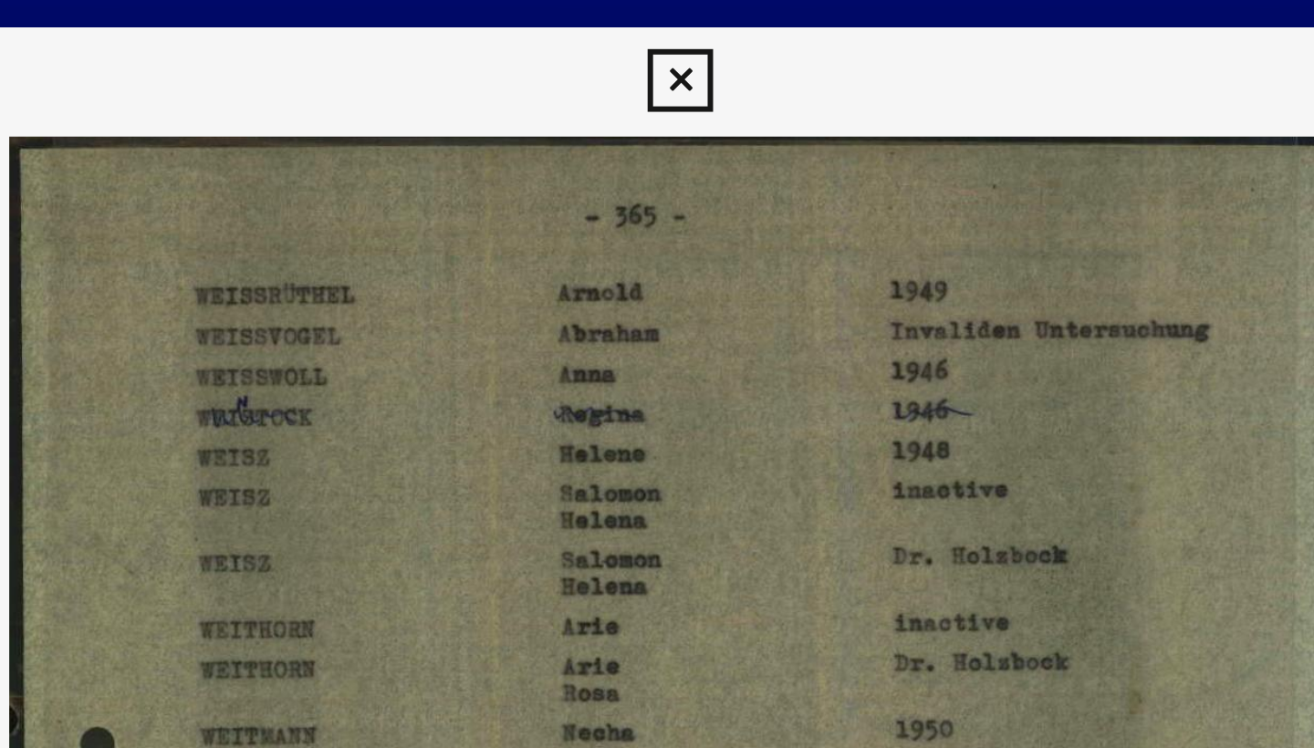
drag, startPoint x: 260, startPoint y: 176, endPoint x: 302, endPoint y: 222, distance: 62.0
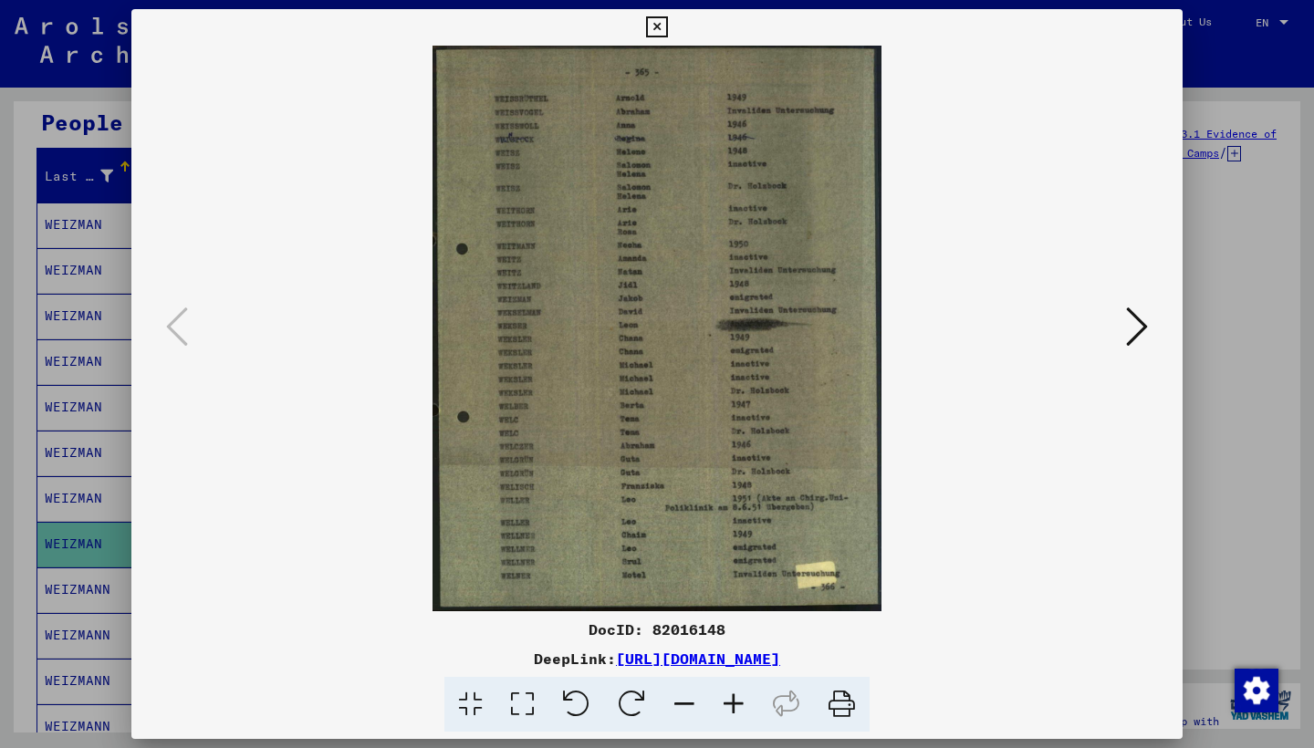
click at [1128, 313] on icon at bounding box center [1137, 327] width 22 height 44
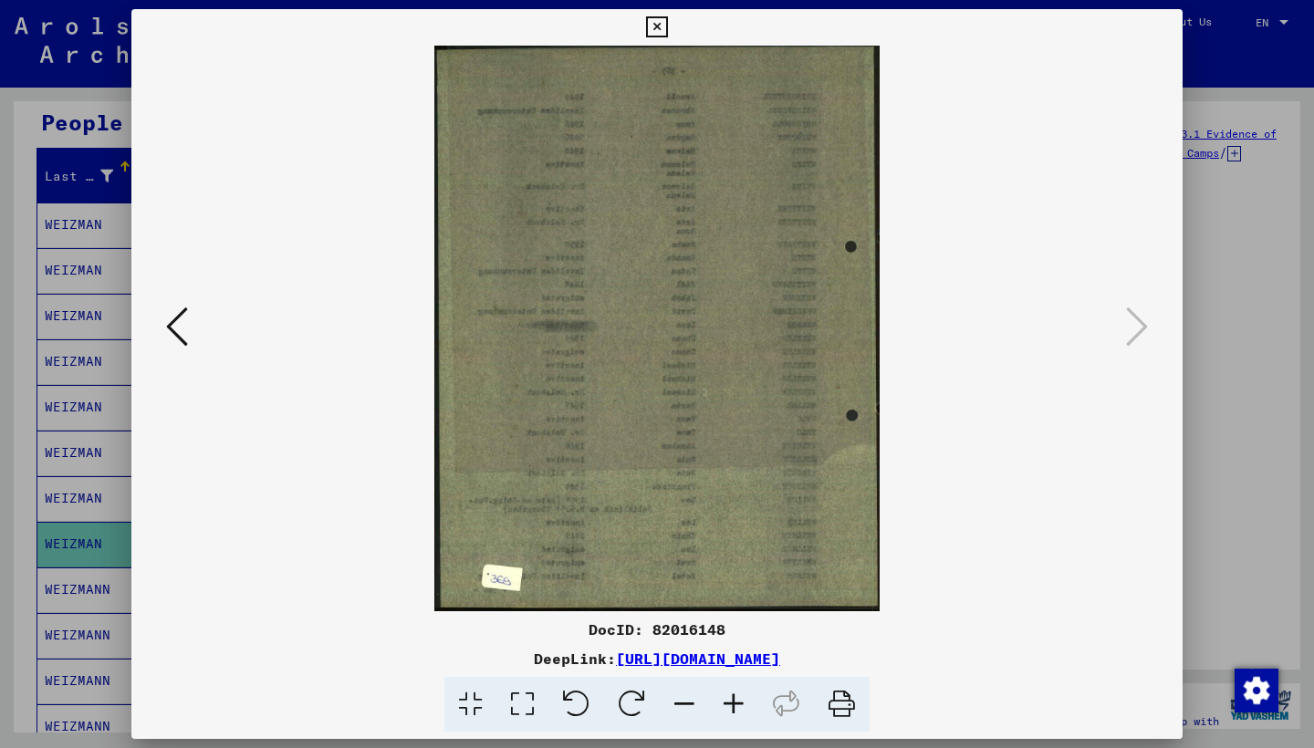
click at [667, 27] on icon at bounding box center [656, 27] width 21 height 22
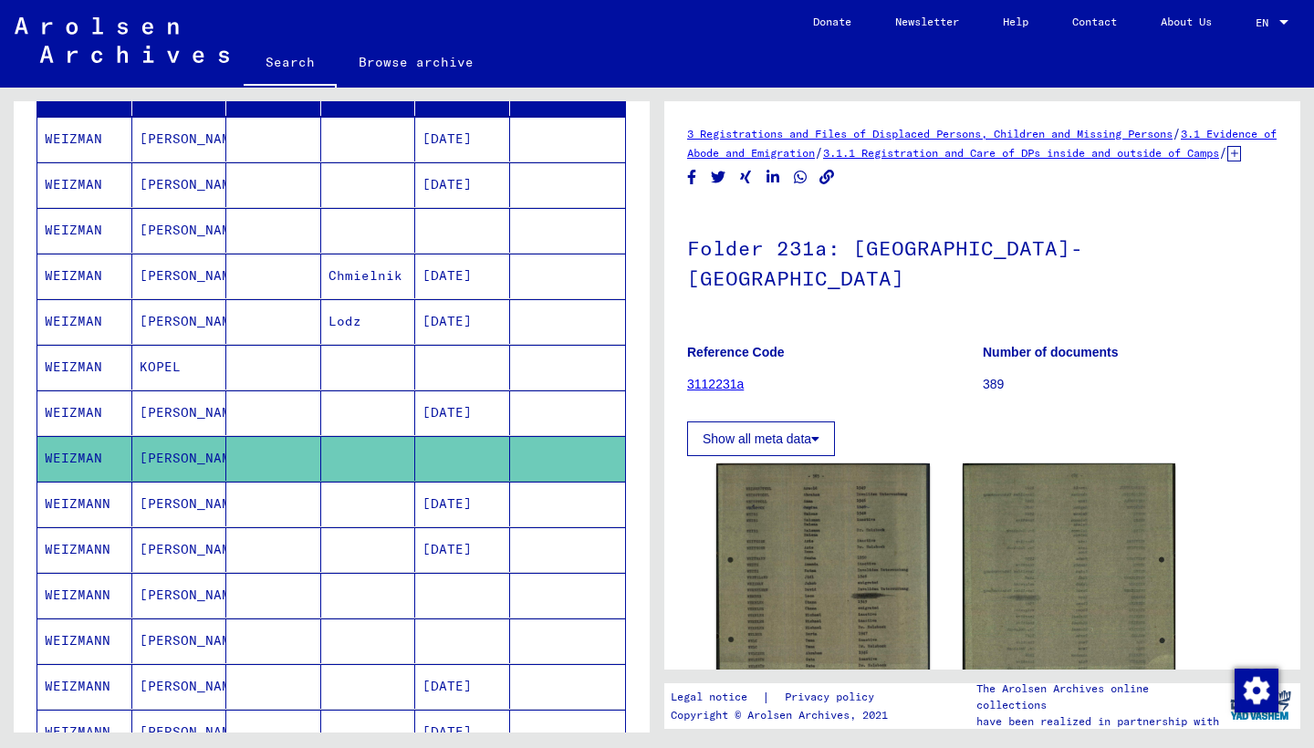
scroll to position [268, 0]
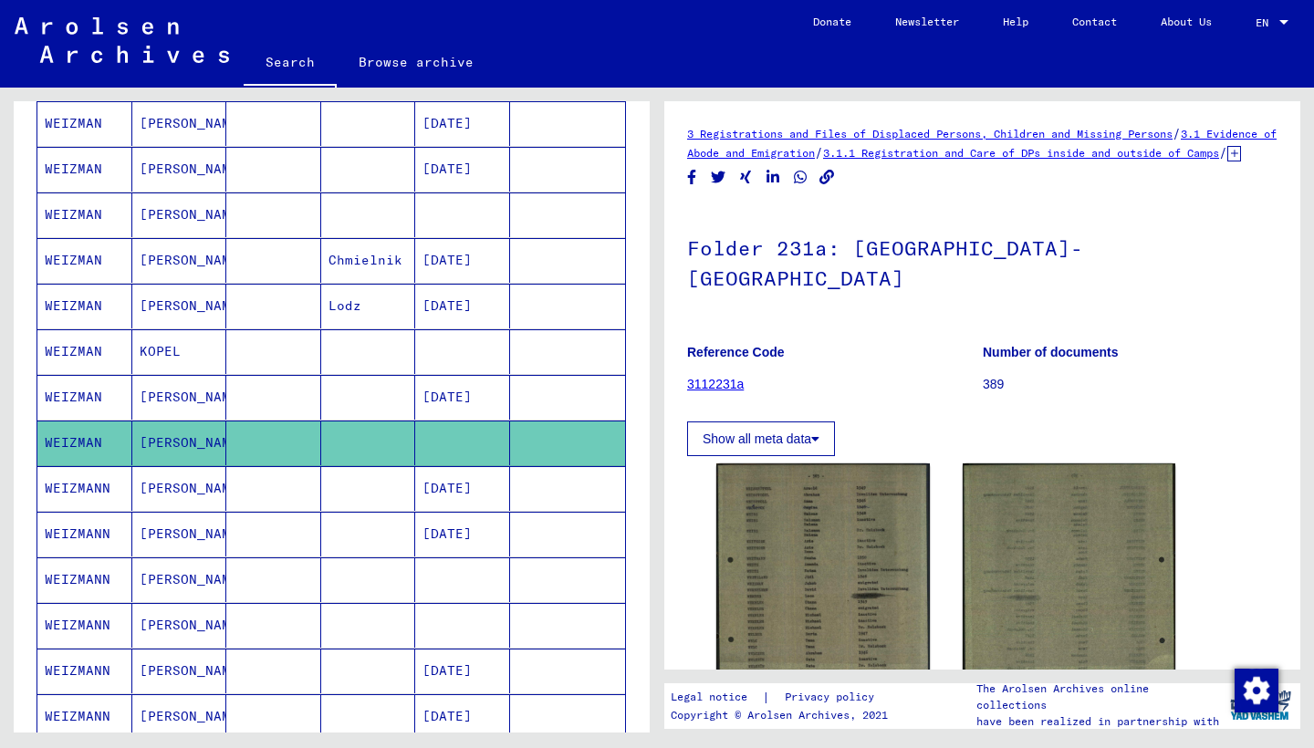
click at [75, 488] on mat-cell "WEIZMANN" at bounding box center [84, 488] width 95 height 45
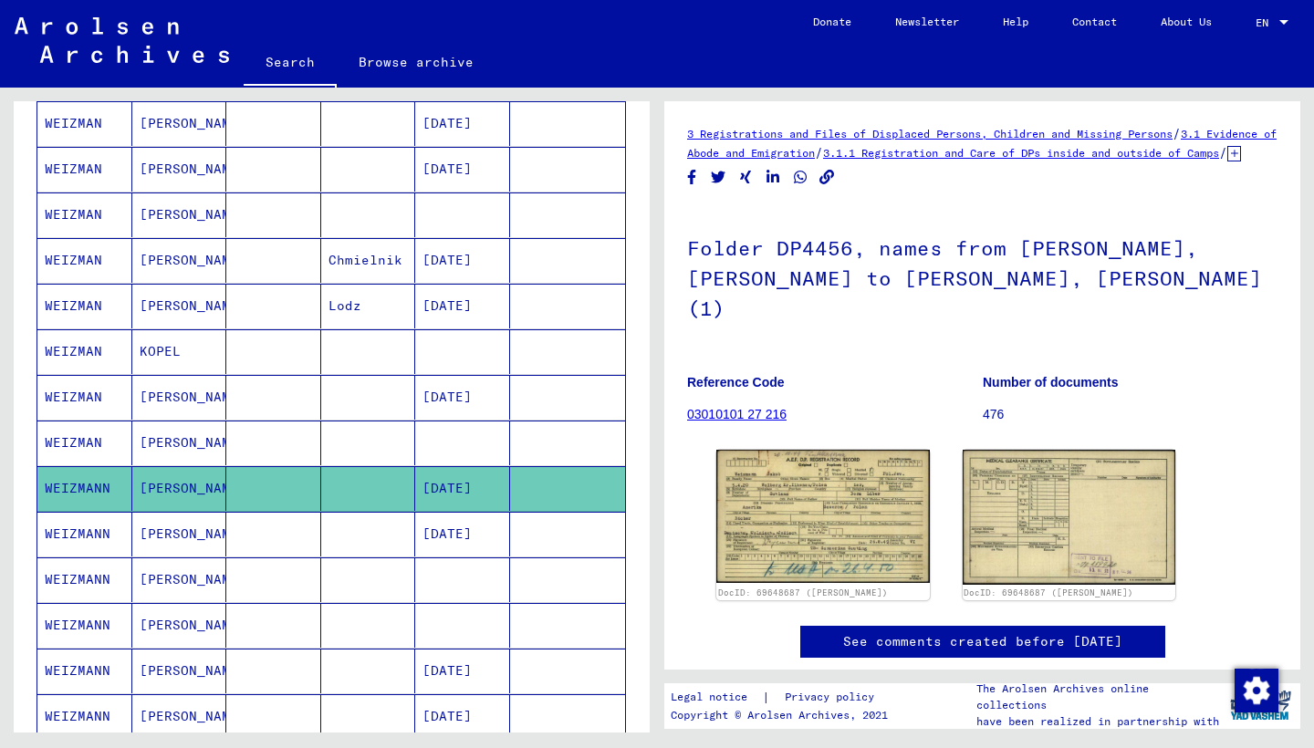
click at [61, 536] on mat-cell "WEIZMANN" at bounding box center [84, 534] width 95 height 45
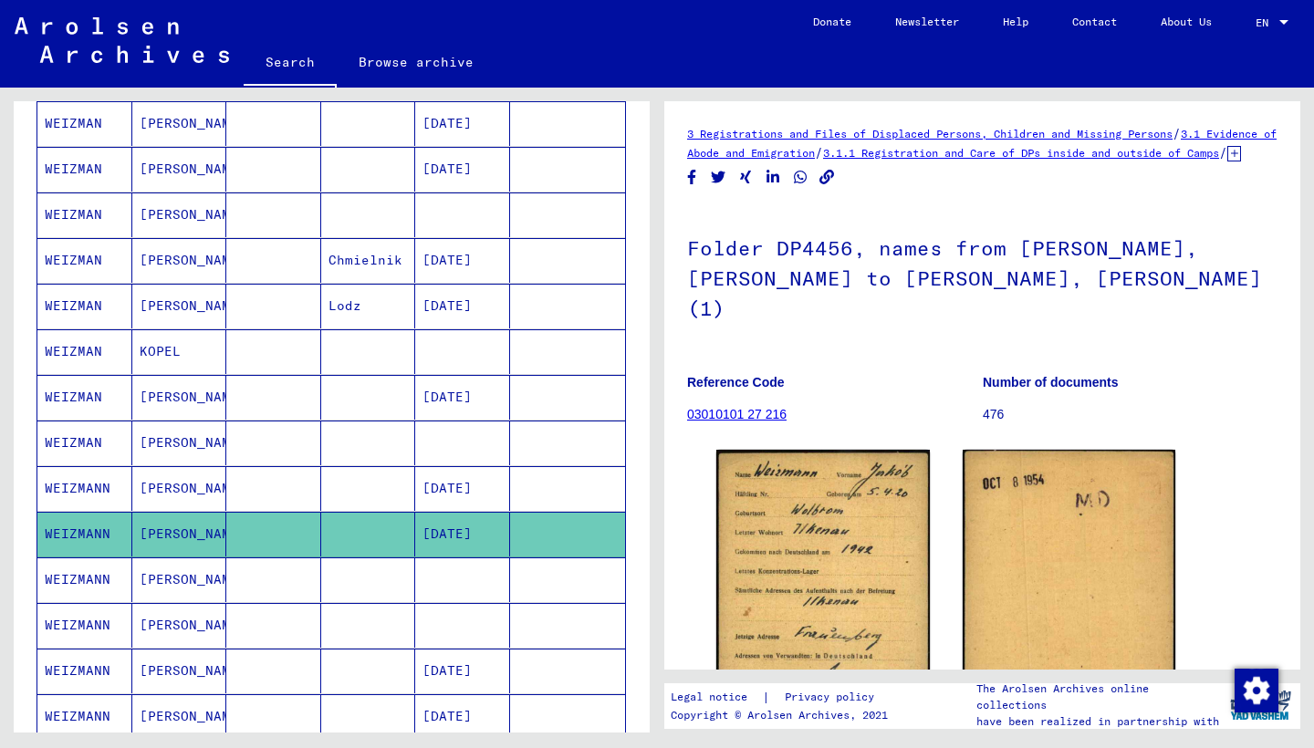
click at [65, 577] on mat-cell "WEIZMANN" at bounding box center [84, 579] width 95 height 45
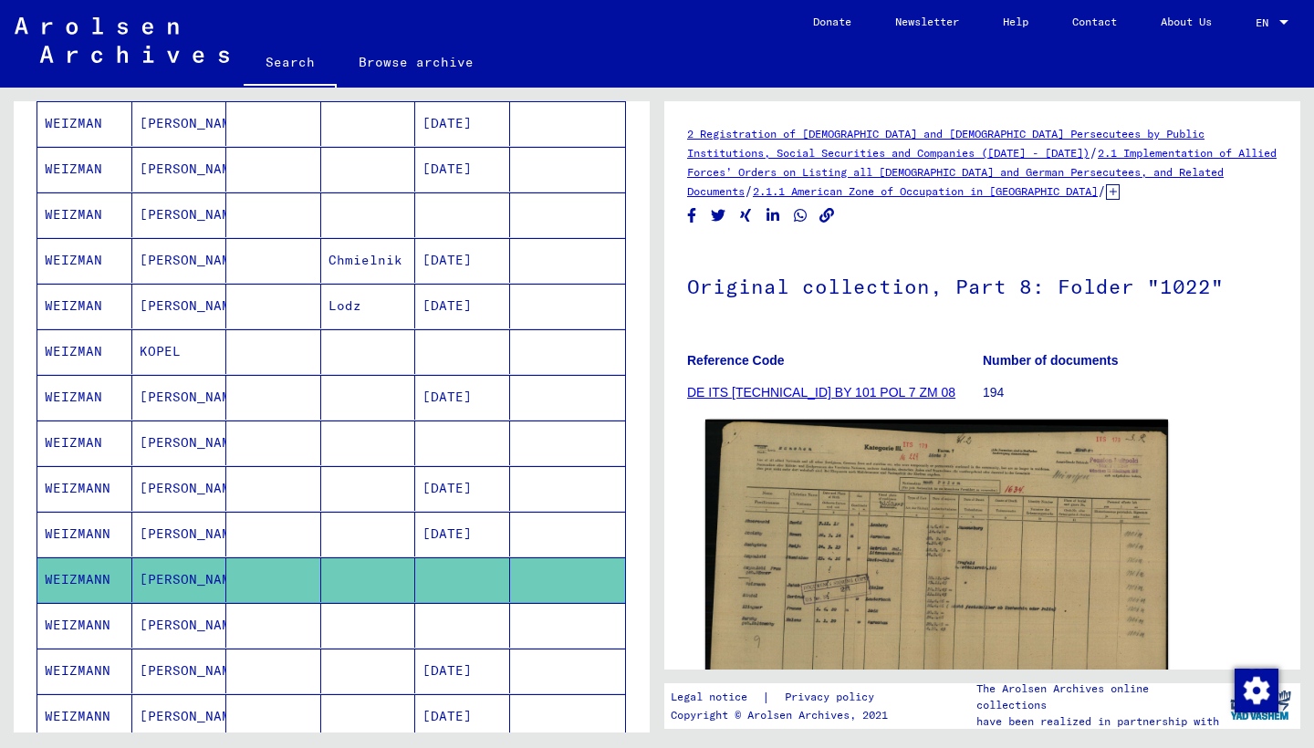
click at [826, 494] on img at bounding box center [936, 588] width 463 height 337
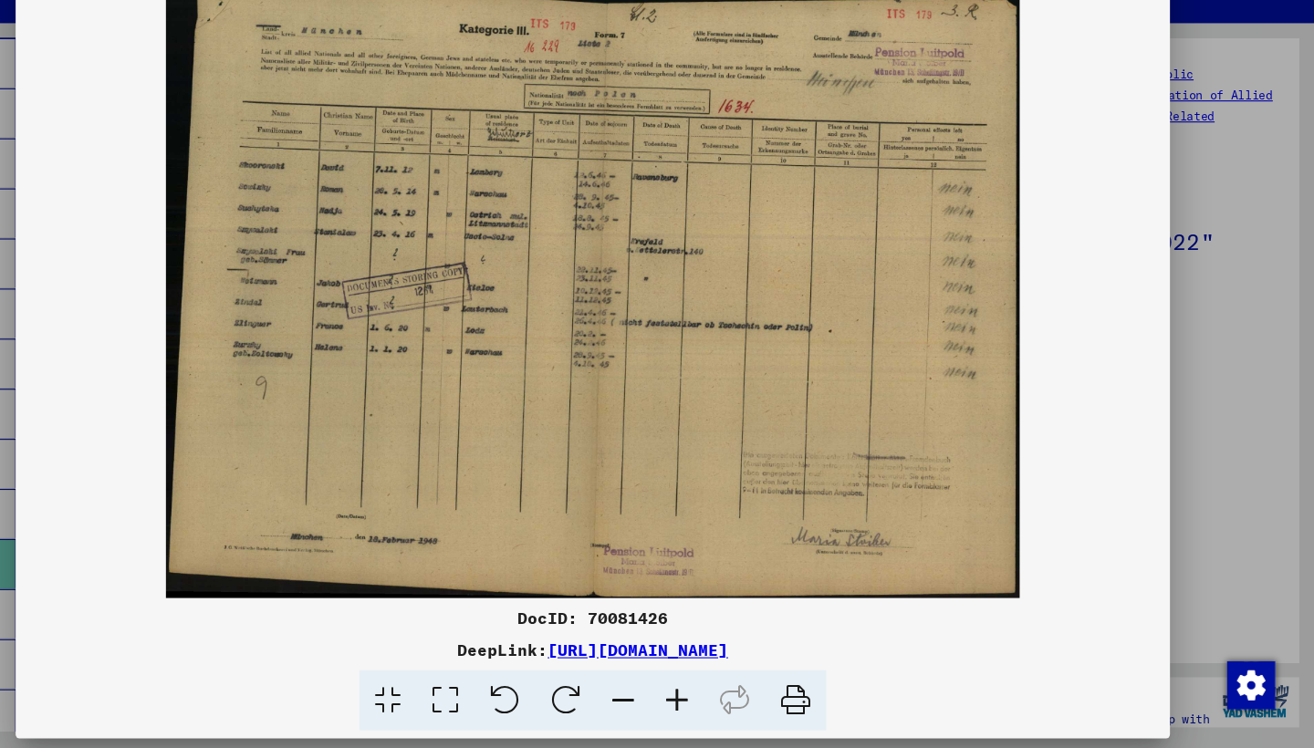
click at [814, 677] on icon at bounding box center [842, 705] width 56 height 56
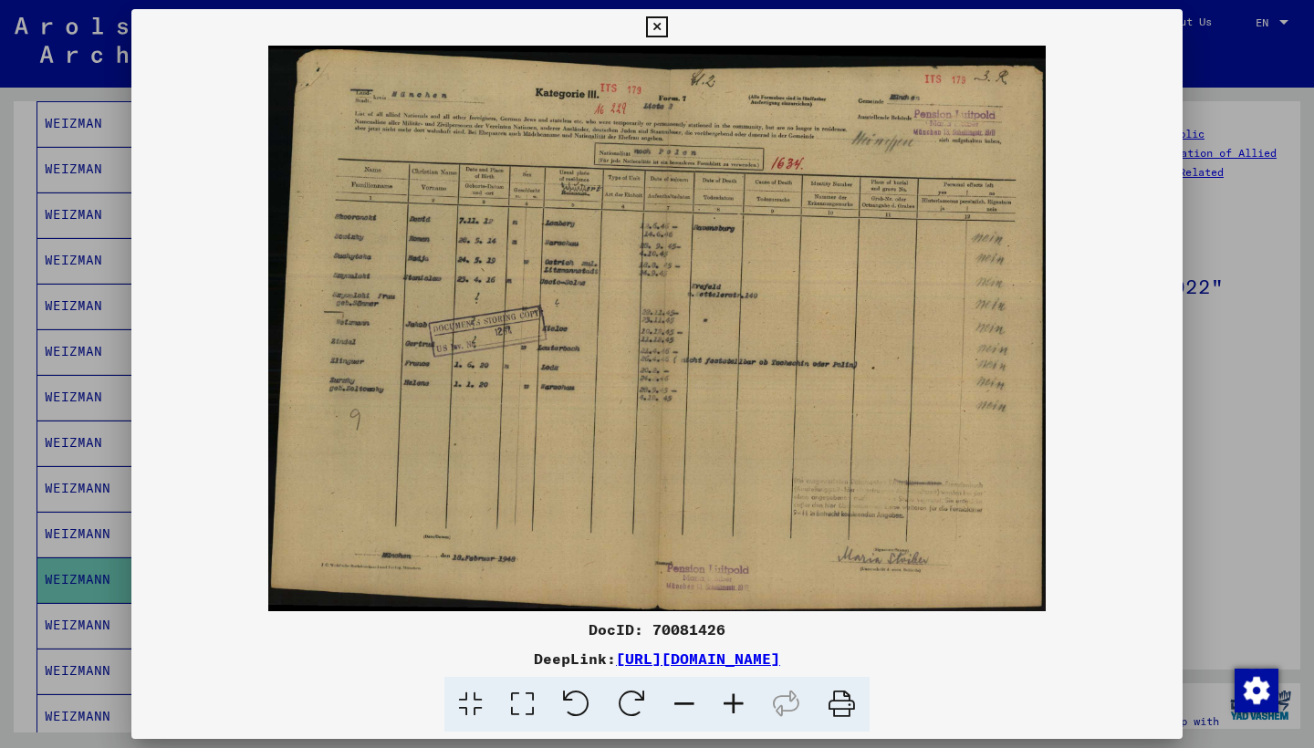
click at [667, 25] on icon at bounding box center [656, 27] width 21 height 22
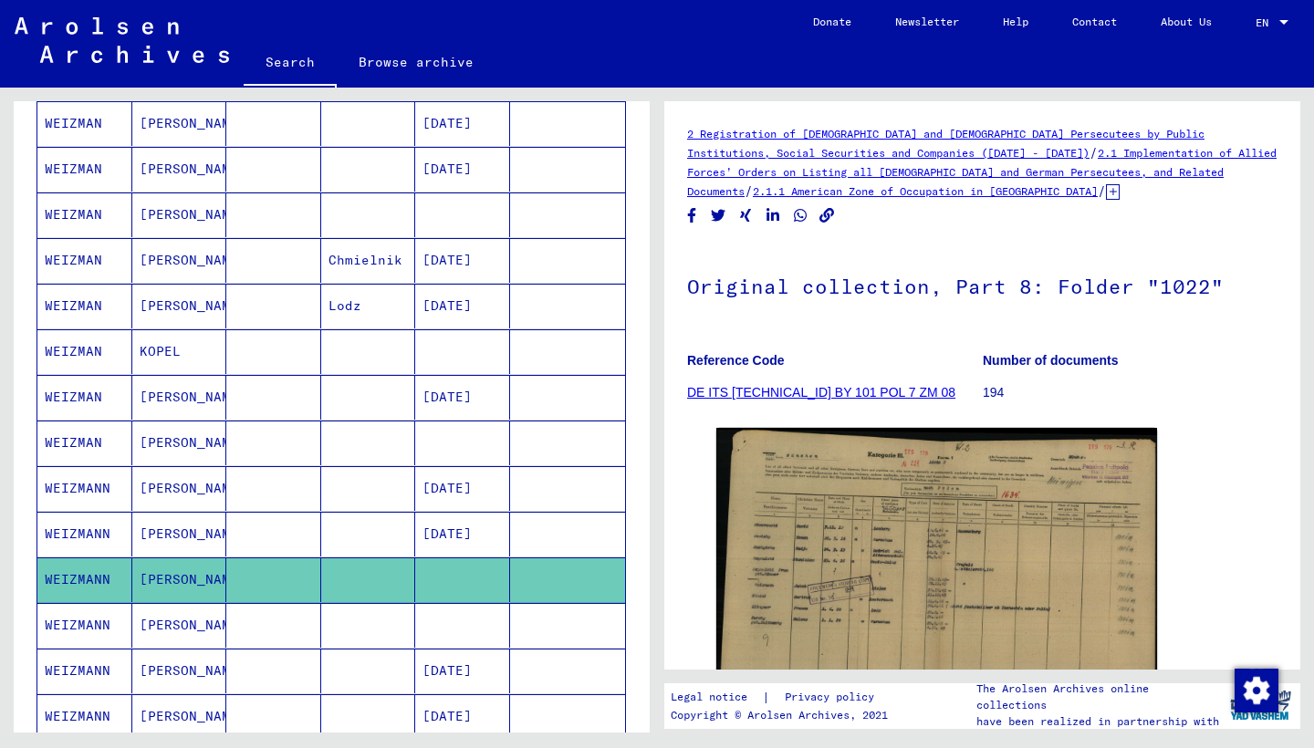
click at [99, 625] on mat-cell "WEIZMANN" at bounding box center [84, 625] width 95 height 45
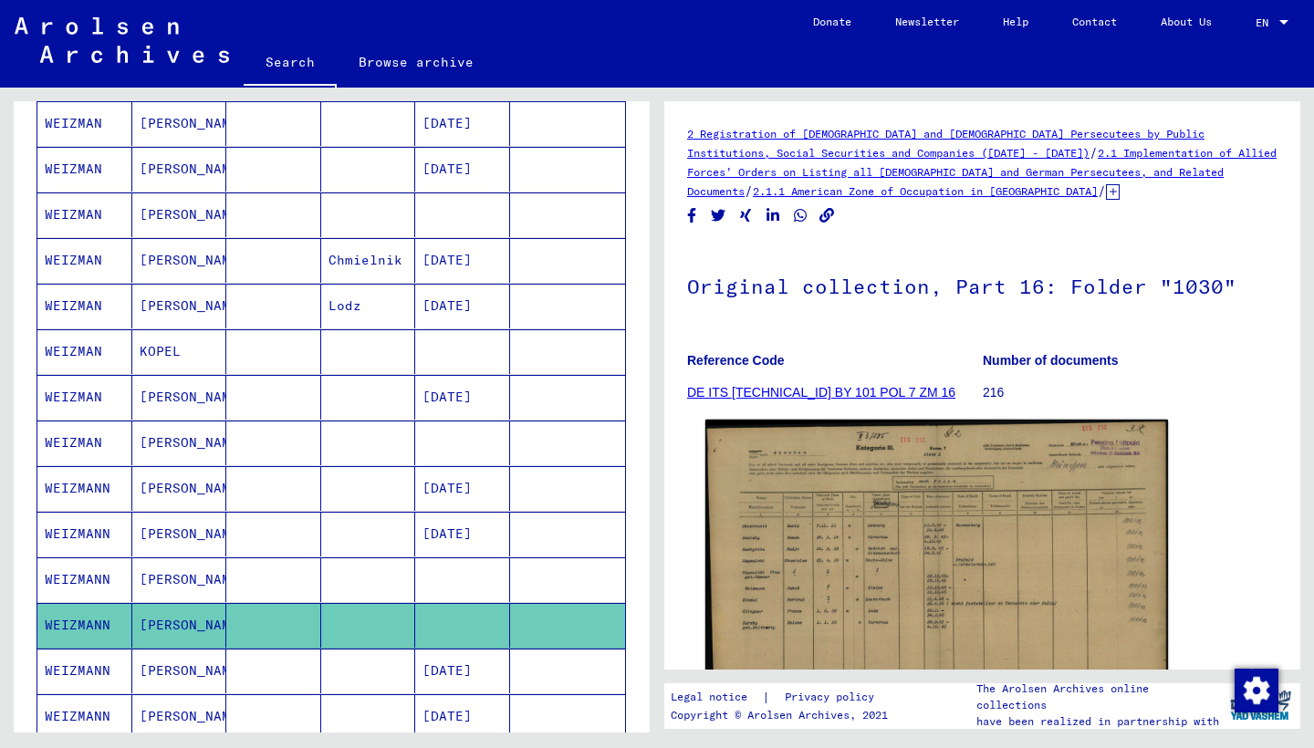
click at [817, 501] on img at bounding box center [936, 587] width 463 height 335
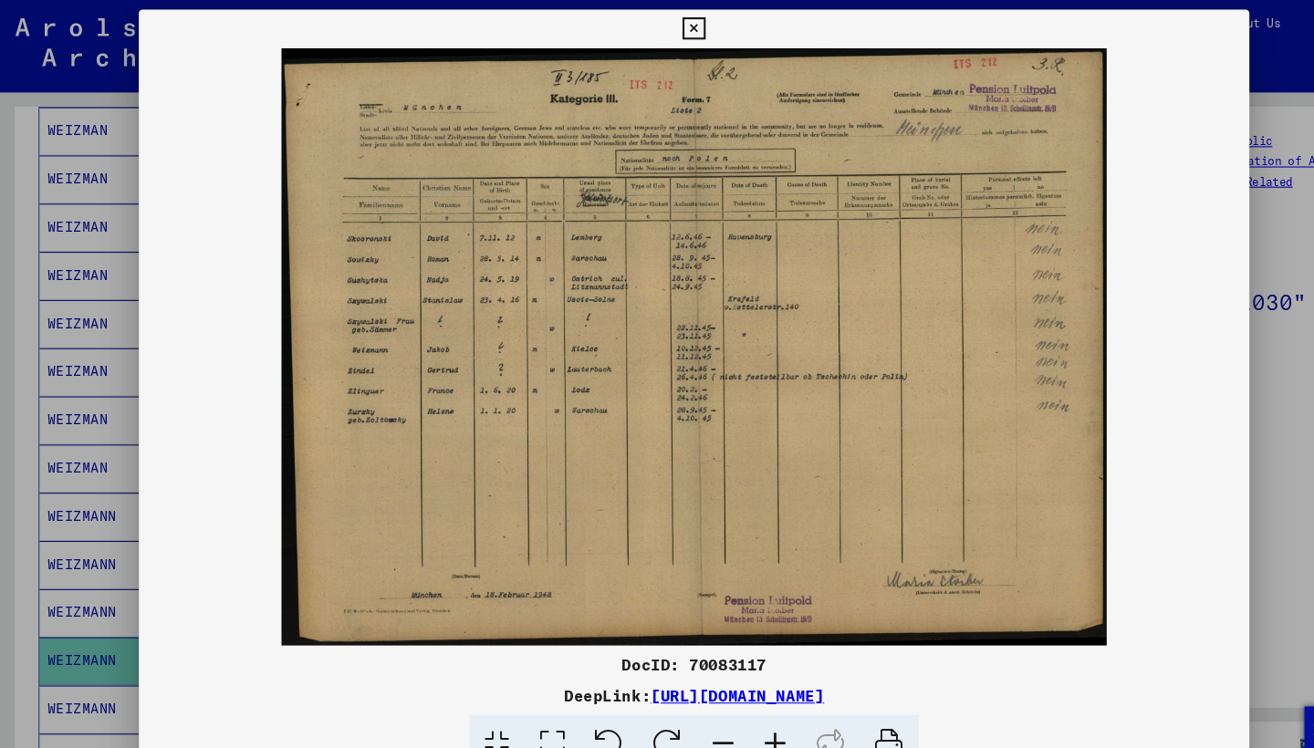
click at [667, 25] on icon at bounding box center [656, 27] width 21 height 22
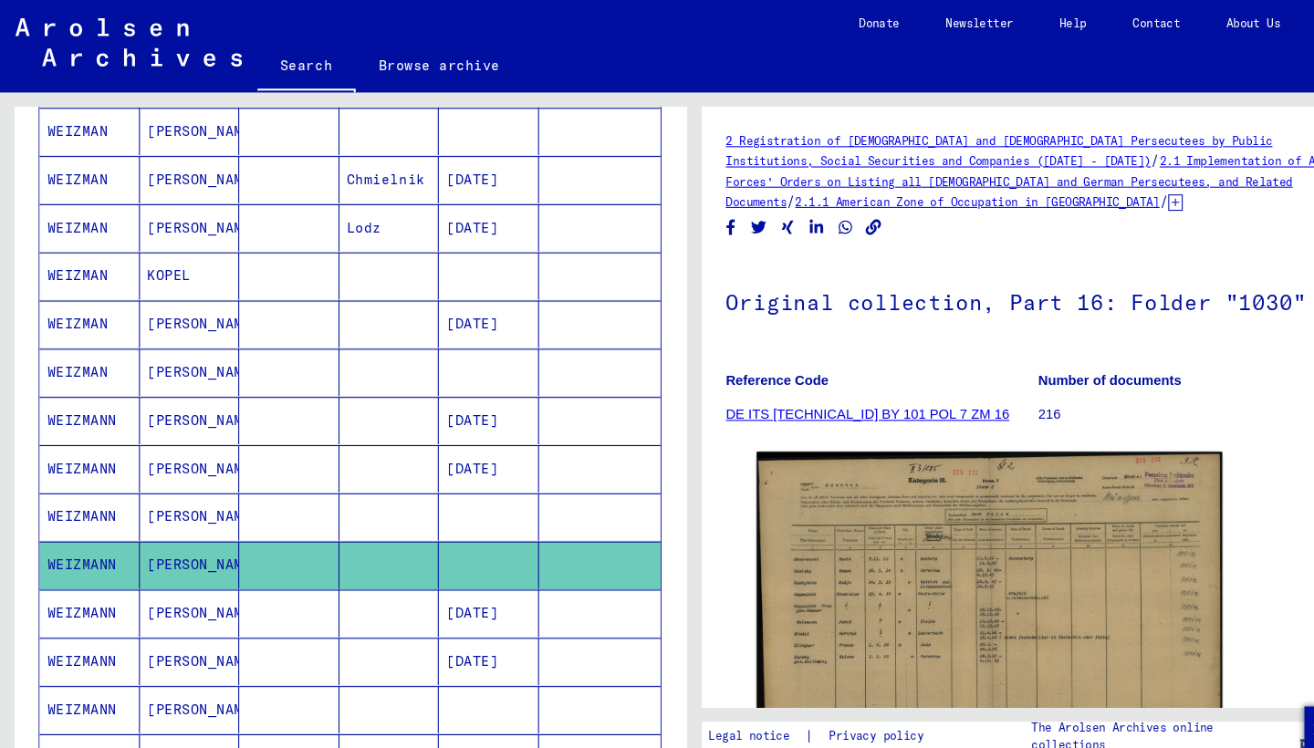
scroll to position [378, 0]
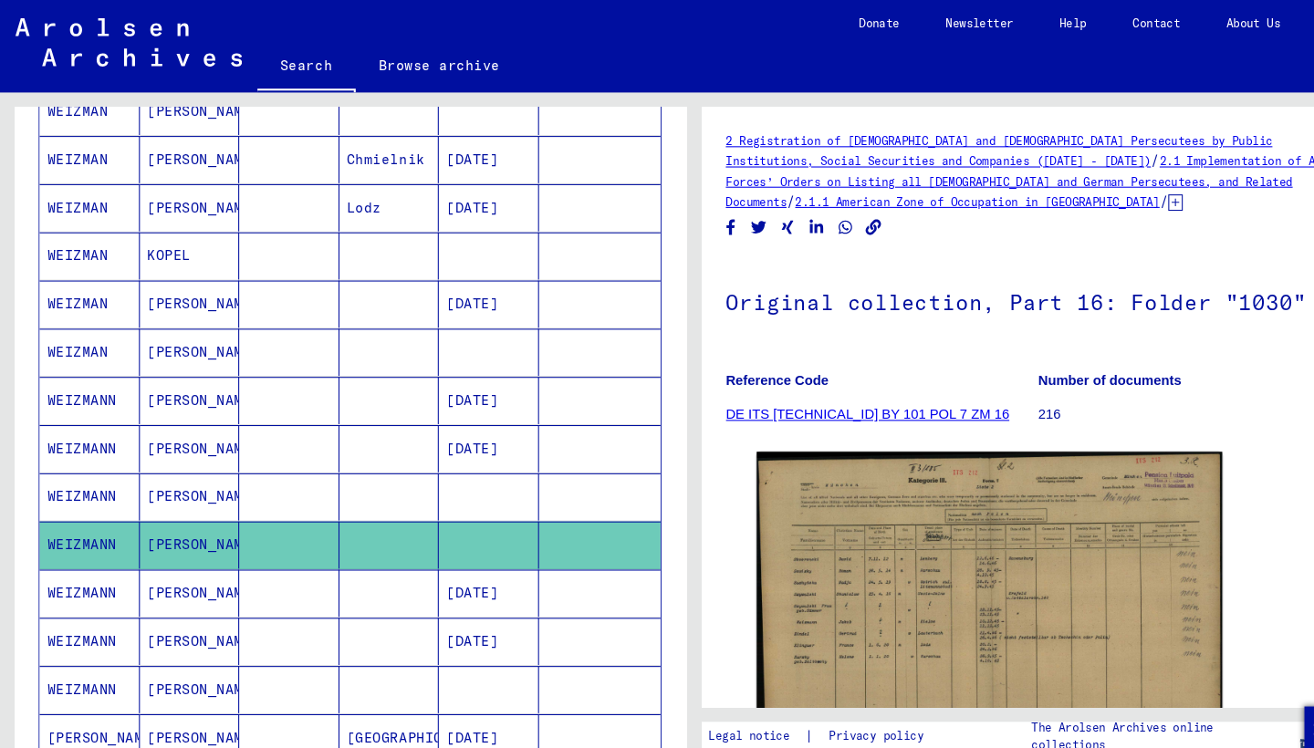
click at [58, 557] on mat-cell "WEIZMANN" at bounding box center [84, 561] width 95 height 45
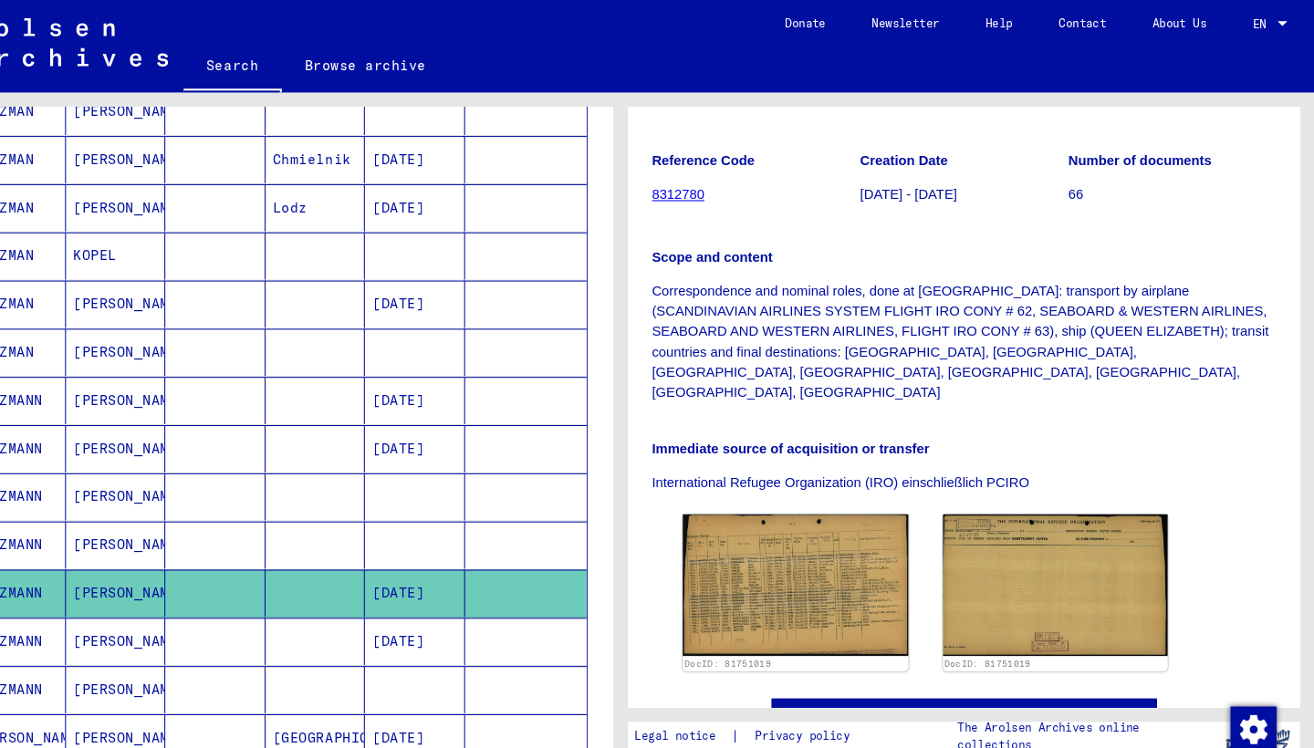
scroll to position [348, 0]
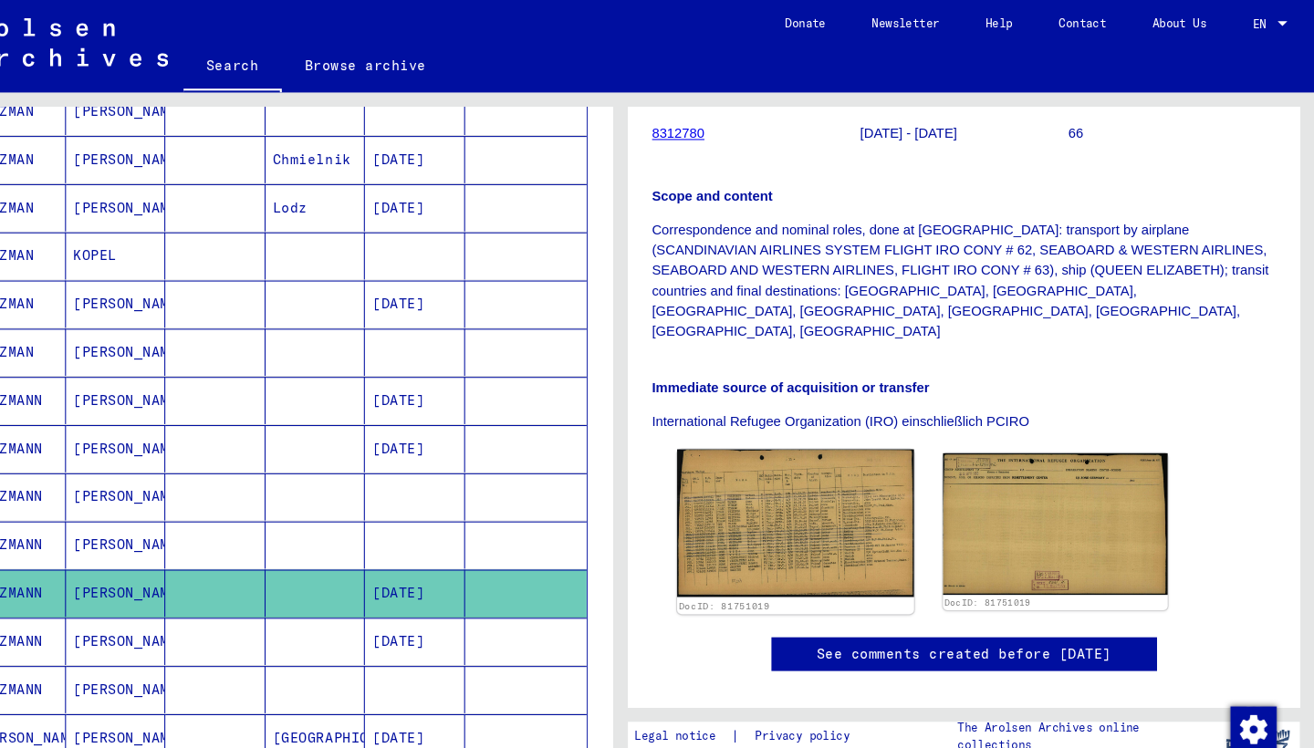
click at [787, 442] on img at bounding box center [823, 495] width 224 height 140
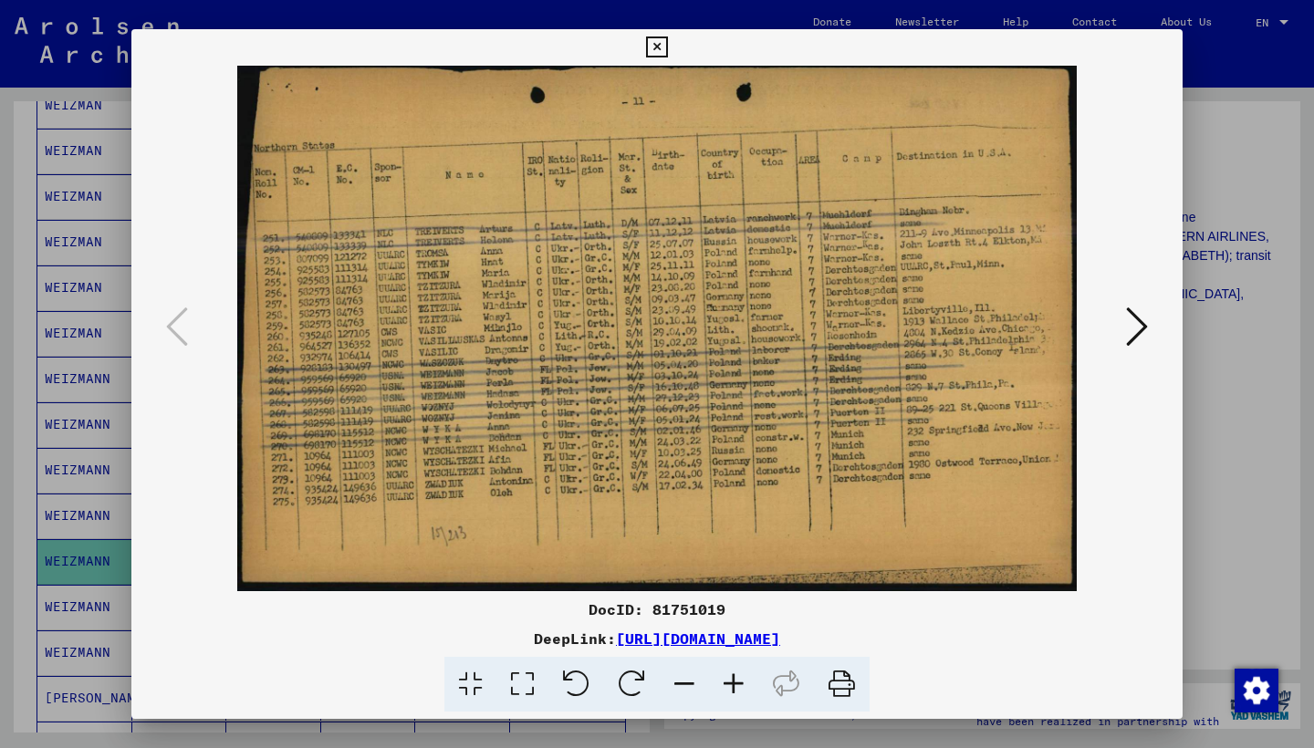
click at [667, 44] on icon at bounding box center [656, 47] width 21 height 22
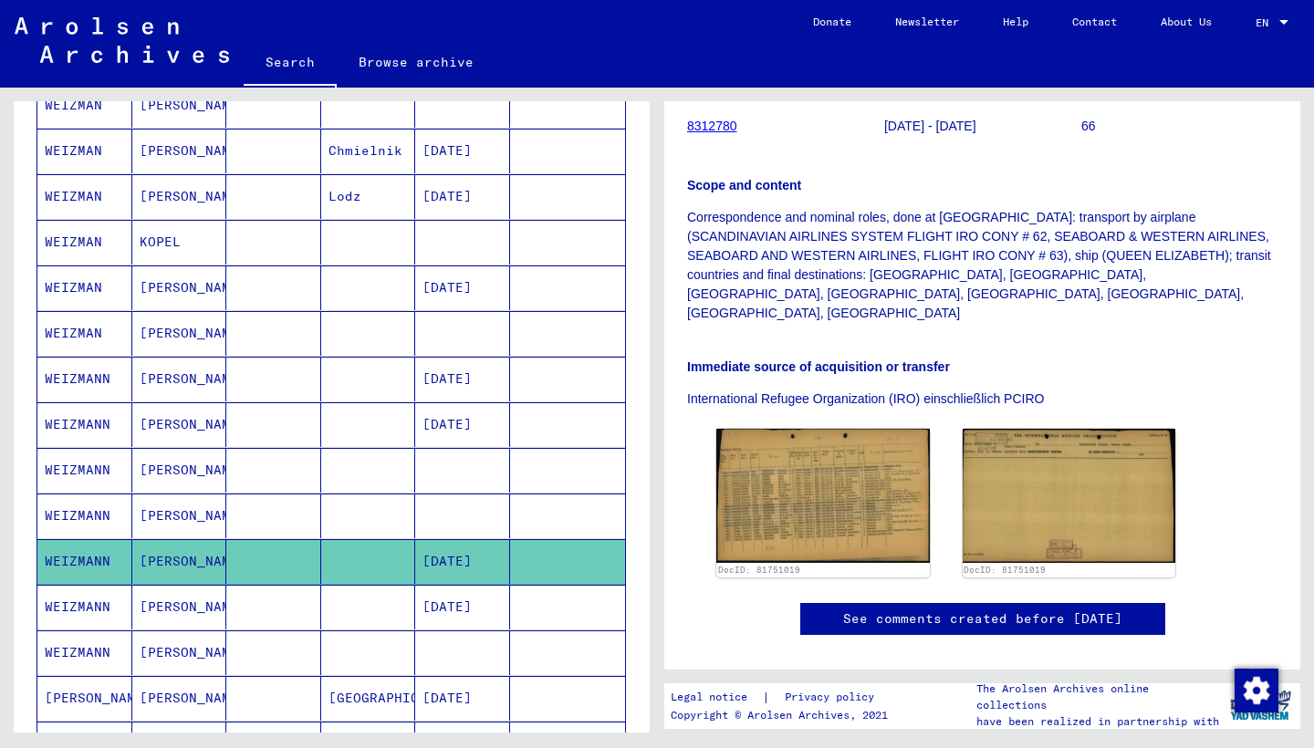
click at [65, 607] on mat-cell "WEIZMANN" at bounding box center [84, 607] width 95 height 45
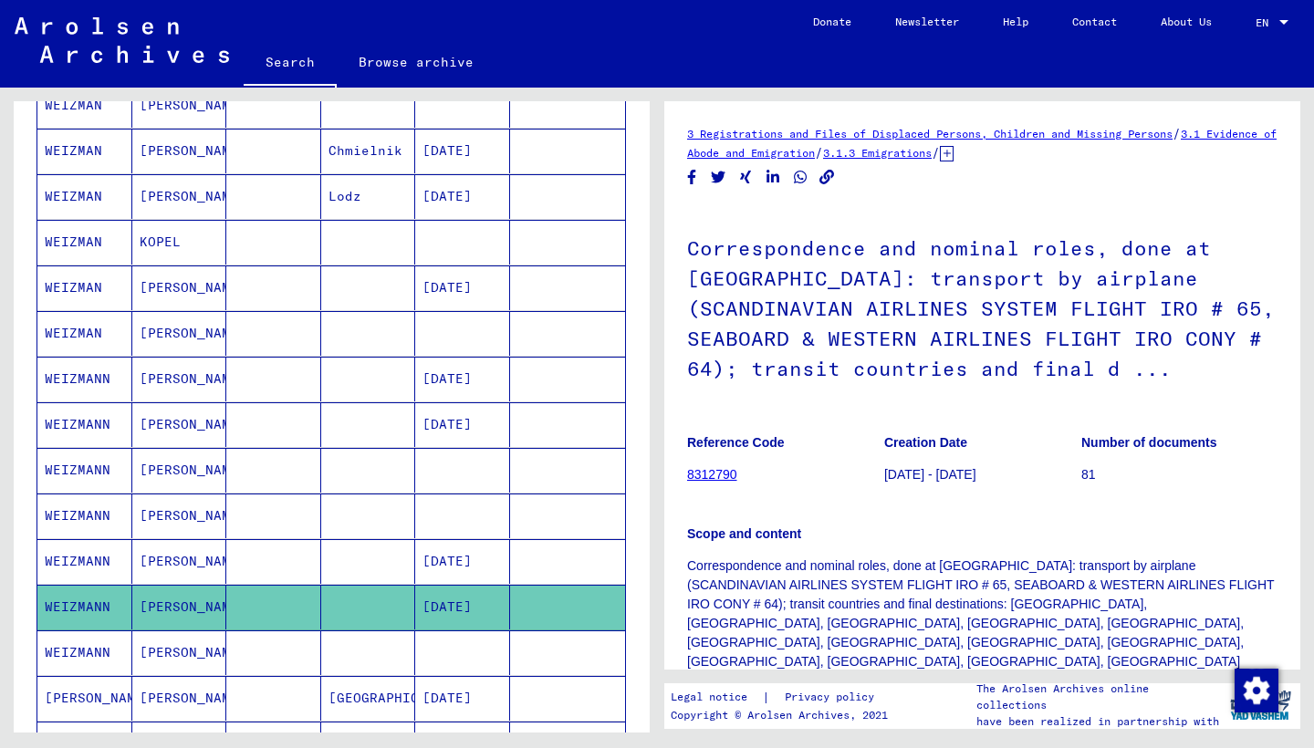
click at [58, 657] on icon at bounding box center [76, 675] width 46 height 73
click at [84, 646] on icon at bounding box center [76, 675] width 46 height 73
click at [77, 561] on mat-cell "WEIZMANN" at bounding box center [84, 561] width 95 height 45
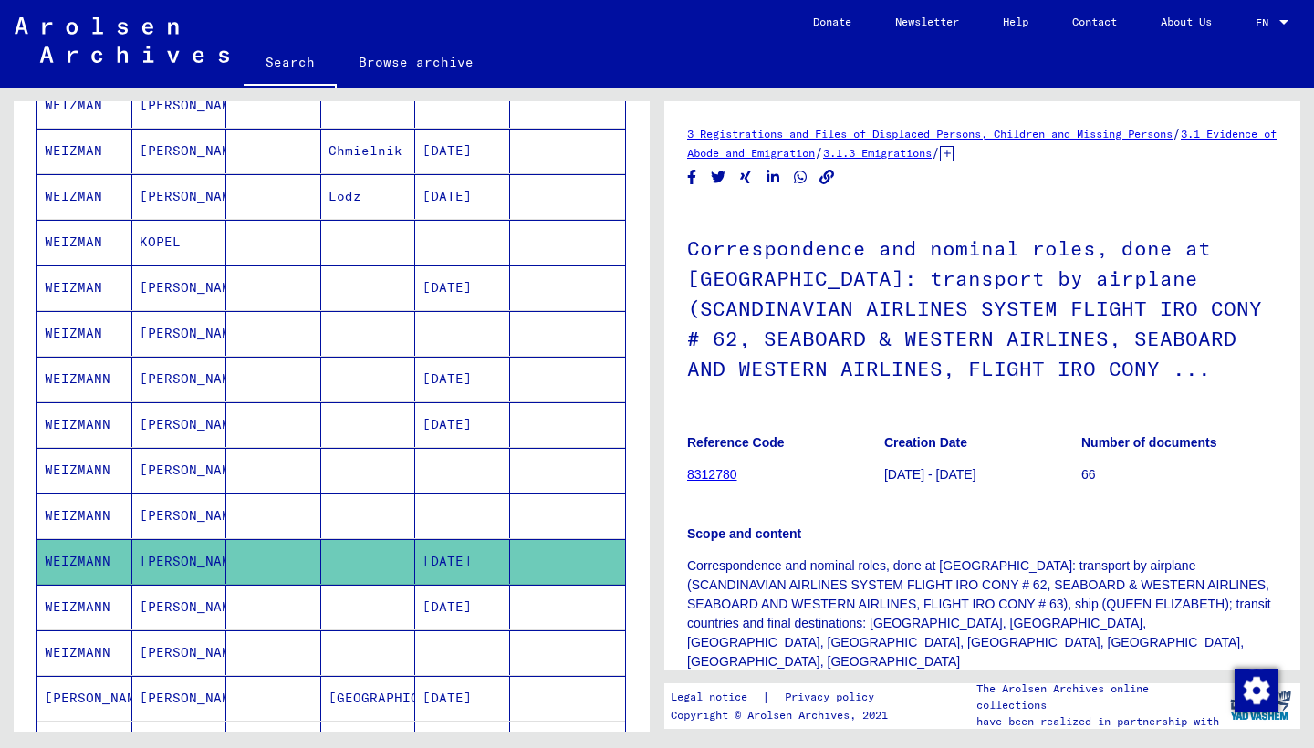
click at [70, 652] on icon at bounding box center [76, 675] width 46 height 73
click at [85, 646] on icon at bounding box center [76, 675] width 46 height 73
click at [86, 604] on mat-cell "WEIZMANN" at bounding box center [84, 607] width 95 height 45
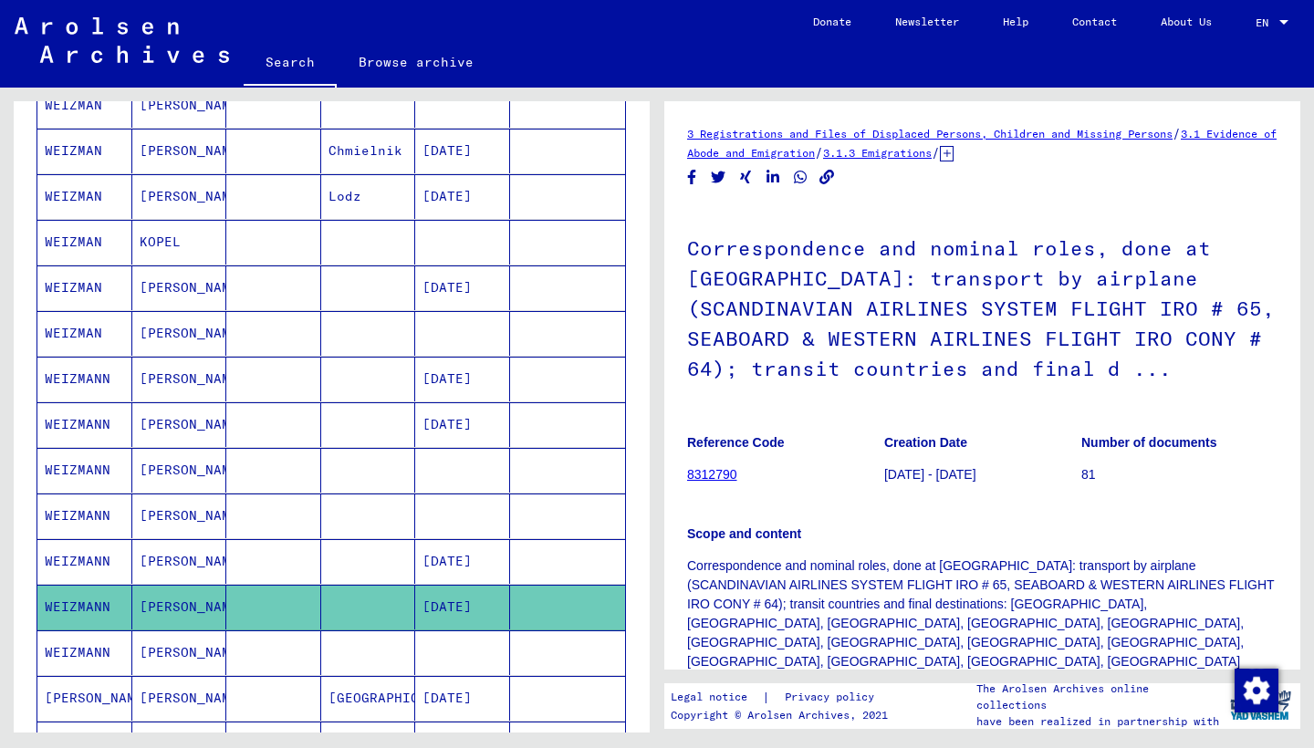
click at [84, 642] on icon at bounding box center [76, 675] width 46 height 73
click at [84, 646] on icon at bounding box center [76, 675] width 46 height 73
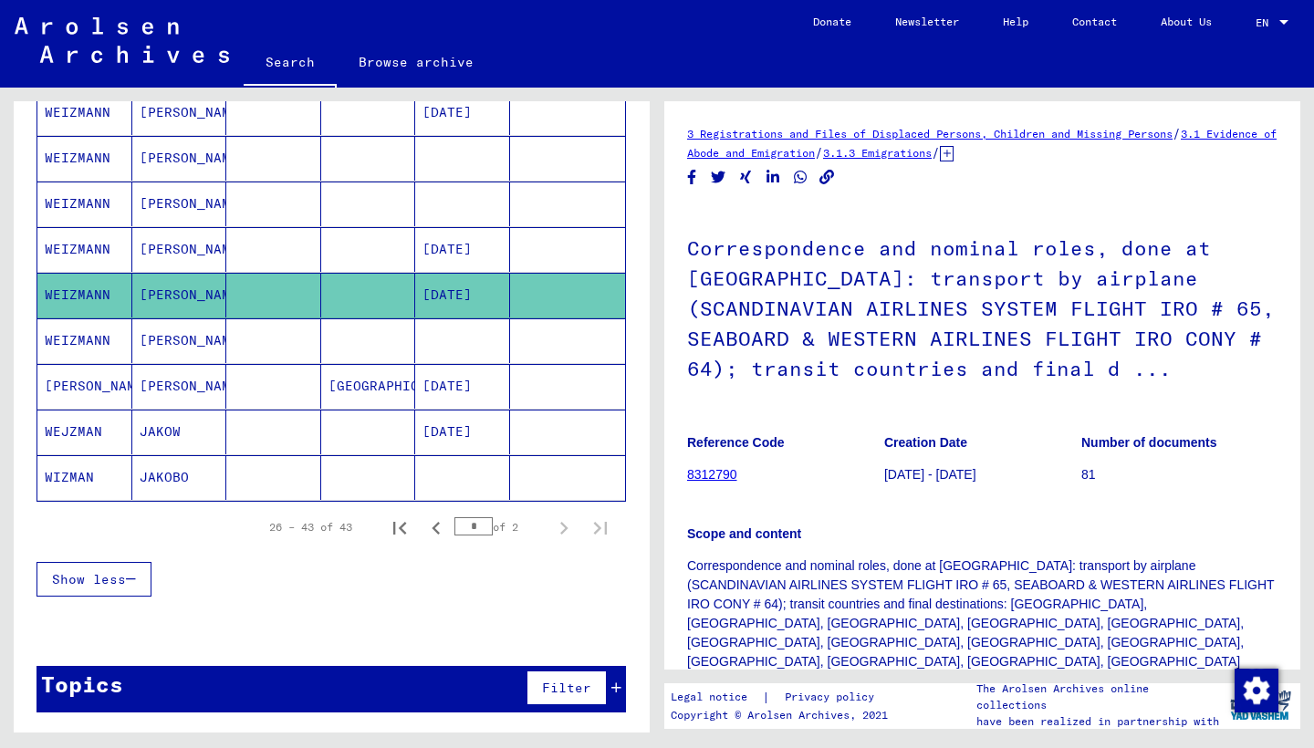
scroll to position [690, 0]
click at [64, 429] on mat-cell "WEJZMAN" at bounding box center [84, 432] width 95 height 45
